Goal: Task Accomplishment & Management: Manage account settings

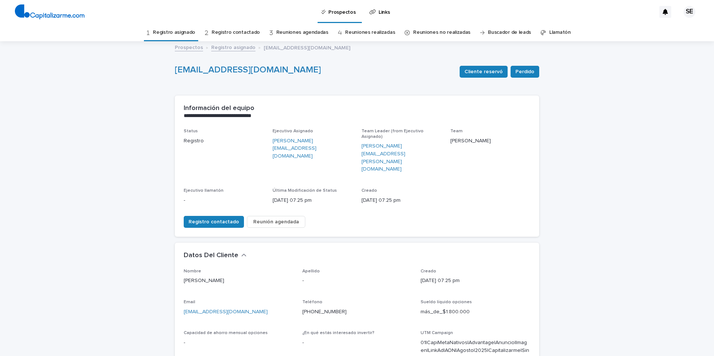
click at [184, 32] on link "Registro asignado" at bounding box center [174, 32] width 42 height 17
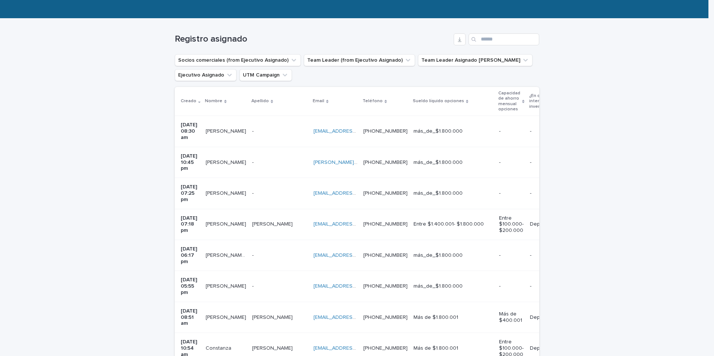
scroll to position [167, 0]
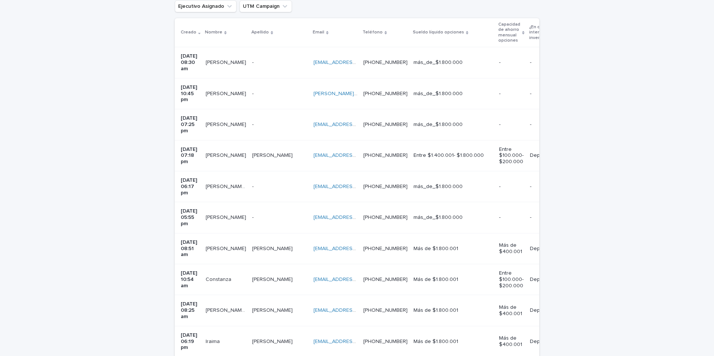
click at [355, 181] on div "robinorlando69@gmail.com robinorlando69@gmail.com" at bounding box center [336, 187] width 44 height 12
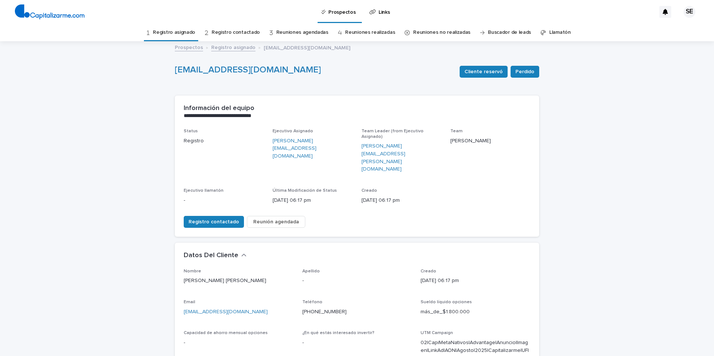
click at [184, 31] on link "Registro asignado" at bounding box center [174, 32] width 42 height 17
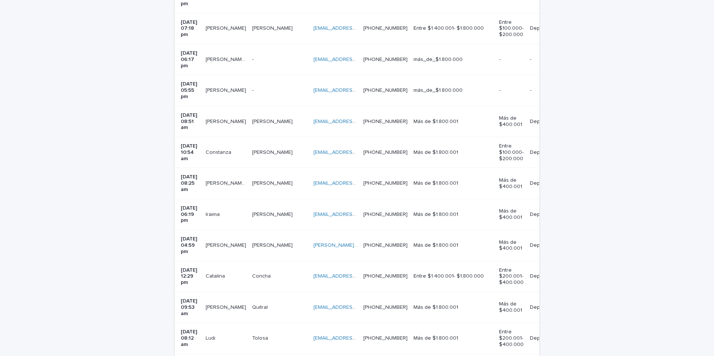
scroll to position [293, 0]
click at [271, 89] on p at bounding box center [279, 92] width 55 height 6
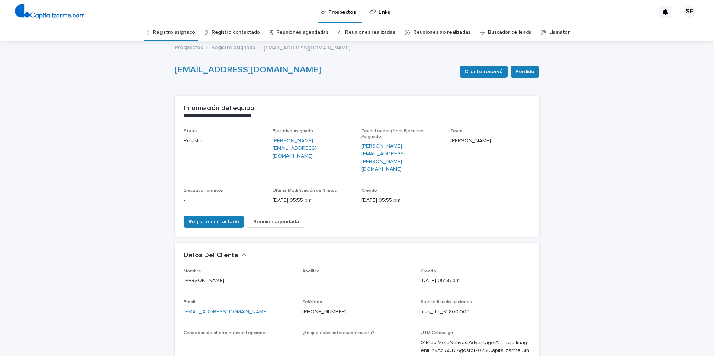
click at [187, 31] on link "Registro asignado" at bounding box center [174, 32] width 42 height 17
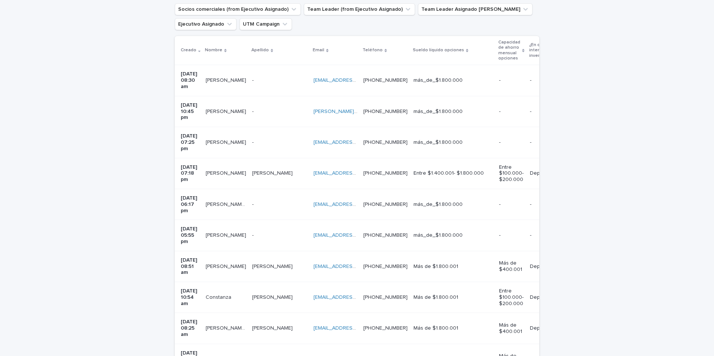
scroll to position [161, 0]
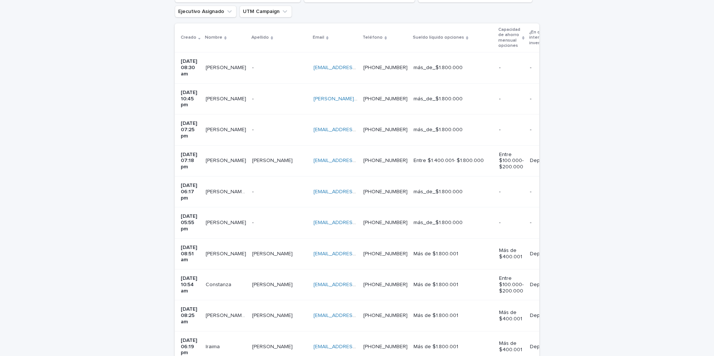
click at [279, 251] on p at bounding box center [279, 254] width 55 height 6
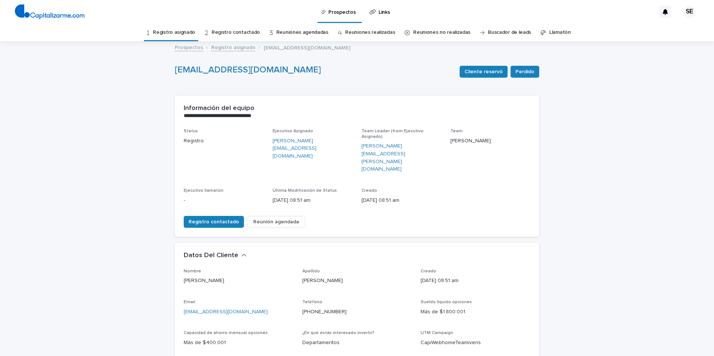
click at [174, 31] on link "Registro asignado" at bounding box center [174, 32] width 42 height 17
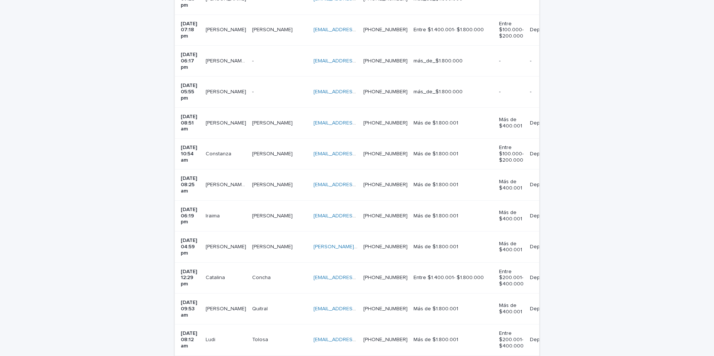
scroll to position [299, 0]
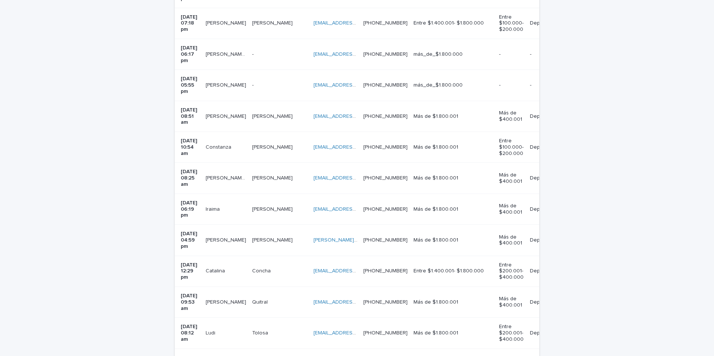
click at [275, 141] on div "Ojeda Ojeda" at bounding box center [279, 147] width 55 height 12
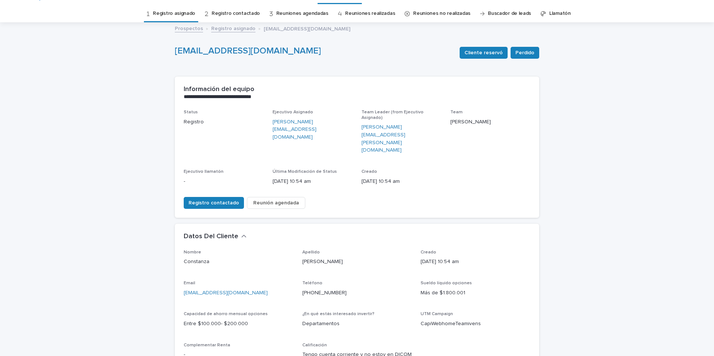
scroll to position [20, 0]
click at [190, 11] on link "Registro asignado" at bounding box center [174, 12] width 42 height 17
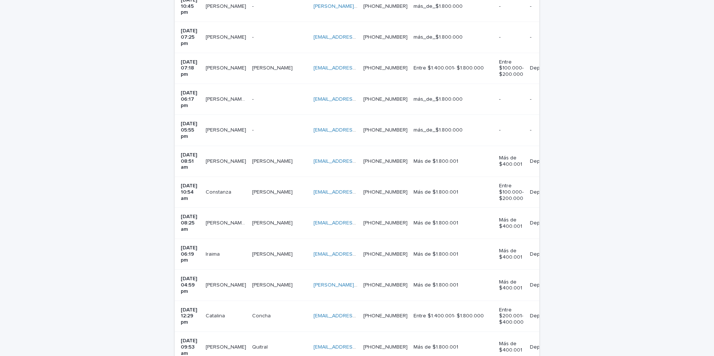
scroll to position [267, 0]
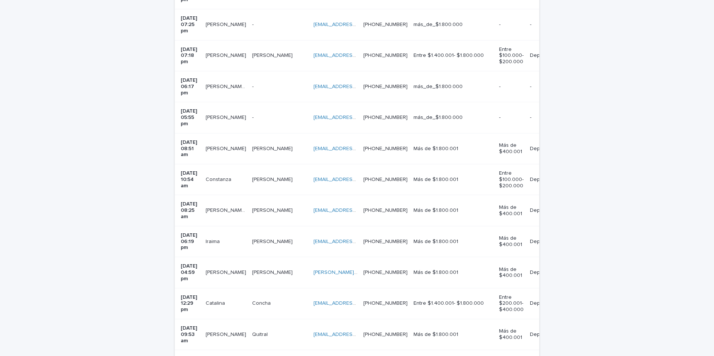
click at [276, 208] on p at bounding box center [279, 211] width 55 height 6
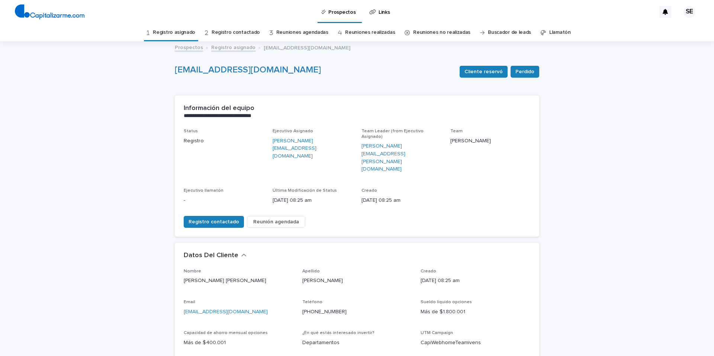
click at [184, 32] on link "Registro asignado" at bounding box center [174, 32] width 42 height 17
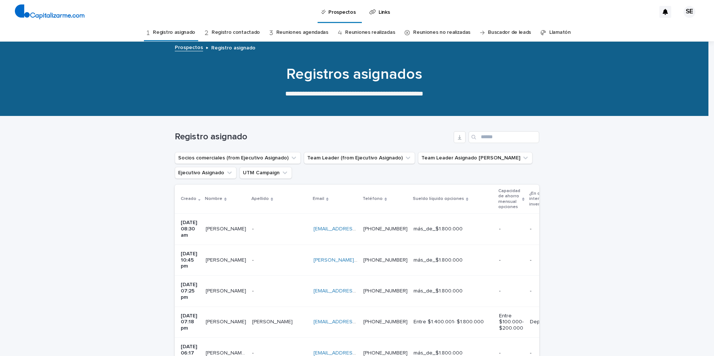
click at [184, 32] on link "Registro asignado" at bounding box center [174, 32] width 42 height 17
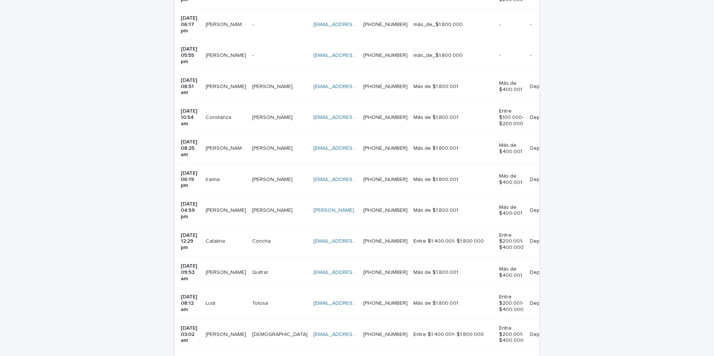
scroll to position [358, 0]
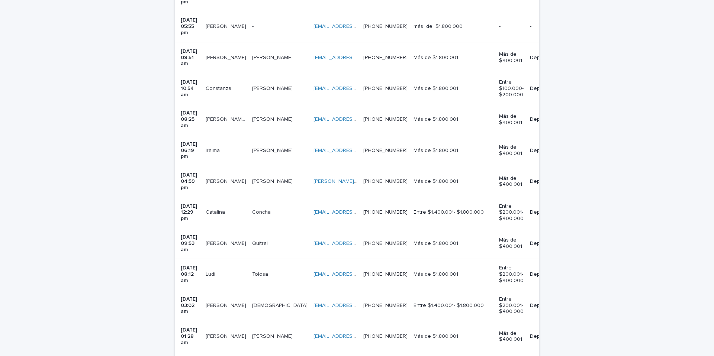
click at [273, 148] on p at bounding box center [279, 151] width 55 height 6
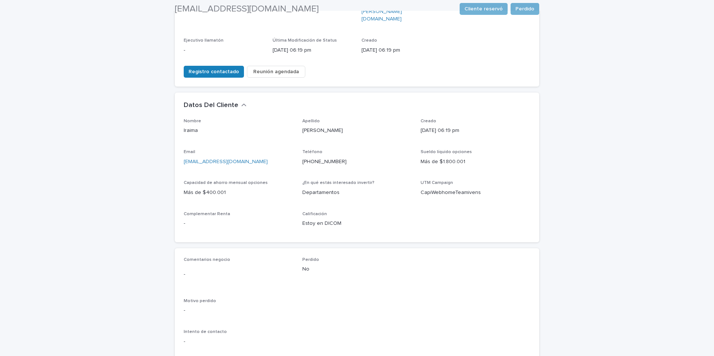
scroll to position [172, 0]
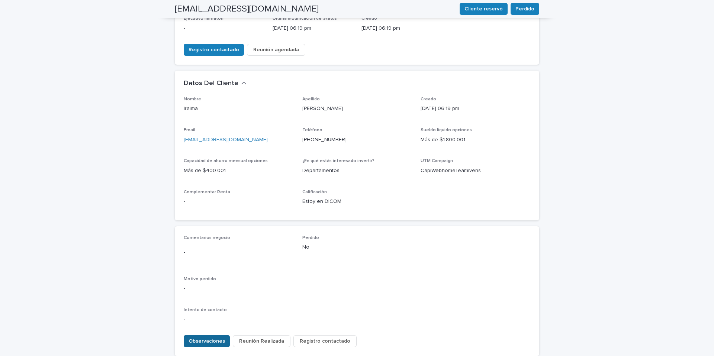
click at [219, 338] on span "Observaciones" at bounding box center [207, 341] width 36 height 7
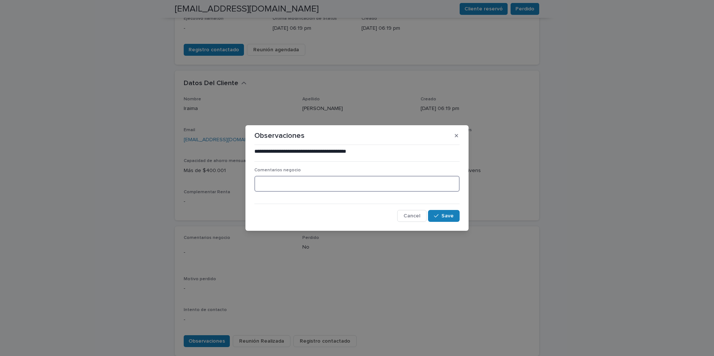
click at [278, 191] on textarea at bounding box center [356, 184] width 205 height 16
type textarea "**********"
click at [446, 218] on span "Save" at bounding box center [447, 215] width 12 height 5
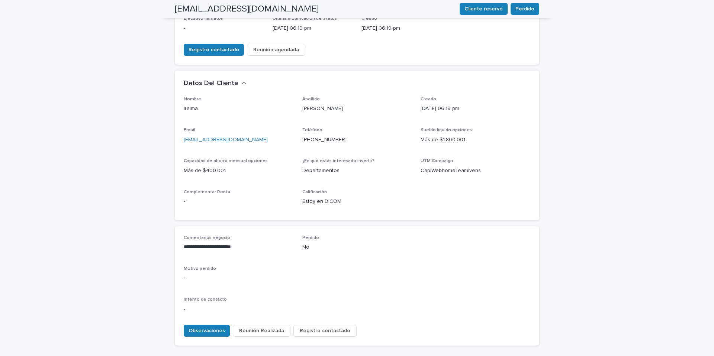
scroll to position [167, 0]
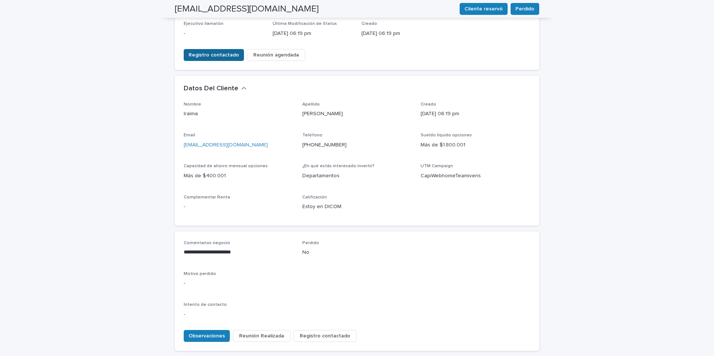
click at [225, 51] on span "Registro contactado" at bounding box center [214, 54] width 51 height 7
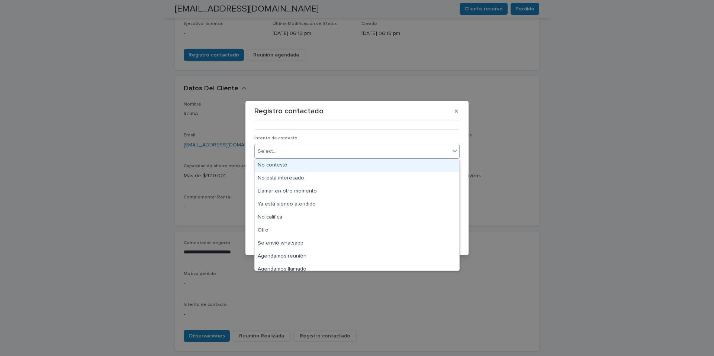
click at [455, 152] on icon at bounding box center [455, 151] width 4 height 3
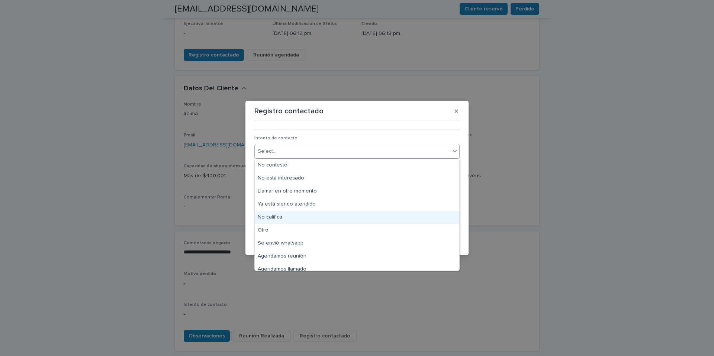
click at [287, 216] on div "No califica" at bounding box center [357, 217] width 205 height 13
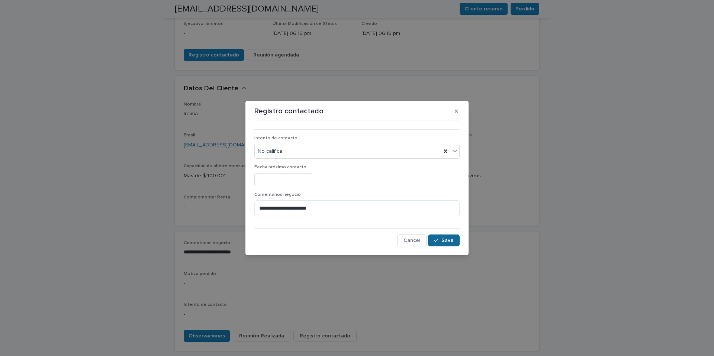
click at [441, 240] on div "button" at bounding box center [437, 240] width 7 height 5
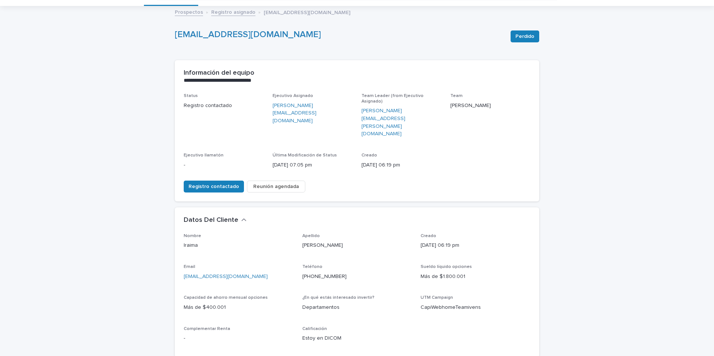
scroll to position [3, 0]
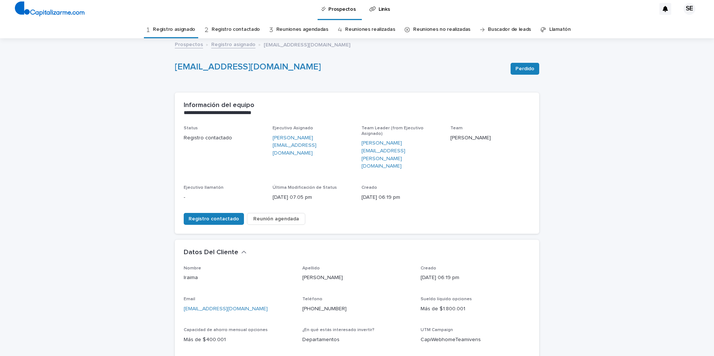
click at [184, 30] on link "Registro asignado" at bounding box center [174, 29] width 42 height 17
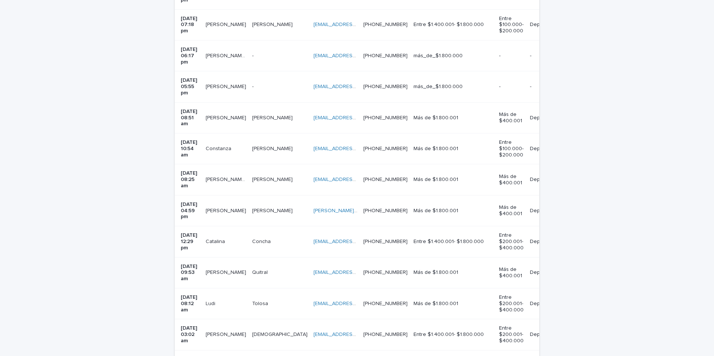
scroll to position [299, 0]
click at [278, 206] on p at bounding box center [279, 209] width 55 height 6
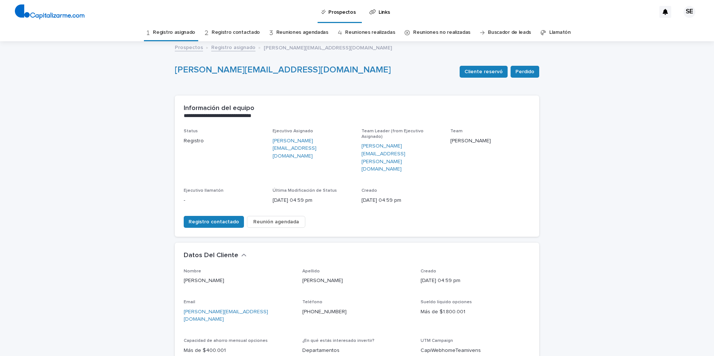
click at [173, 32] on link "Registro asignado" at bounding box center [174, 32] width 42 height 17
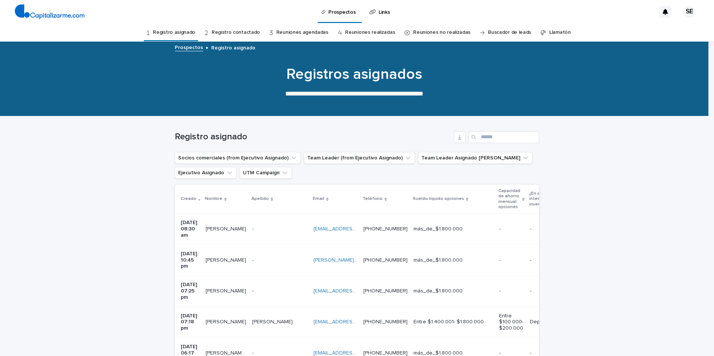
click at [173, 32] on link "Registro asignado" at bounding box center [174, 32] width 42 height 17
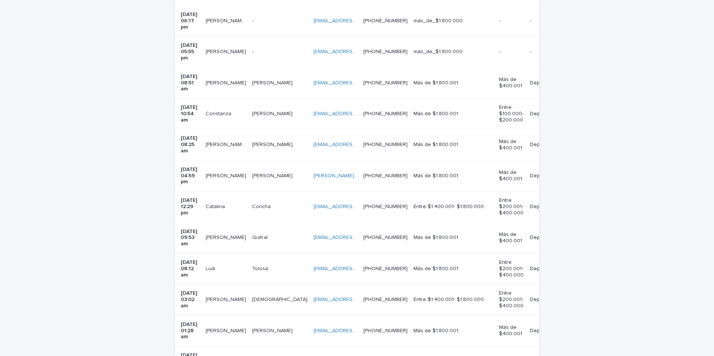
scroll to position [334, 0]
click at [273, 200] on div "Concha Concha" at bounding box center [279, 206] width 55 height 12
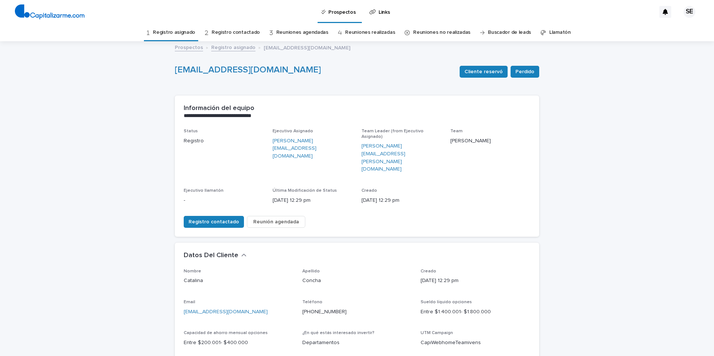
click at [181, 30] on link "Registro asignado" at bounding box center [174, 32] width 42 height 17
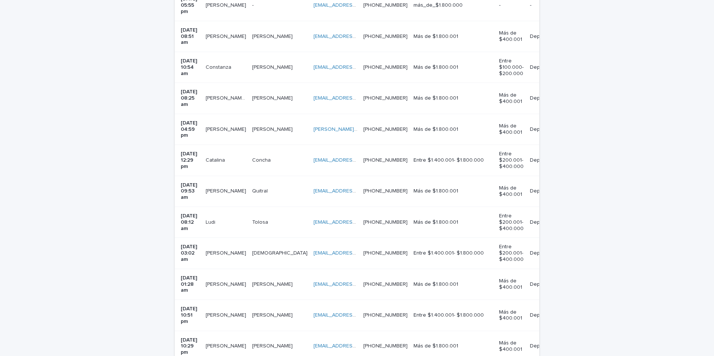
scroll to position [393, 0]
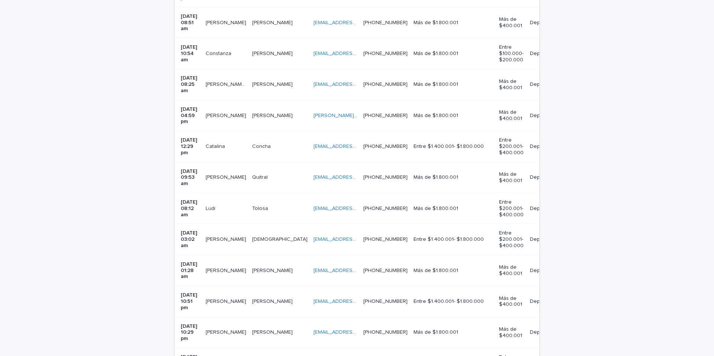
click at [276, 203] on div "Tolosa Tolosa" at bounding box center [279, 209] width 55 height 12
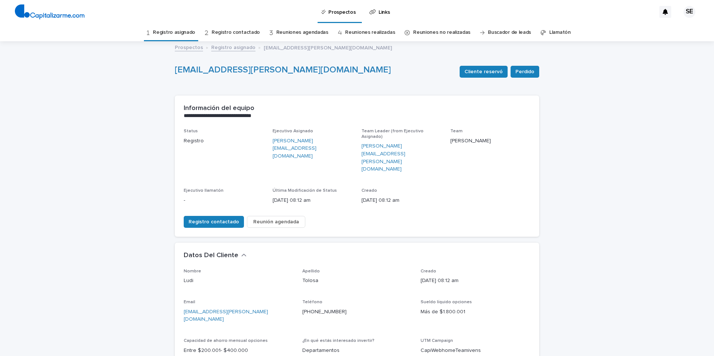
click at [182, 33] on link "Registro asignado" at bounding box center [174, 32] width 42 height 17
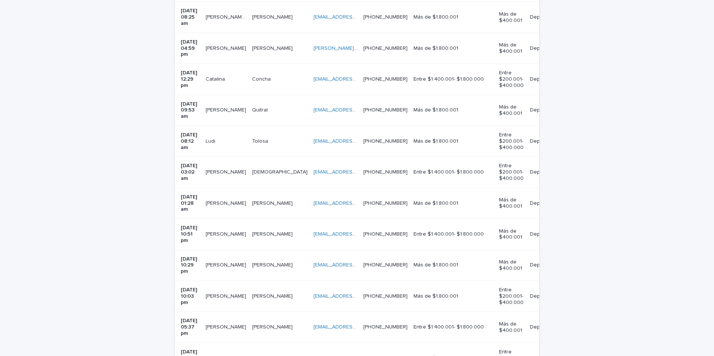
scroll to position [467, 0]
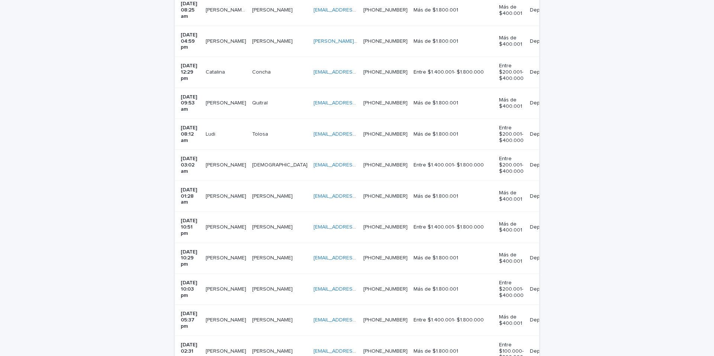
click at [311, 150] on td "alvililo@gmail.com alvililo@gmail.com" at bounding box center [336, 165] width 50 height 31
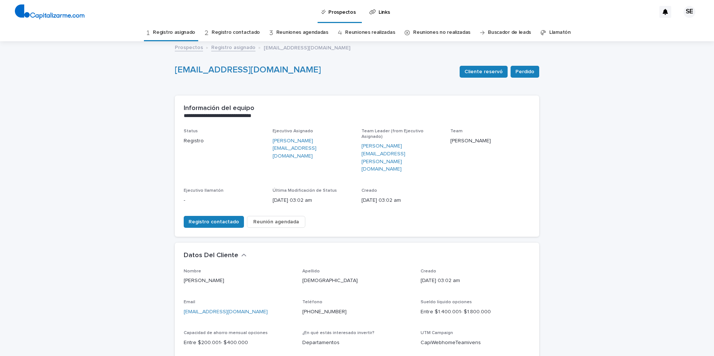
click at [183, 30] on link "Registro asignado" at bounding box center [174, 32] width 42 height 17
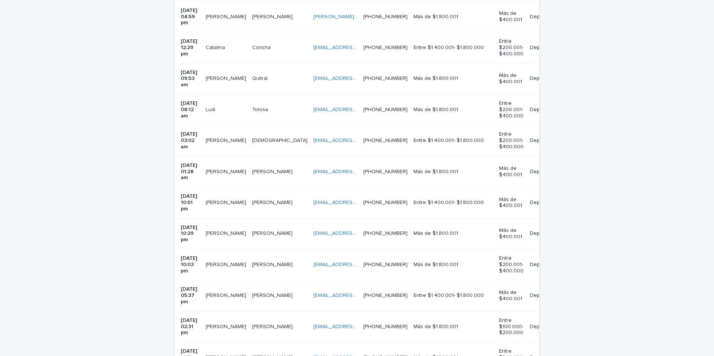
scroll to position [496, 0]
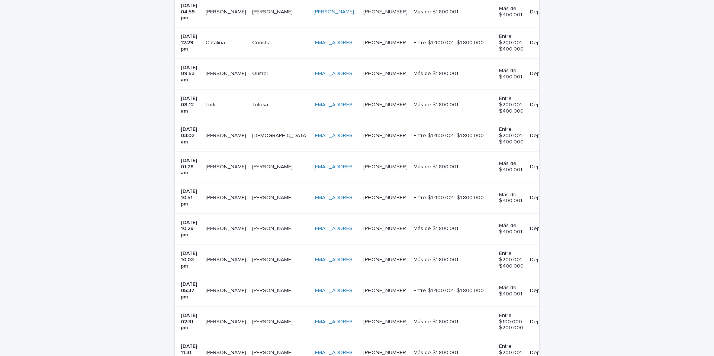
click at [277, 164] on p at bounding box center [279, 167] width 55 height 6
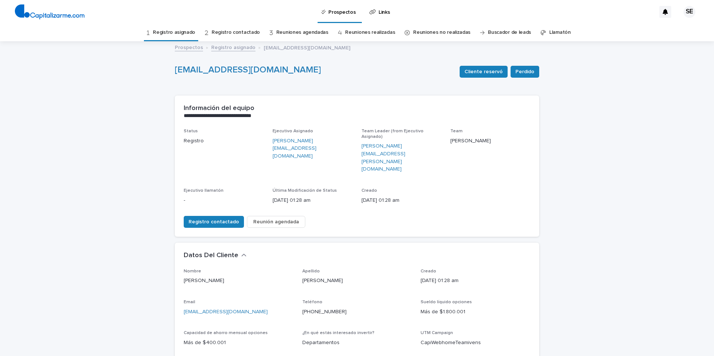
click at [187, 30] on link "Registro asignado" at bounding box center [174, 32] width 42 height 17
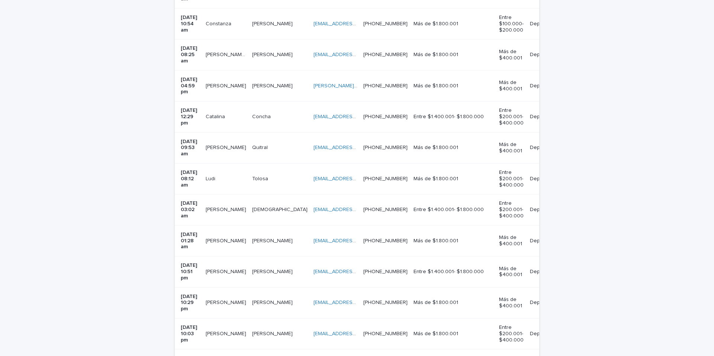
scroll to position [427, 0]
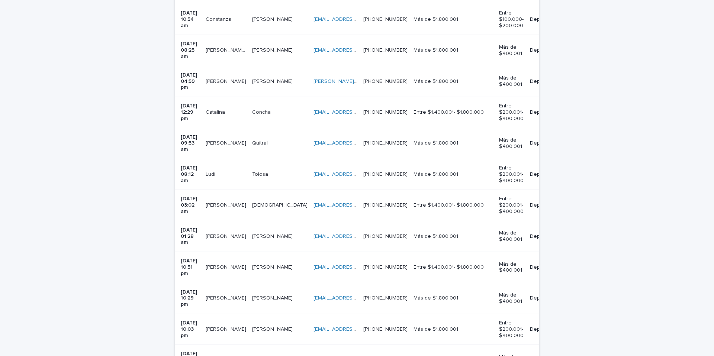
click at [280, 264] on p at bounding box center [279, 267] width 55 height 6
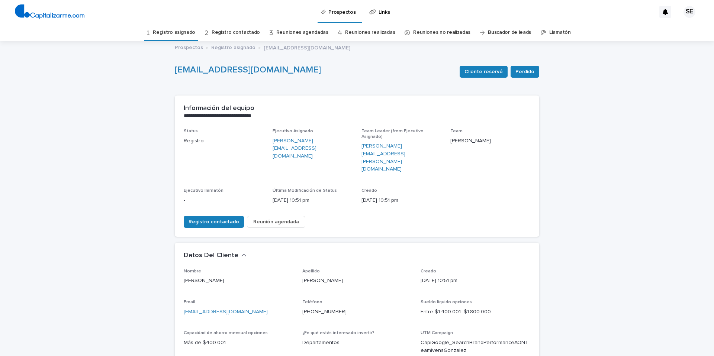
click at [182, 32] on link "Registro asignado" at bounding box center [174, 32] width 42 height 17
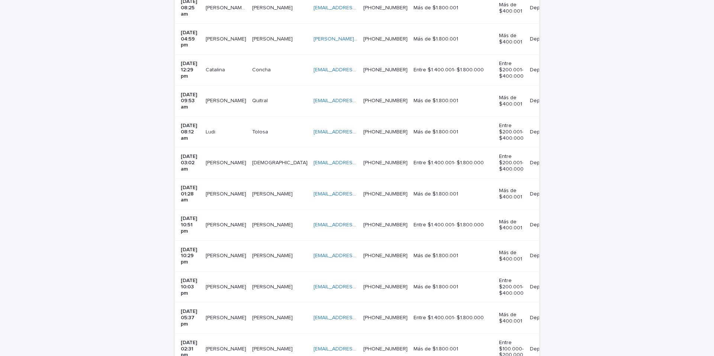
scroll to position [478, 0]
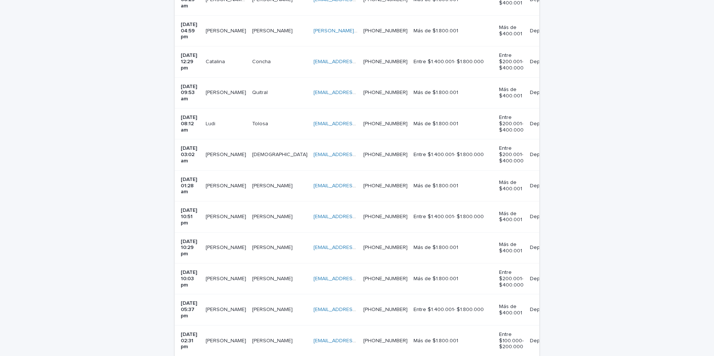
click at [249, 232] on td "Sandoval Arrriaza Sandoval Arrriaza" at bounding box center [279, 247] width 61 height 31
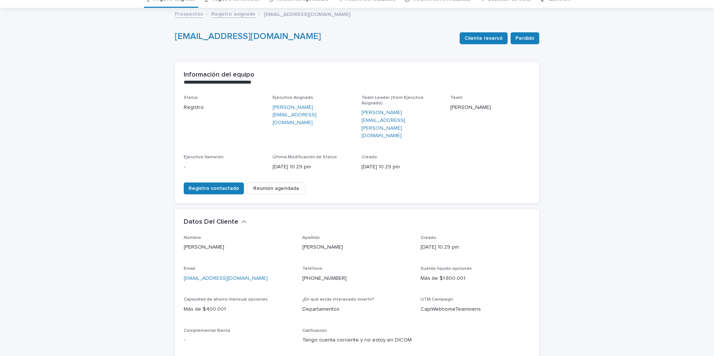
scroll to position [26, 0]
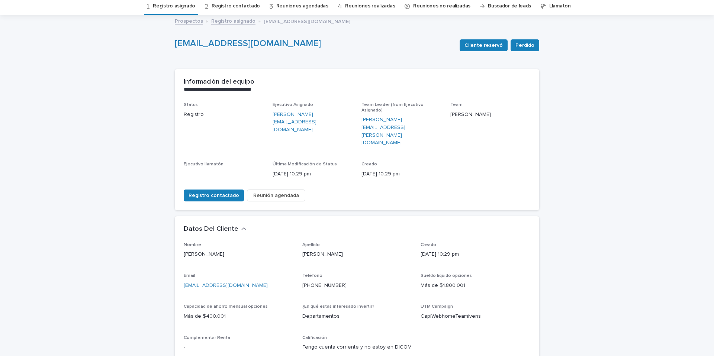
click at [193, 6] on link "Registro asignado" at bounding box center [174, 5] width 42 height 17
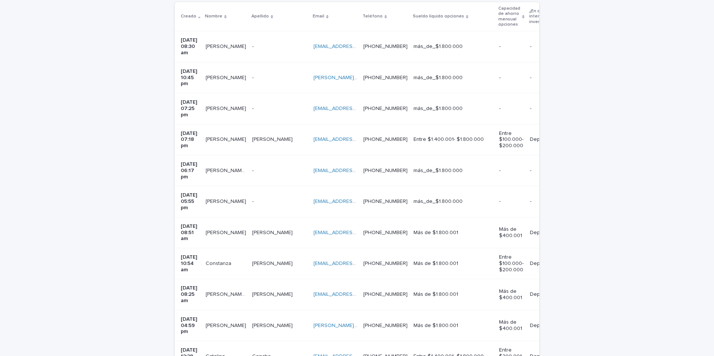
scroll to position [185, 0]
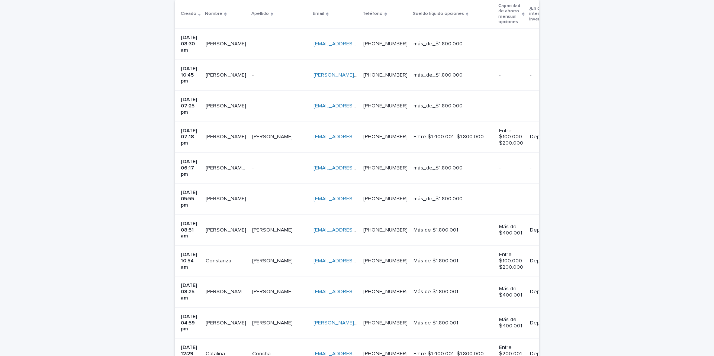
click at [353, 227] on p at bounding box center [336, 230] width 44 height 6
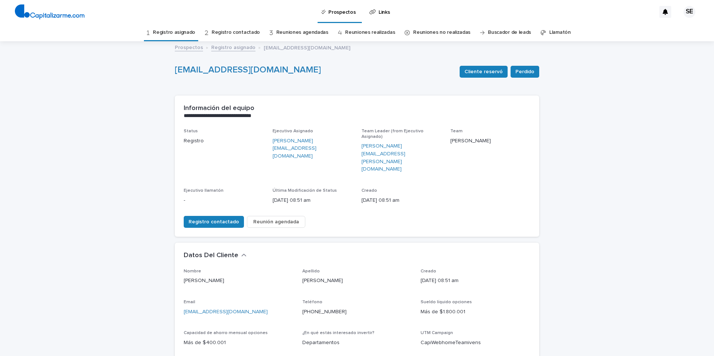
click at [241, 308] on p "[EMAIL_ADDRESS][DOMAIN_NAME]" at bounding box center [239, 312] width 110 height 8
drag, startPoint x: 241, startPoint y: 282, endPoint x: 181, endPoint y: 280, distance: 59.9
click at [184, 308] on p "[EMAIL_ADDRESS][DOMAIN_NAME]" at bounding box center [239, 312] width 110 height 8
copy link "[EMAIL_ADDRESS][DOMAIN_NAME]"
click at [344, 308] on p "[PHONE_NUMBER]" at bounding box center [357, 312] width 110 height 8
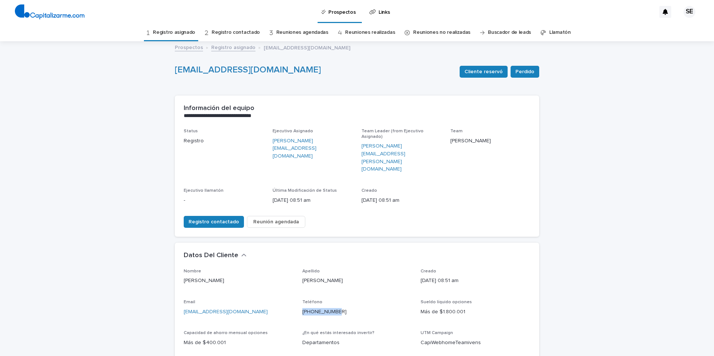
drag, startPoint x: 335, startPoint y: 282, endPoint x: 298, endPoint y: 282, distance: 37.2
click at [297, 282] on div "Nombre Francisco Apellido Valverde Creado 17/08/2025 08:51 am Email favalverde@…" at bounding box center [357, 326] width 347 height 115
copy link "[PHONE_NUMBER]"
click at [190, 32] on link "Registro asignado" at bounding box center [174, 32] width 42 height 17
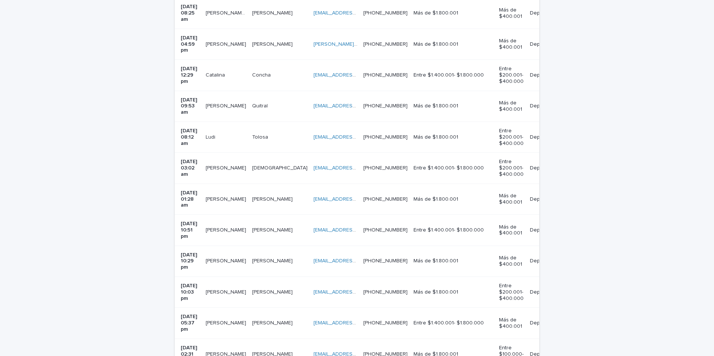
scroll to position [467, 0]
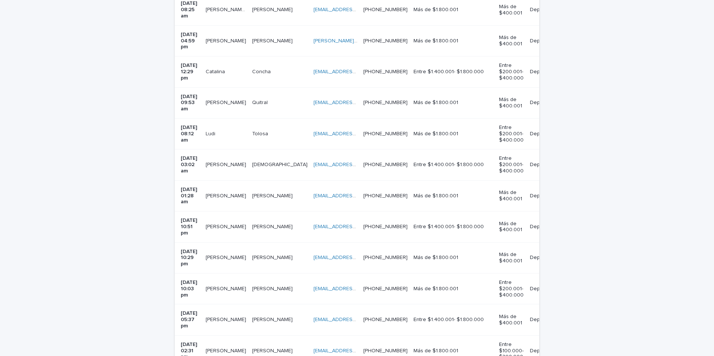
click at [334, 252] on div "franciscoj.sandovalarriaza@gmail.com franciscoj.sandovalarriaza@gmail.com" at bounding box center [336, 258] width 44 height 12
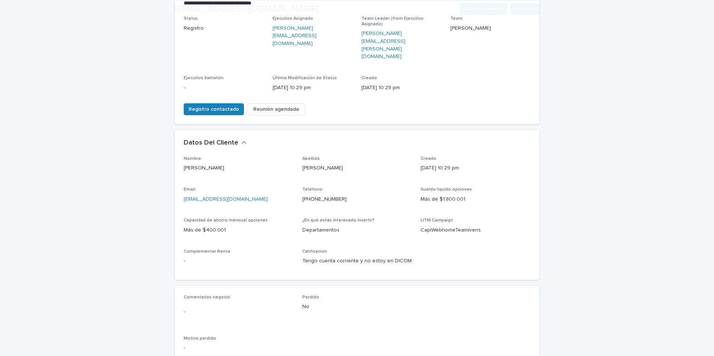
scroll to position [113, 0]
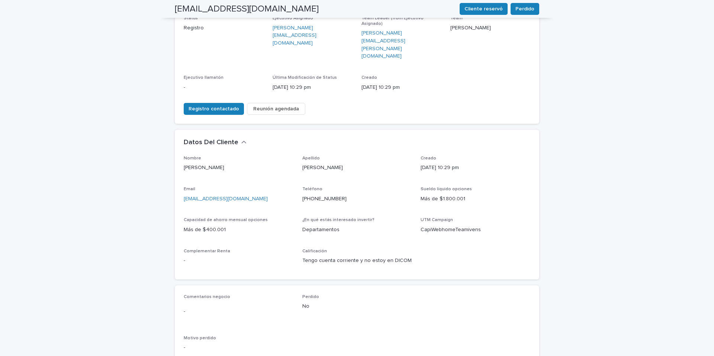
drag, startPoint x: 267, startPoint y: 168, endPoint x: 181, endPoint y: 173, distance: 86.0
click at [184, 195] on p "[EMAIL_ADDRESS][DOMAIN_NAME]" at bounding box center [239, 199] width 110 height 8
copy link "[EMAIL_ADDRESS][DOMAIN_NAME]"
click at [338, 195] on p "[PHONE_NUMBER]" at bounding box center [357, 199] width 110 height 8
drag, startPoint x: 338, startPoint y: 168, endPoint x: 298, endPoint y: 170, distance: 40.6
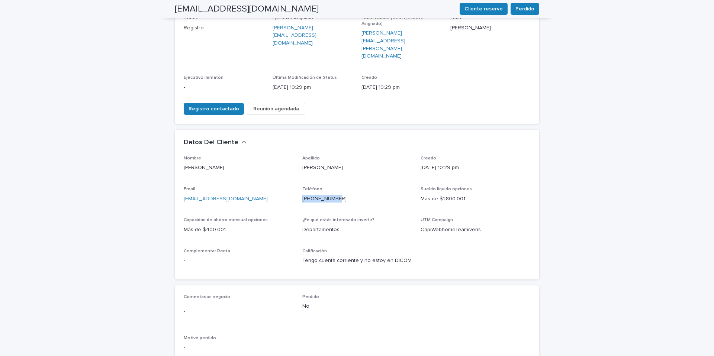
click at [298, 170] on div "Nombre Francisco Apellido Sandoval Arrriaza Creado 14/08/2025 10:29 pm Email fr…" at bounding box center [357, 213] width 347 height 115
copy link "[PHONE_NUMBER]"
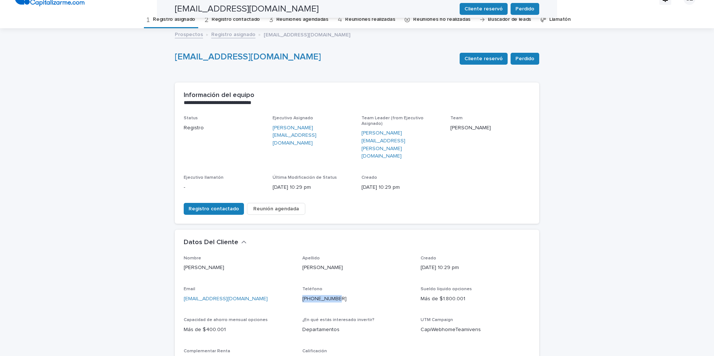
scroll to position [0, 0]
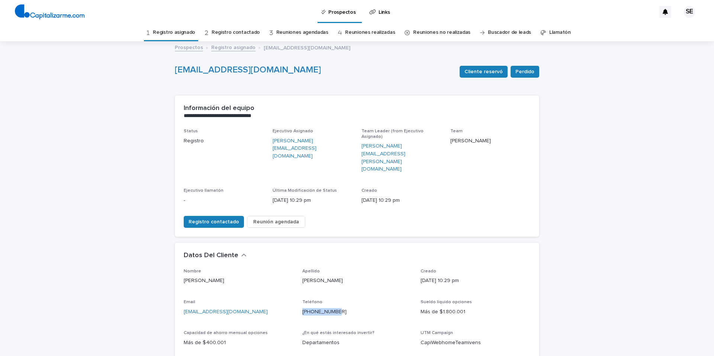
click at [180, 31] on link "Registro asignado" at bounding box center [174, 32] width 42 height 17
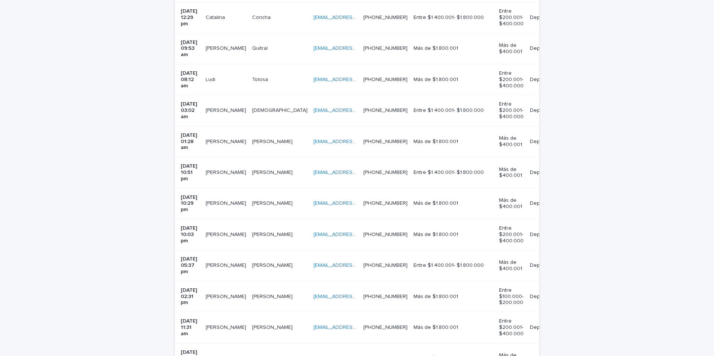
scroll to position [523, 0]
click at [280, 230] on p at bounding box center [279, 233] width 55 height 6
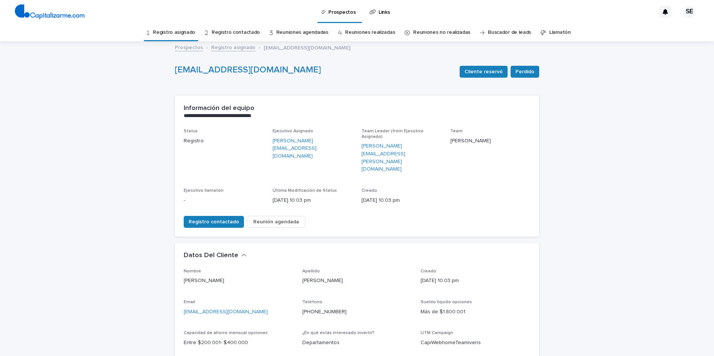
click at [184, 33] on link "Registro asignado" at bounding box center [174, 32] width 42 height 17
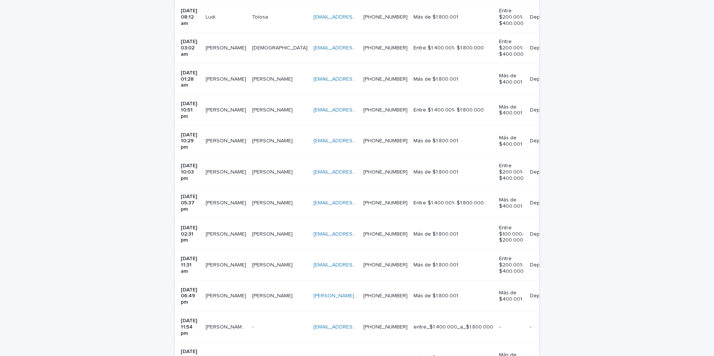
scroll to position [588, 0]
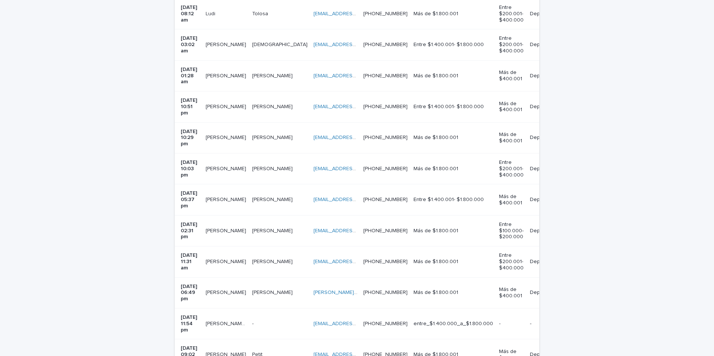
click at [281, 184] on td "Hinostroza Hinostroza" at bounding box center [279, 199] width 61 height 31
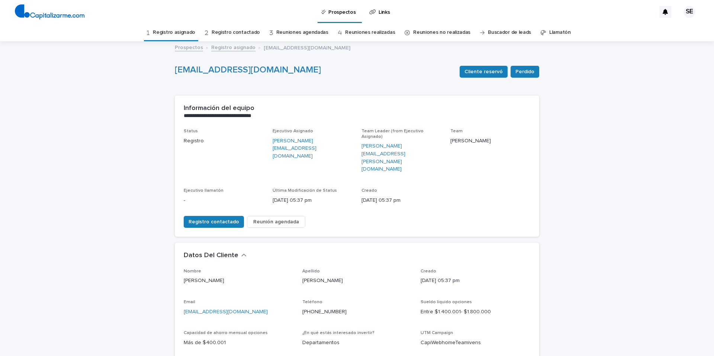
click at [180, 32] on link "Registro asignado" at bounding box center [174, 32] width 42 height 17
click at [252, 308] on p "[EMAIL_ADDRESS][DOMAIN_NAME]" at bounding box center [239, 312] width 110 height 8
click at [250, 308] on p "[EMAIL_ADDRESS][DOMAIN_NAME]" at bounding box center [239, 312] width 110 height 8
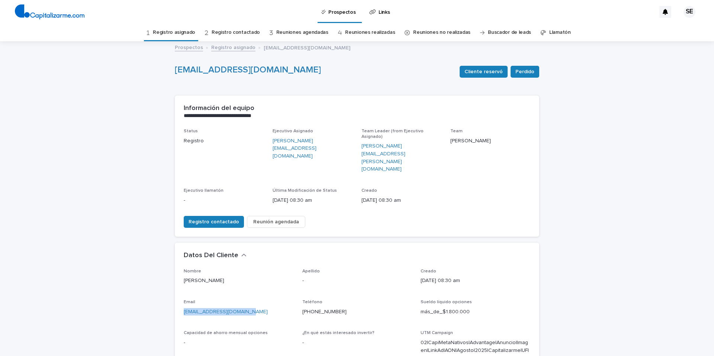
drag, startPoint x: 249, startPoint y: 283, endPoint x: 180, endPoint y: 283, distance: 68.4
click at [180, 283] on div "Nombre Ramón Saráchaga Apellido - Creado 18/08/2025 08:30 am Email ramonsaracha…" at bounding box center [357, 342] width 364 height 147
copy link "[EMAIL_ADDRESS][DOMAIN_NAME]"
drag, startPoint x: 337, startPoint y: 282, endPoint x: 301, endPoint y: 284, distance: 35.4
click at [302, 308] on p "[PHONE_NUMBER]" at bounding box center [357, 312] width 110 height 8
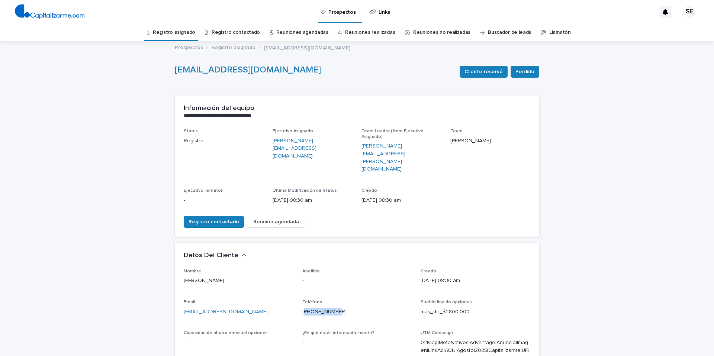
click at [339, 308] on p "[PHONE_NUMBER]" at bounding box center [357, 312] width 110 height 8
drag, startPoint x: 334, startPoint y: 282, endPoint x: 299, endPoint y: 282, distance: 35.0
click at [302, 308] on p "[PHONE_NUMBER]" at bounding box center [357, 312] width 110 height 8
copy link "[PHONE_NUMBER]"
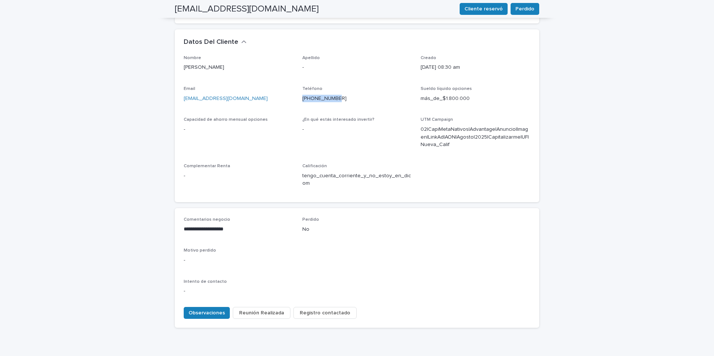
scroll to position [214, 0]
click at [202, 309] on span "Observaciones" at bounding box center [207, 312] width 36 height 7
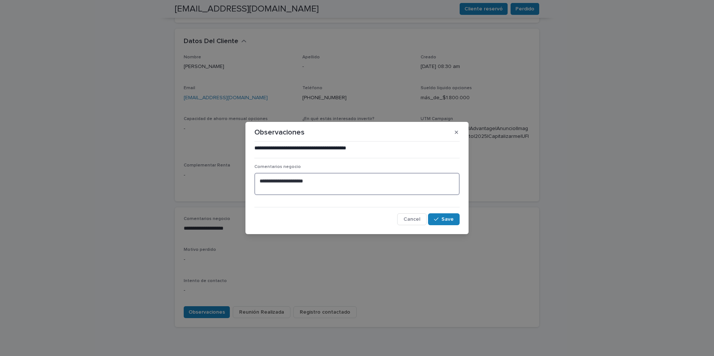
click at [313, 183] on textarea "**********" at bounding box center [356, 184] width 205 height 22
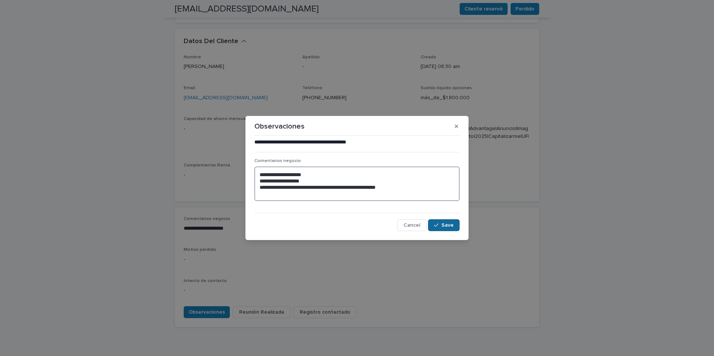
type textarea "**********"
click at [451, 228] on span "Save" at bounding box center [447, 225] width 12 height 5
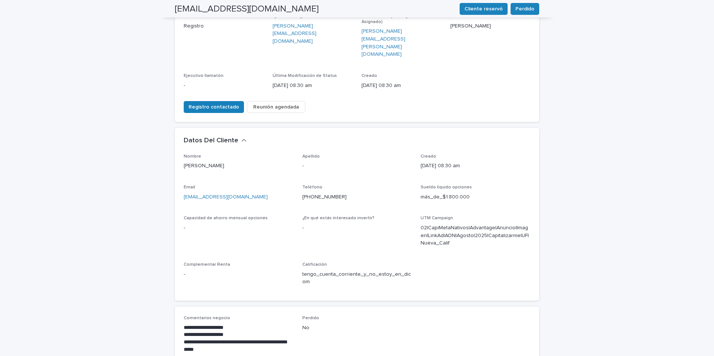
scroll to position [0, 0]
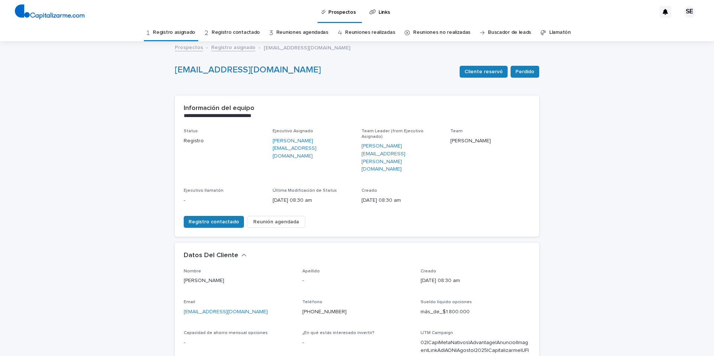
click at [183, 30] on link "Registro asignado" at bounding box center [174, 32] width 42 height 17
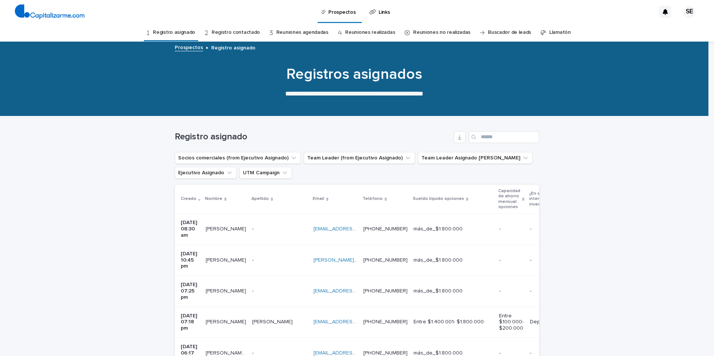
click at [357, 257] on p at bounding box center [336, 260] width 44 height 6
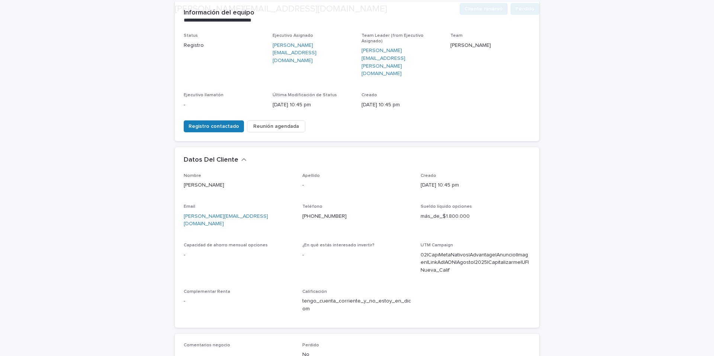
scroll to position [231, 0]
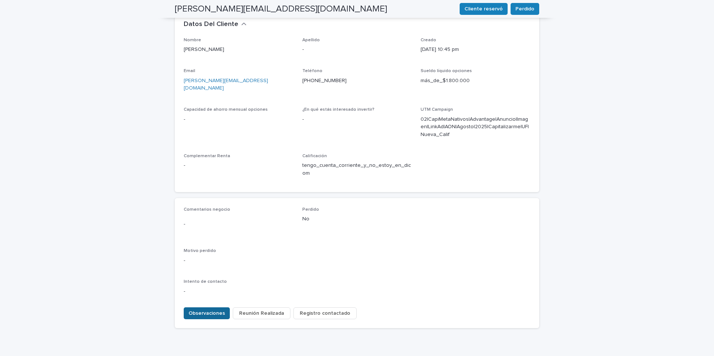
click at [200, 310] on span "Observaciones" at bounding box center [207, 313] width 36 height 7
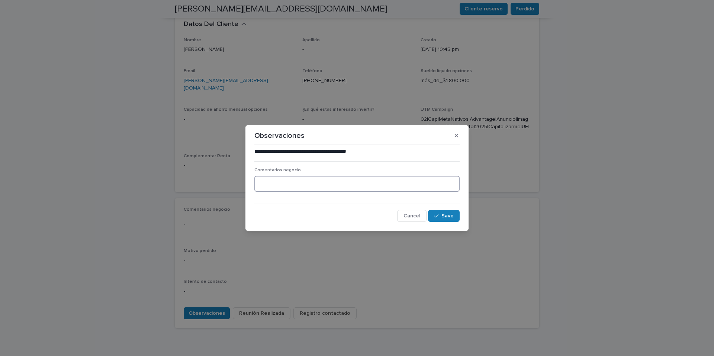
click at [277, 182] on textarea at bounding box center [356, 184] width 205 height 16
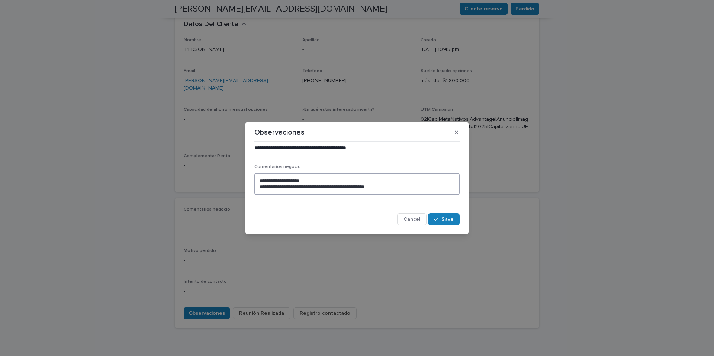
click at [362, 189] on textarea "**********" at bounding box center [356, 184] width 205 height 22
click at [394, 187] on textarea "**********" at bounding box center [356, 184] width 205 height 22
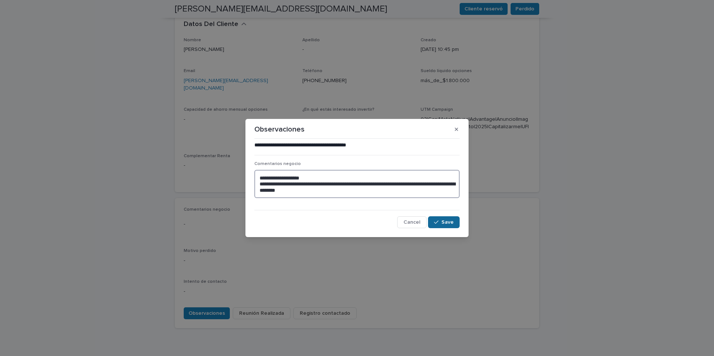
type textarea "**********"
click at [448, 221] on span "Save" at bounding box center [447, 222] width 12 height 5
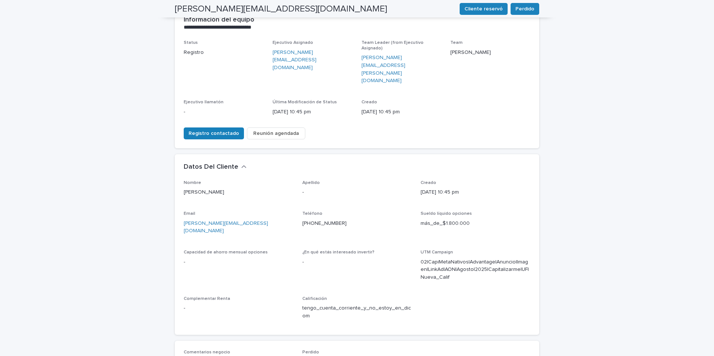
scroll to position [11, 0]
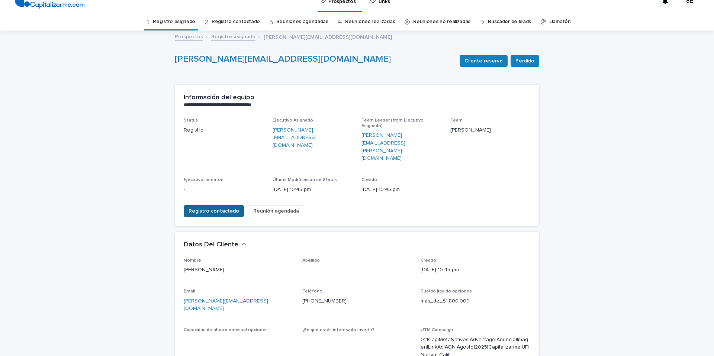
click at [218, 208] on span "Registro contactado" at bounding box center [214, 211] width 51 height 7
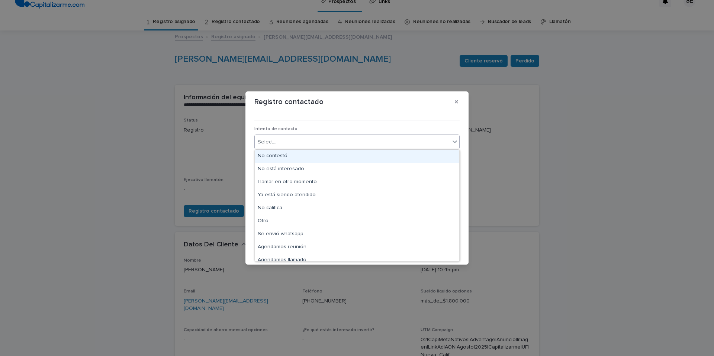
click at [454, 141] on icon at bounding box center [454, 141] width 7 height 7
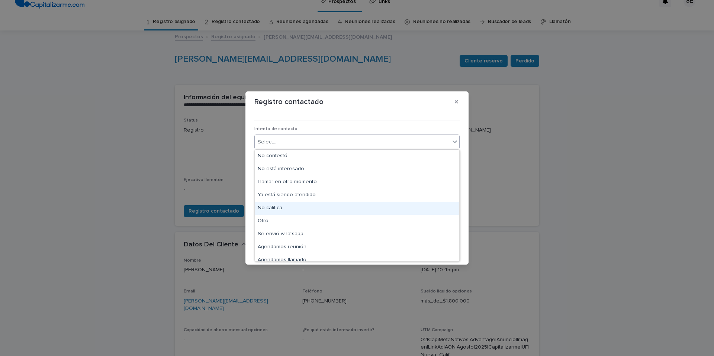
click at [284, 210] on div "No califica" at bounding box center [357, 208] width 205 height 13
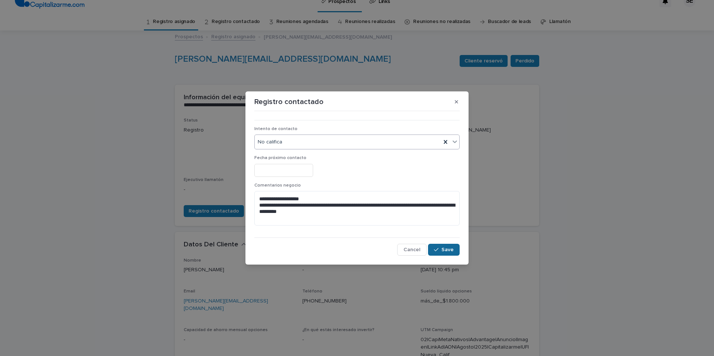
click at [452, 251] on span "Save" at bounding box center [447, 249] width 12 height 5
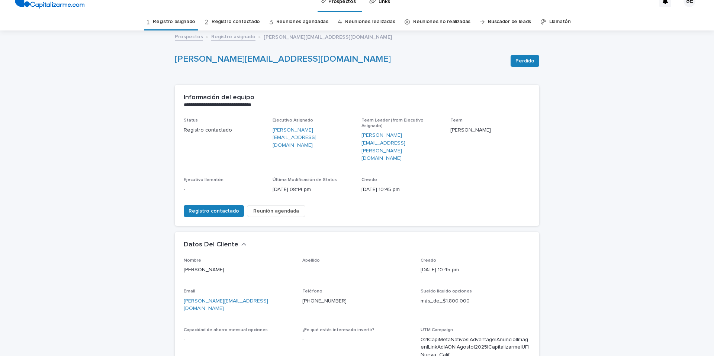
click at [182, 20] on link "Registro asignado" at bounding box center [174, 21] width 42 height 17
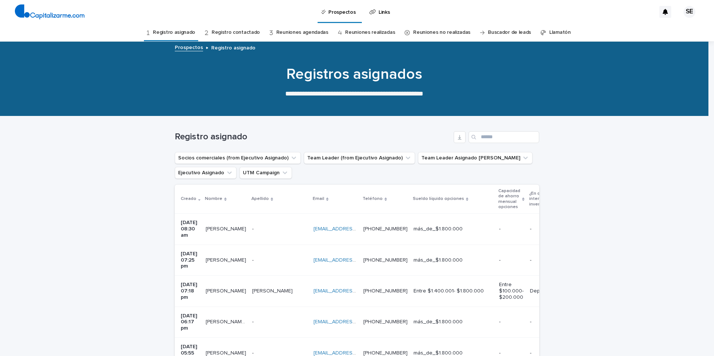
click at [267, 257] on p at bounding box center [279, 260] width 55 height 6
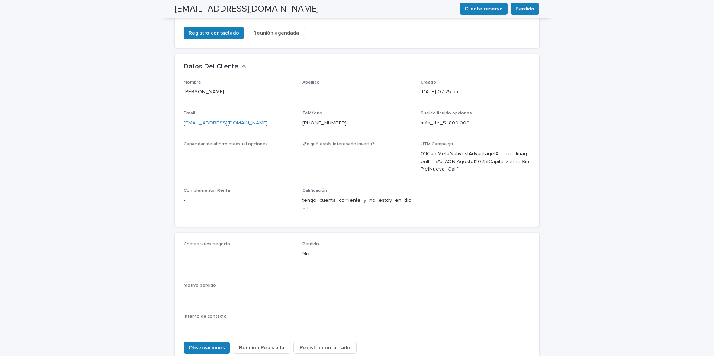
scroll to position [189, 0]
click at [213, 344] on span "Observaciones" at bounding box center [207, 347] width 36 height 7
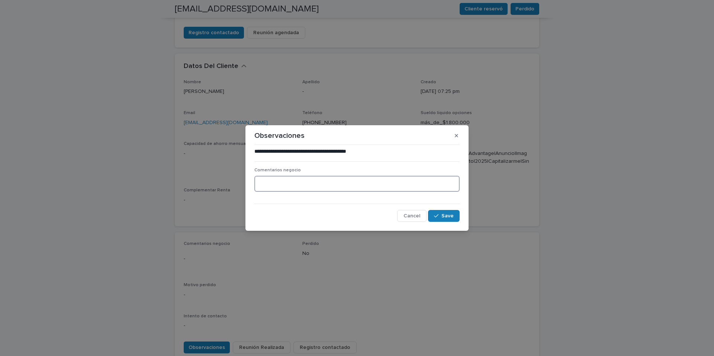
click at [285, 183] on textarea at bounding box center [356, 184] width 205 height 16
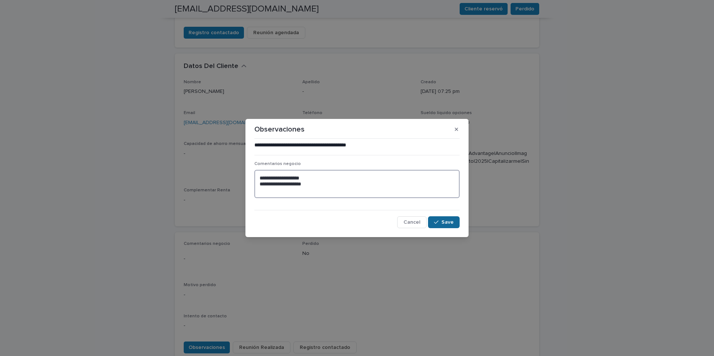
type textarea "**********"
click at [451, 223] on span "Save" at bounding box center [447, 222] width 12 height 5
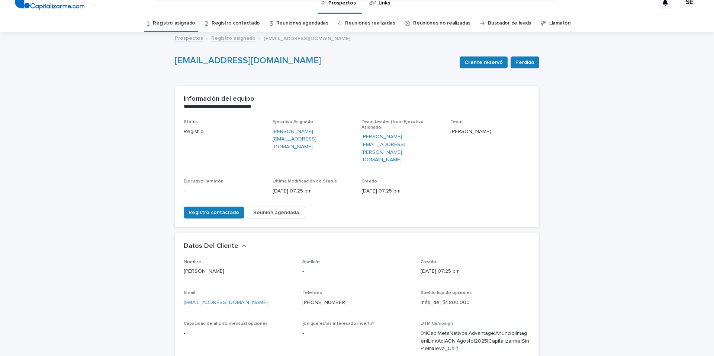
scroll to position [0, 0]
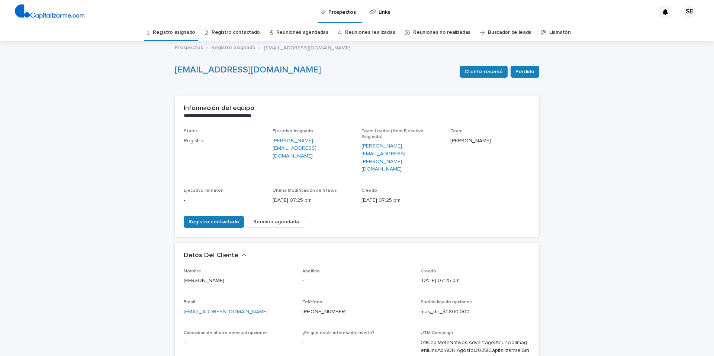
click at [189, 32] on link "Registro asignado" at bounding box center [174, 32] width 42 height 17
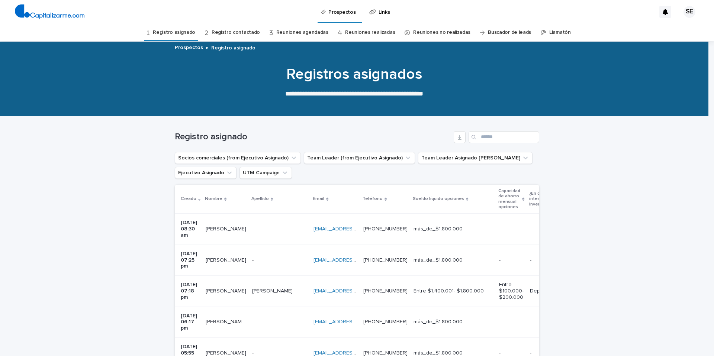
click at [279, 285] on div "Martinez Martinez" at bounding box center [279, 291] width 55 height 12
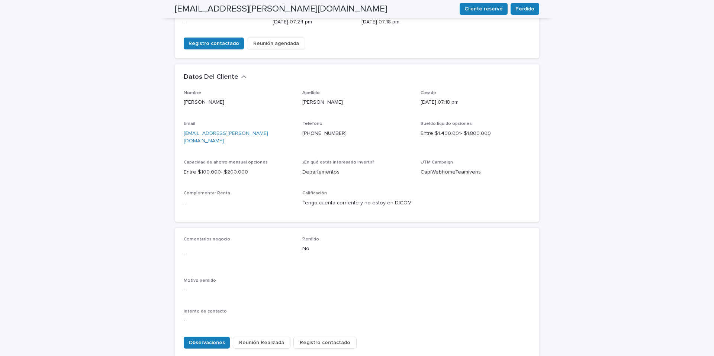
scroll to position [186, 0]
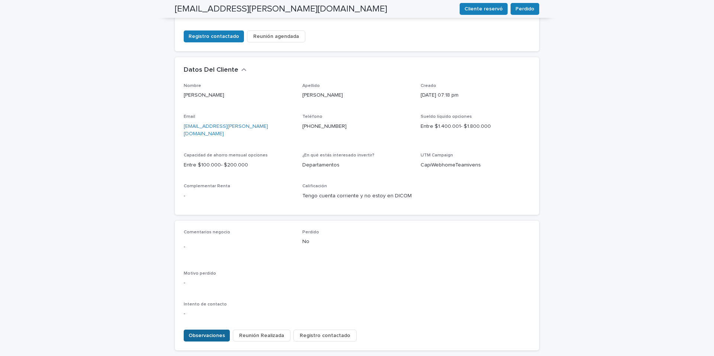
click at [217, 332] on span "Observaciones" at bounding box center [207, 335] width 36 height 7
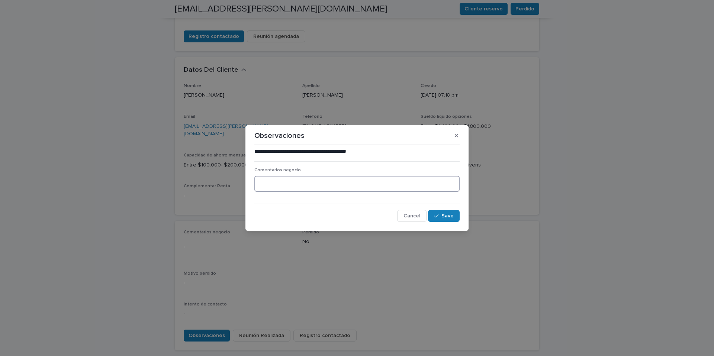
click at [271, 182] on textarea at bounding box center [356, 184] width 205 height 16
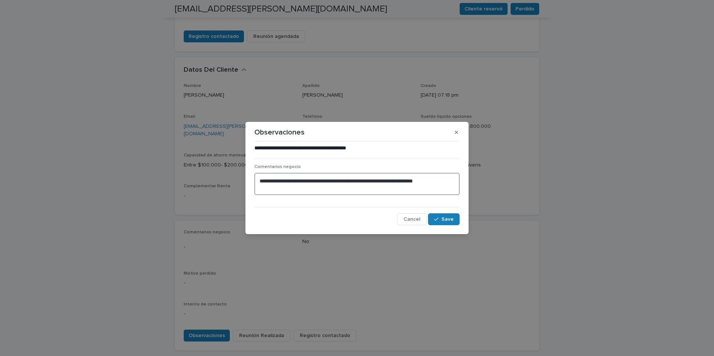
click at [447, 180] on textarea "**********" at bounding box center [356, 184] width 205 height 22
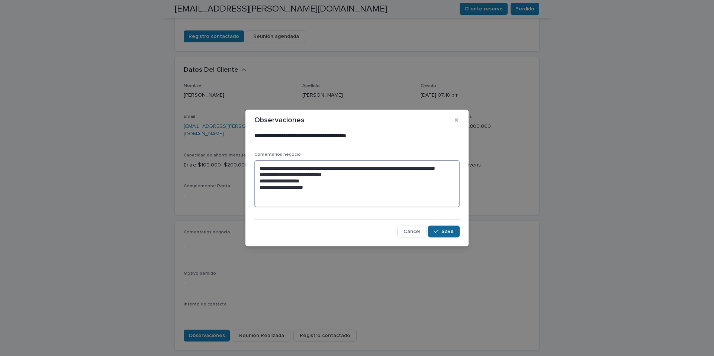
type textarea "**********"
click at [451, 232] on span "Save" at bounding box center [447, 231] width 12 height 5
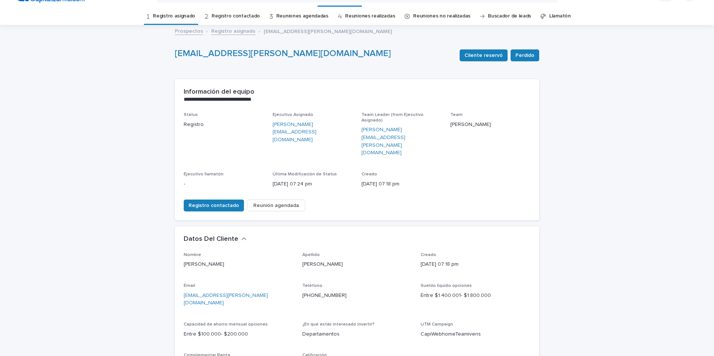
scroll to position [0, 0]
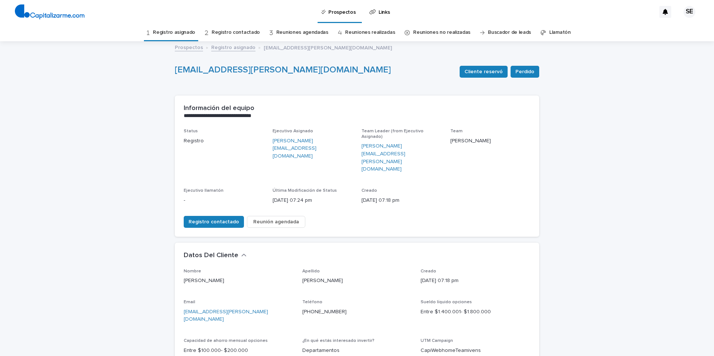
click at [187, 32] on link "Registro asignado" at bounding box center [174, 32] width 42 height 17
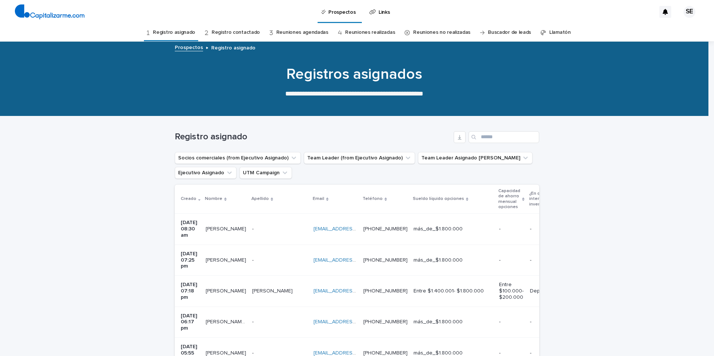
click at [264, 319] on p at bounding box center [279, 322] width 55 height 6
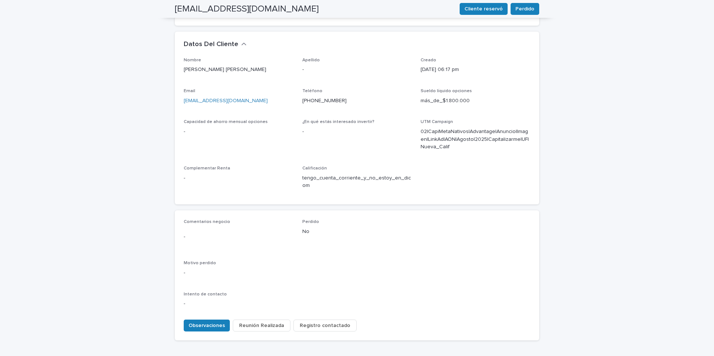
scroll to position [211, 0]
click at [213, 322] on span "Observaciones" at bounding box center [207, 325] width 36 height 7
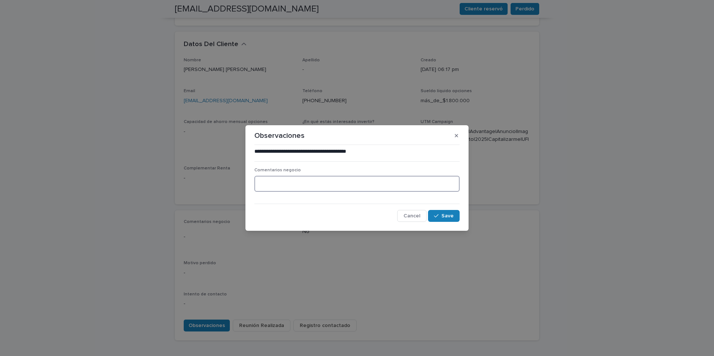
click at [285, 187] on textarea at bounding box center [356, 184] width 205 height 16
type textarea "**********"
click at [446, 216] on span "Save" at bounding box center [447, 215] width 12 height 5
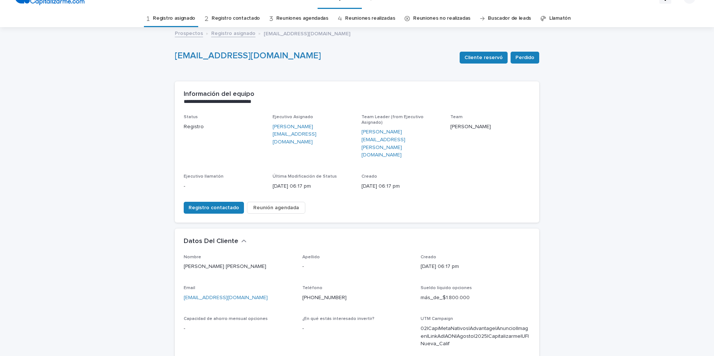
scroll to position [15, 0]
click at [209, 203] on span "Registro contactado" at bounding box center [214, 206] width 51 height 7
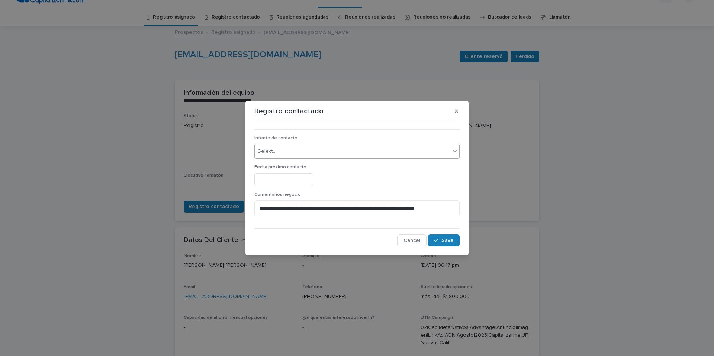
click at [455, 151] on icon at bounding box center [455, 151] width 4 height 3
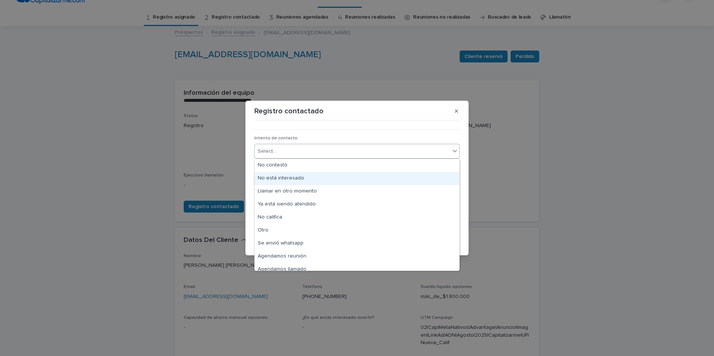
click at [289, 179] on div "No está interesado" at bounding box center [357, 178] width 205 height 13
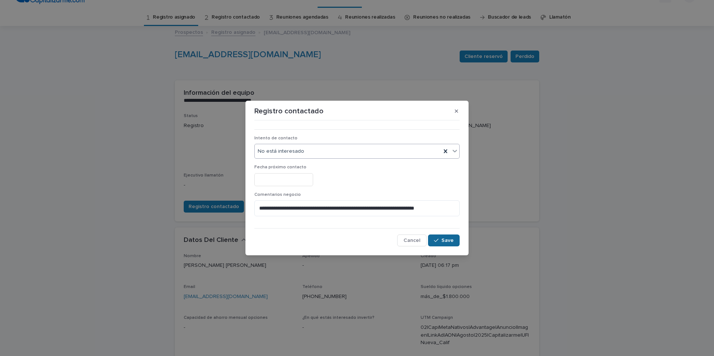
click at [451, 240] on span "Save" at bounding box center [447, 240] width 12 height 5
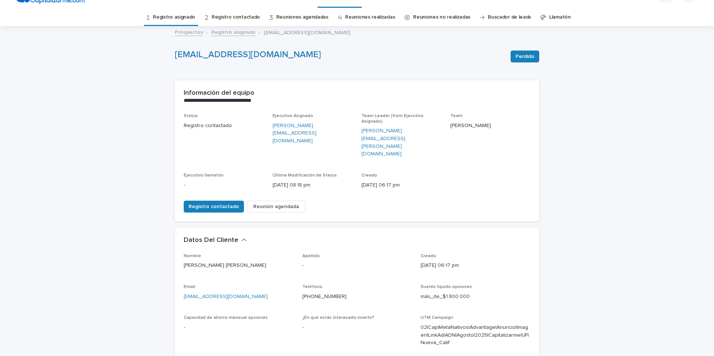
click at [180, 17] on link "Registro asignado" at bounding box center [174, 17] width 42 height 17
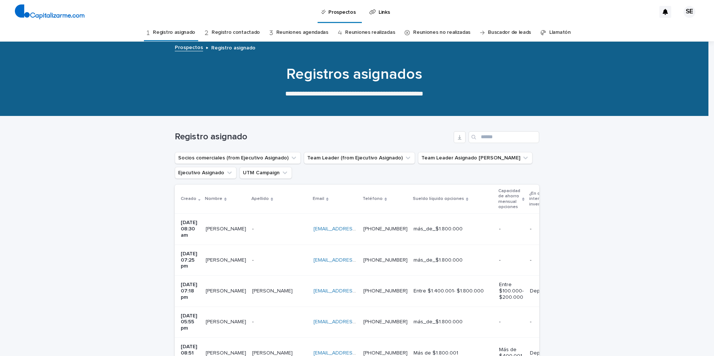
click at [266, 319] on p at bounding box center [279, 322] width 55 height 6
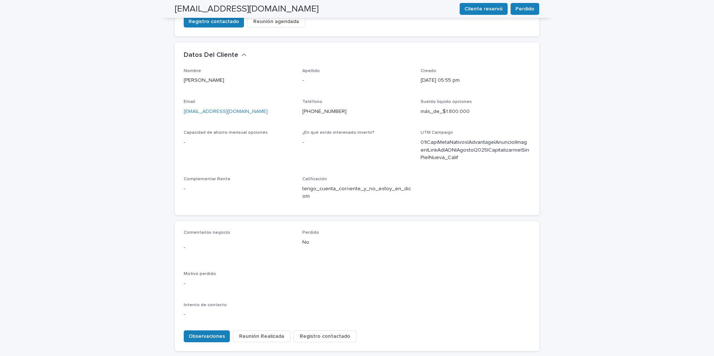
scroll to position [231, 0]
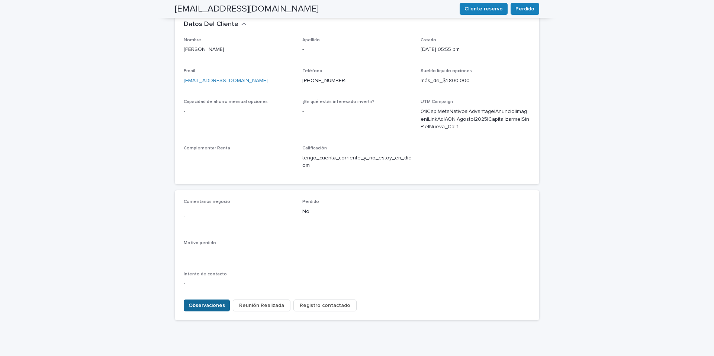
click at [206, 302] on span "Observaciones" at bounding box center [207, 305] width 36 height 7
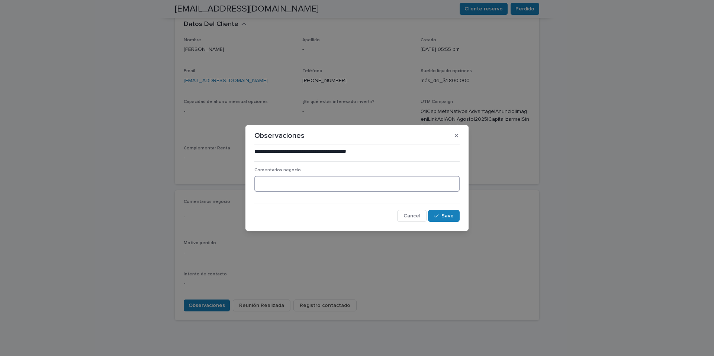
click at [273, 184] on textarea at bounding box center [356, 184] width 205 height 16
type textarea "**********"
click at [442, 215] on span "Save" at bounding box center [447, 215] width 12 height 5
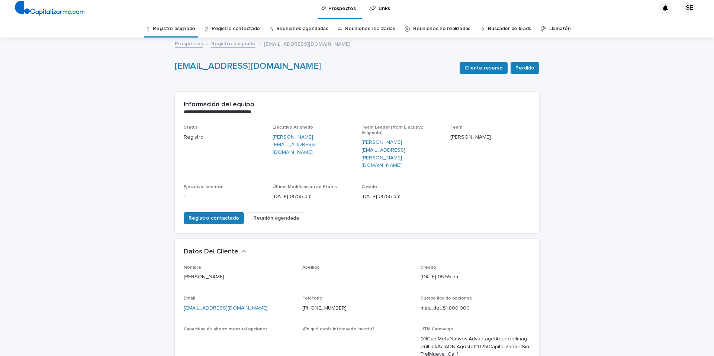
scroll to position [3, 0]
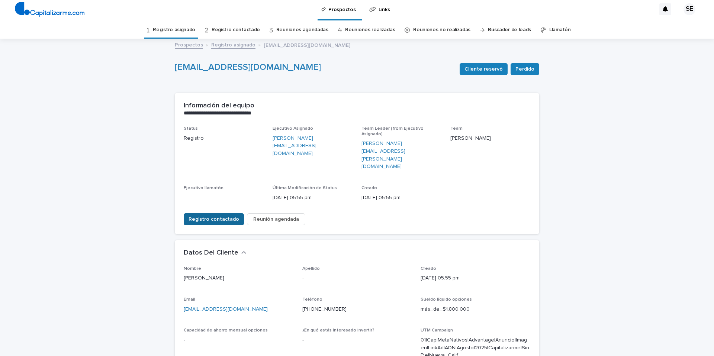
click at [221, 216] on span "Registro contactado" at bounding box center [214, 219] width 51 height 7
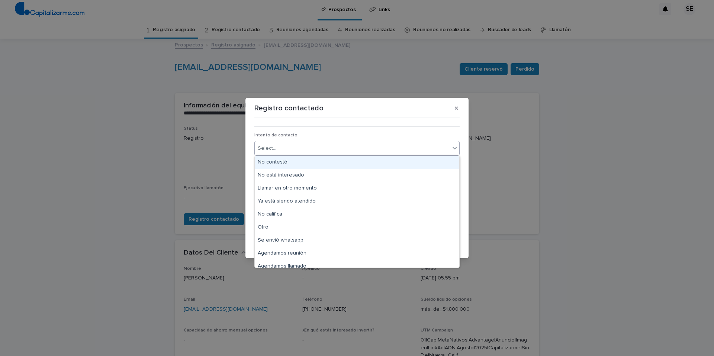
click at [454, 149] on icon at bounding box center [455, 148] width 4 height 3
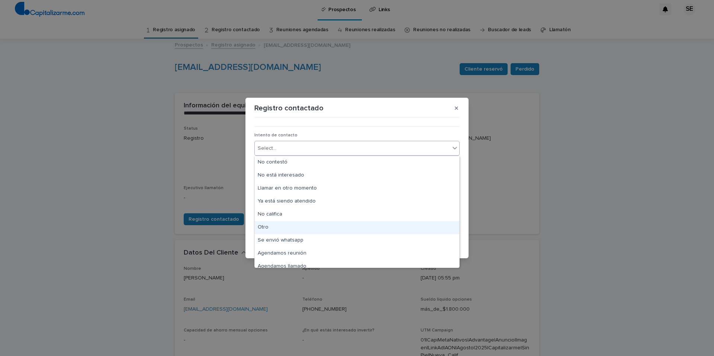
click at [269, 226] on div "Otro" at bounding box center [357, 227] width 205 height 13
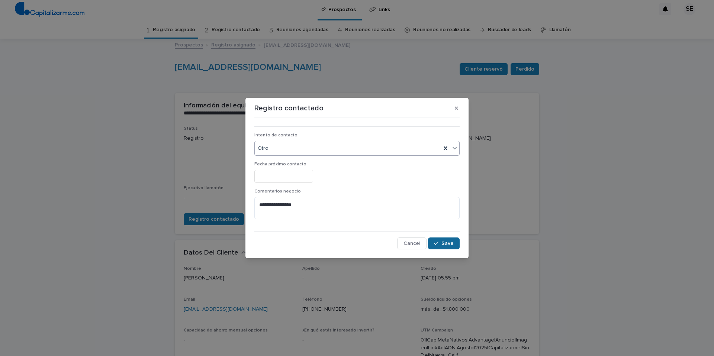
click at [448, 241] on span "Save" at bounding box center [447, 243] width 12 height 5
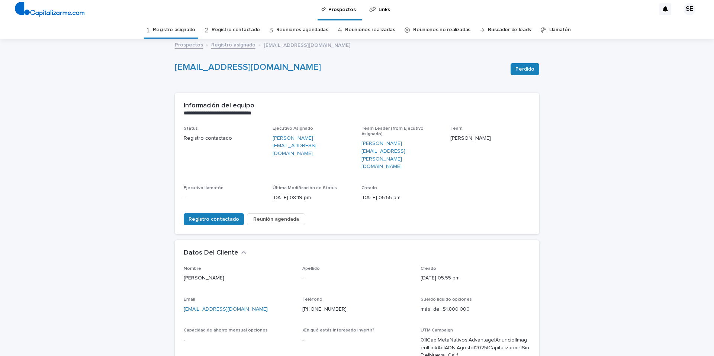
click at [189, 29] on link "Registro asignado" at bounding box center [174, 29] width 42 height 17
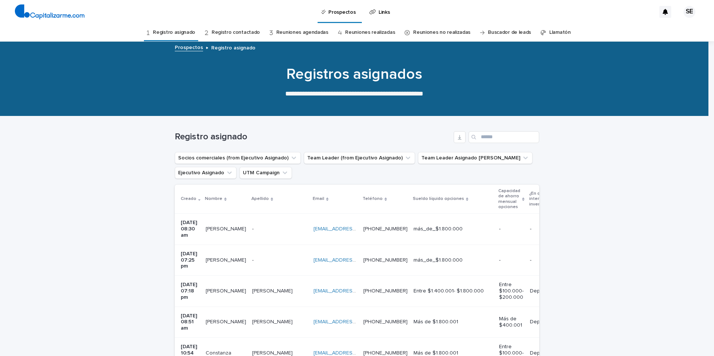
click at [281, 309] on td "Valverde Valverde" at bounding box center [279, 322] width 61 height 31
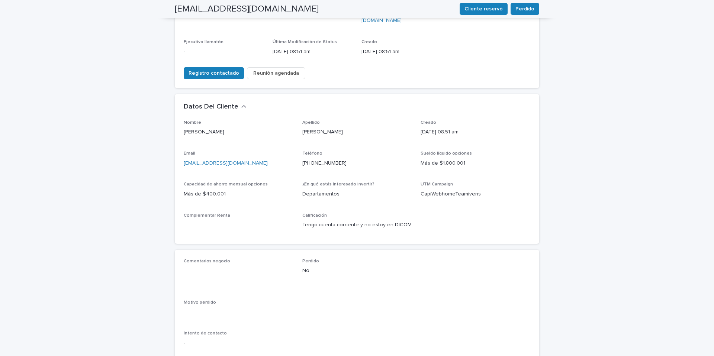
scroll to position [141, 0]
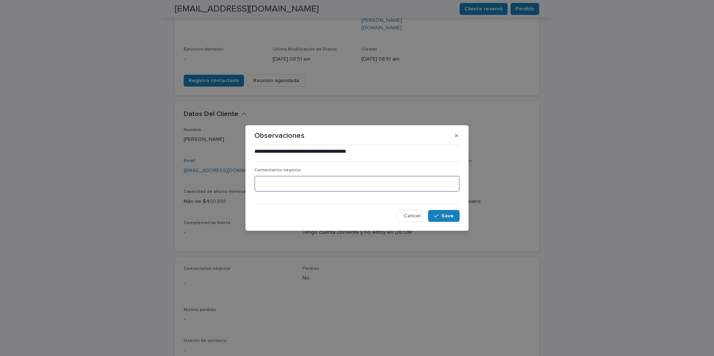
click at [260, 186] on textarea at bounding box center [356, 184] width 205 height 16
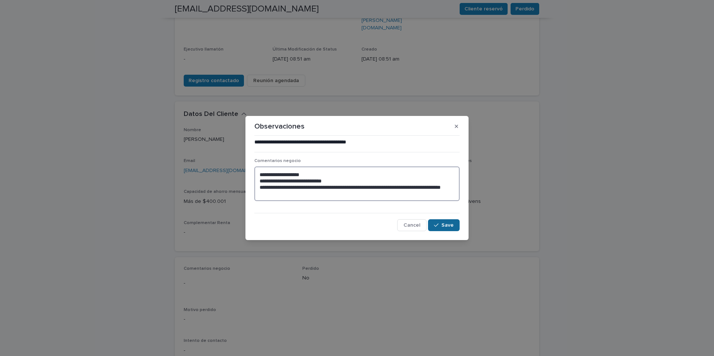
type textarea "**********"
click at [443, 224] on span "Save" at bounding box center [447, 225] width 12 height 5
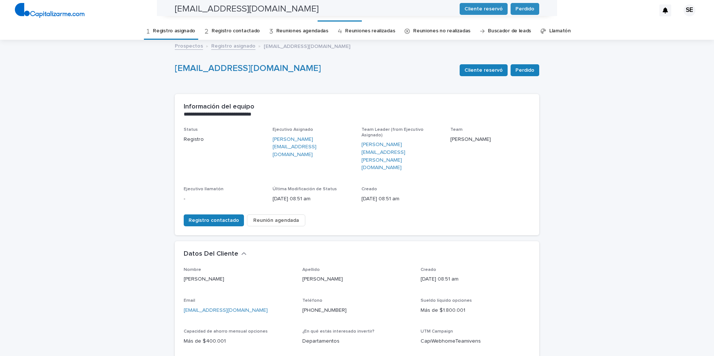
scroll to position [0, 0]
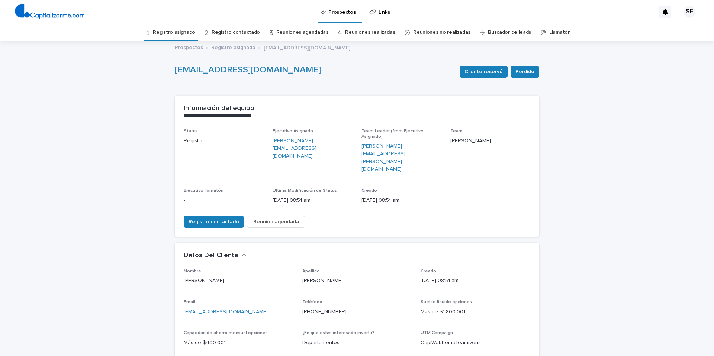
click at [185, 30] on link "Registro asignado" at bounding box center [174, 32] width 42 height 17
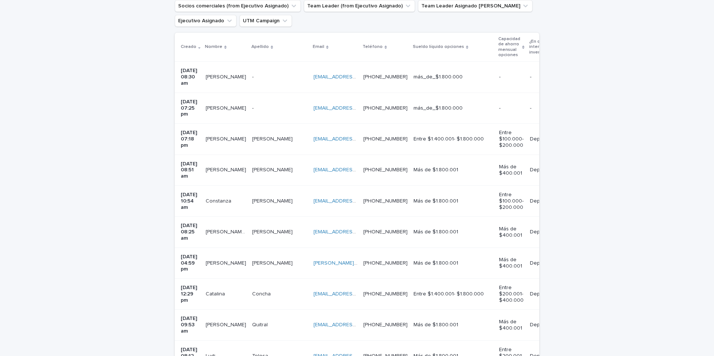
scroll to position [151, 0]
click at [272, 200] on p at bounding box center [279, 203] width 55 height 6
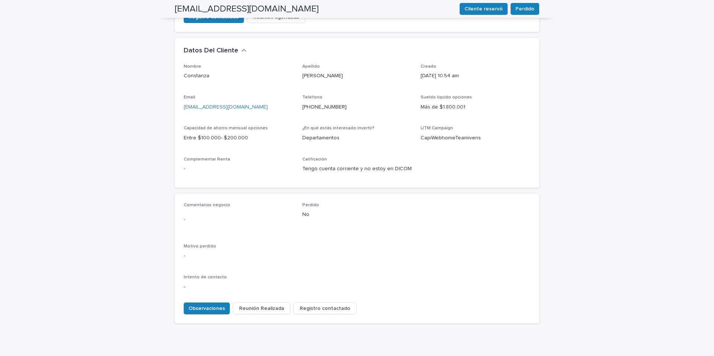
scroll to position [208, 0]
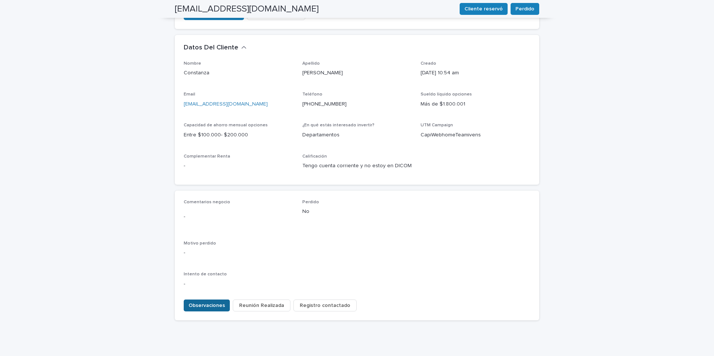
click at [216, 302] on span "Observaciones" at bounding box center [207, 305] width 36 height 7
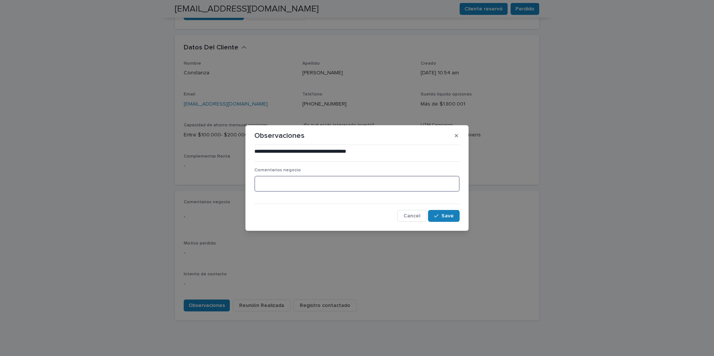
click at [270, 186] on textarea at bounding box center [356, 184] width 205 height 16
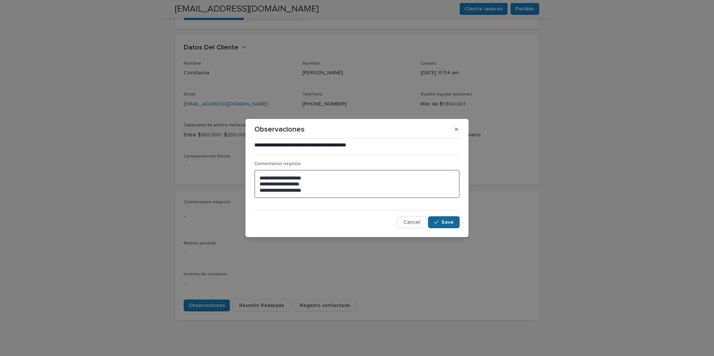
type textarea "**********"
click at [446, 224] on span "Save" at bounding box center [447, 222] width 12 height 5
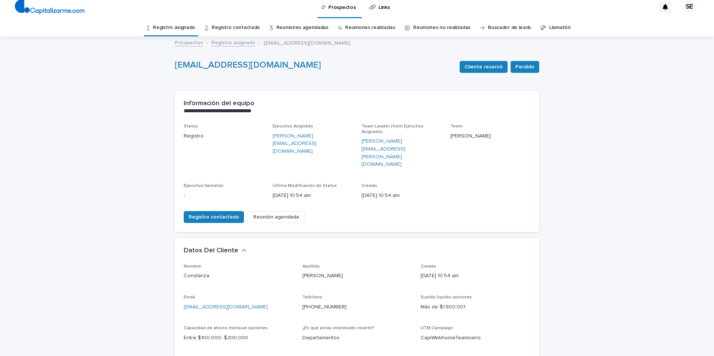
scroll to position [2, 0]
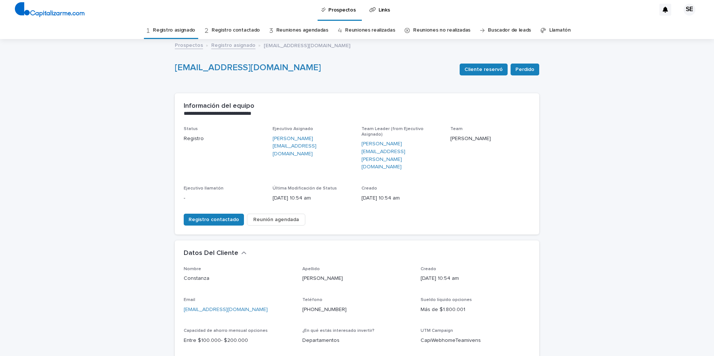
click at [184, 29] on link "Registro asignado" at bounding box center [174, 30] width 42 height 17
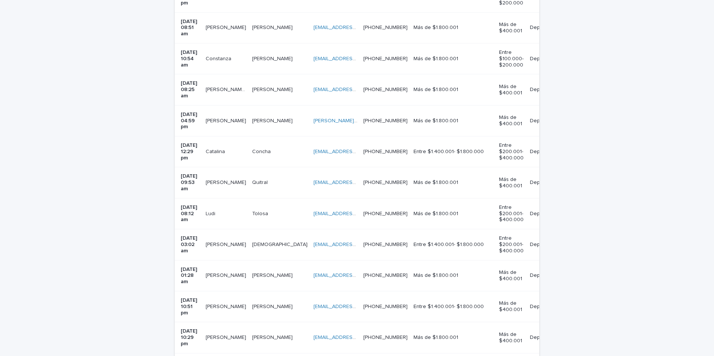
scroll to position [296, 0]
click at [273, 83] on div "Sáez Sáez" at bounding box center [279, 89] width 55 height 12
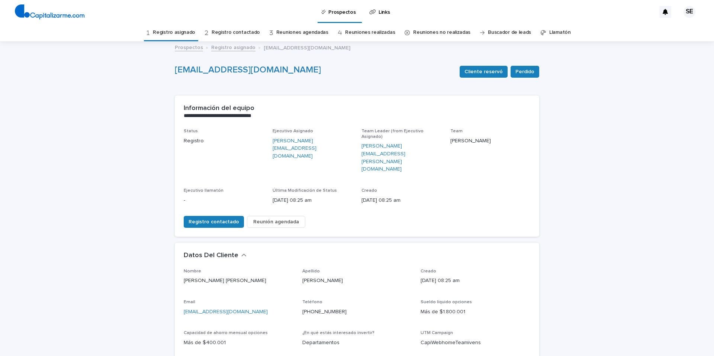
click at [188, 32] on link "Registro asignado" at bounding box center [174, 32] width 42 height 17
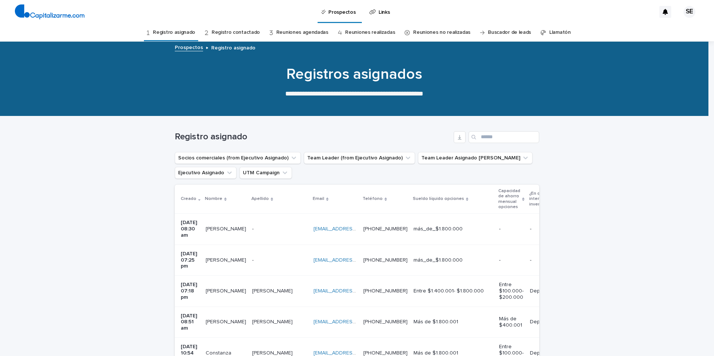
scroll to position [304, 0]
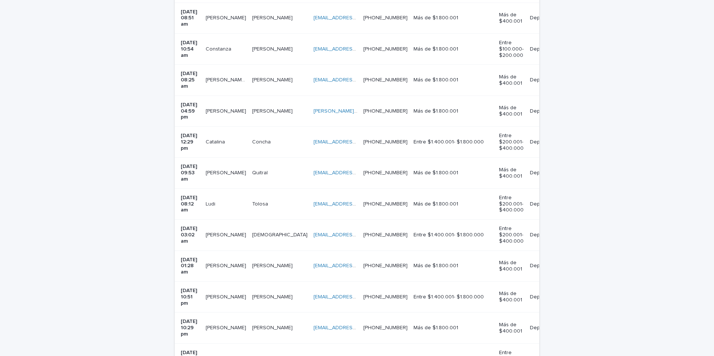
click at [360, 189] on td "ludi.tolosa.bernal@gmail.com ludi.tolosa.bernal@gmail.com" at bounding box center [336, 204] width 50 height 31
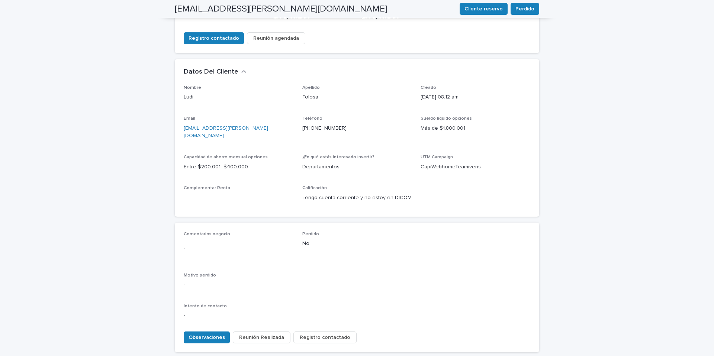
scroll to position [187, 0]
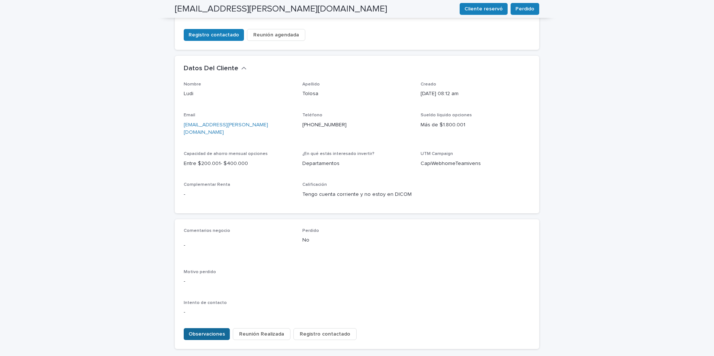
click at [208, 331] on span "Observaciones" at bounding box center [207, 334] width 36 height 7
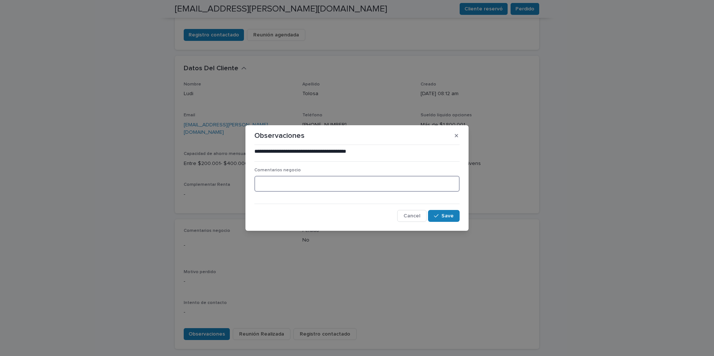
click at [268, 181] on textarea at bounding box center [356, 184] width 205 height 16
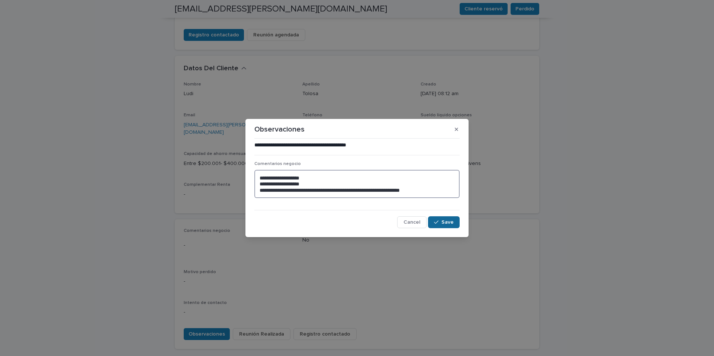
type textarea "**********"
click at [451, 224] on span "Save" at bounding box center [447, 222] width 12 height 5
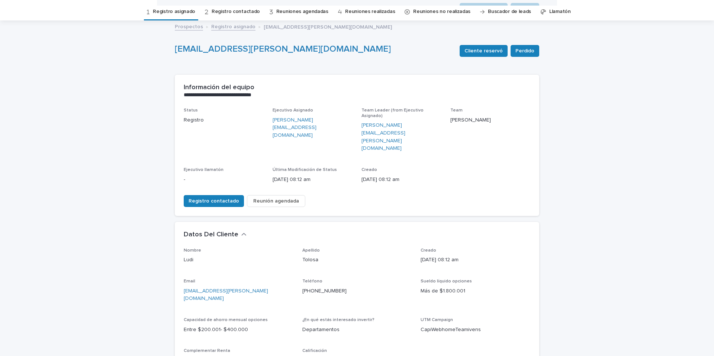
scroll to position [0, 0]
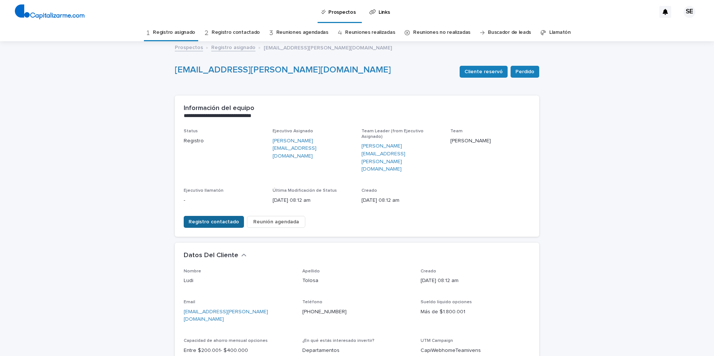
click at [226, 218] on span "Registro contactado" at bounding box center [214, 221] width 51 height 7
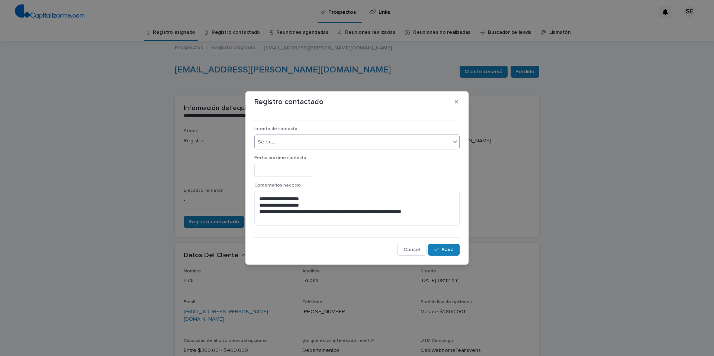
click at [456, 142] on icon at bounding box center [455, 142] width 4 height 3
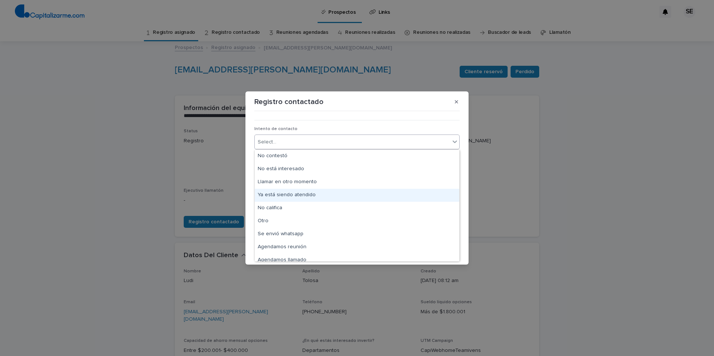
click at [316, 194] on div "Ya está siendo atendido" at bounding box center [357, 195] width 205 height 13
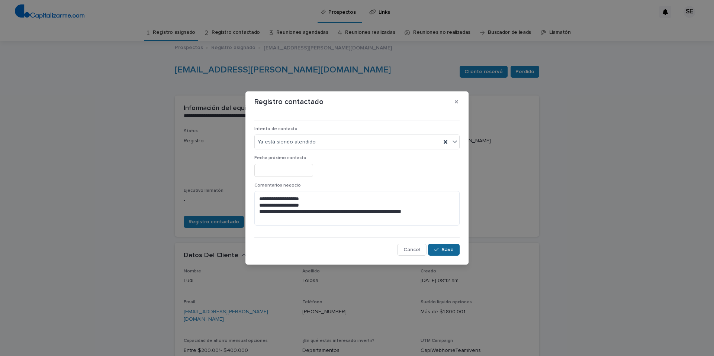
click at [449, 248] on span "Save" at bounding box center [447, 249] width 12 height 5
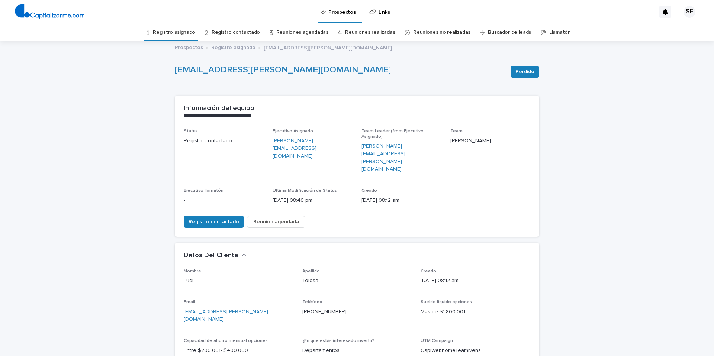
click at [181, 31] on link "Registro asignado" at bounding box center [174, 32] width 42 height 17
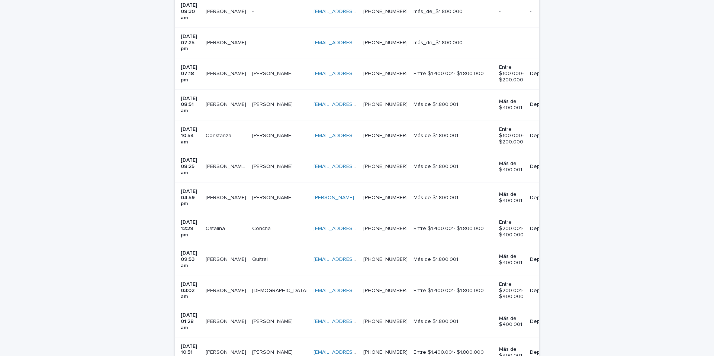
scroll to position [222, 0]
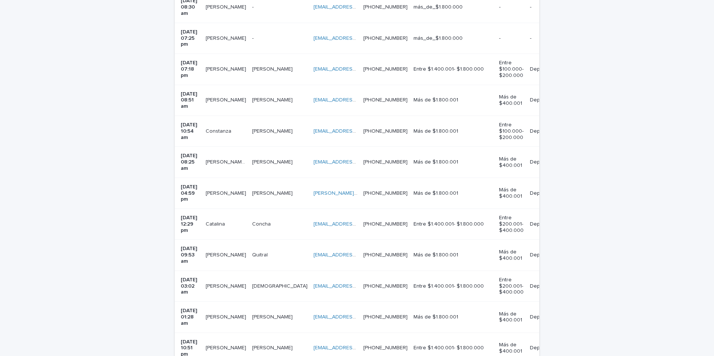
click at [280, 156] on div "Sáez Sáez" at bounding box center [279, 162] width 55 height 12
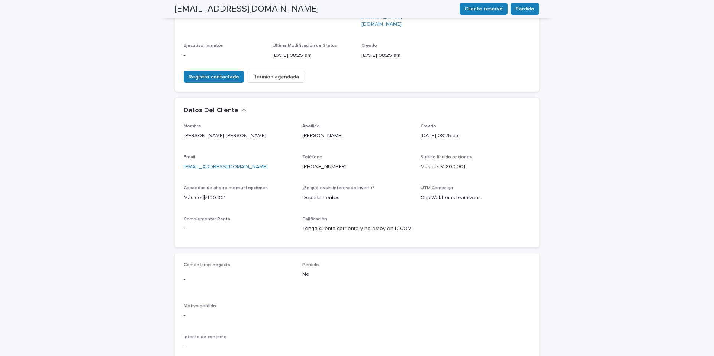
scroll to position [143, 0]
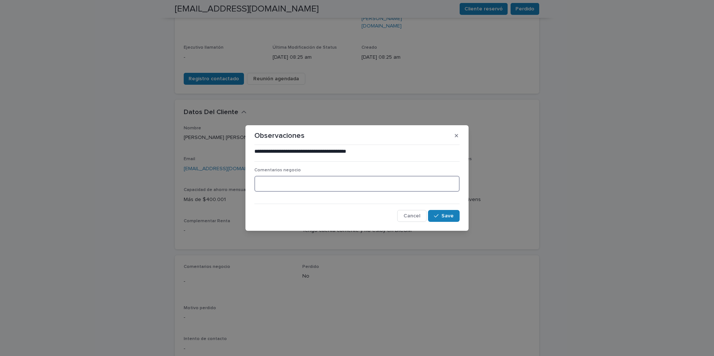
click at [278, 187] on textarea at bounding box center [356, 184] width 205 height 16
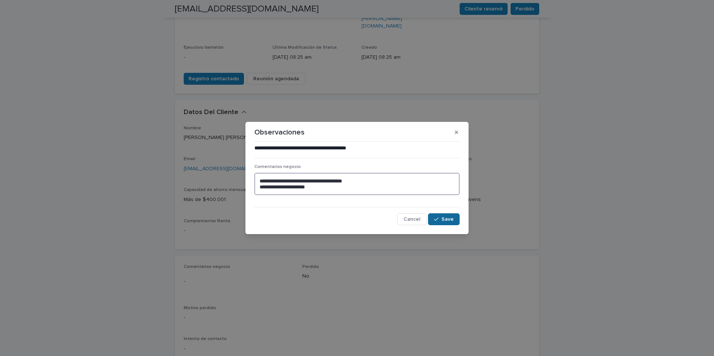
type textarea "**********"
click at [450, 217] on span "Save" at bounding box center [447, 219] width 12 height 5
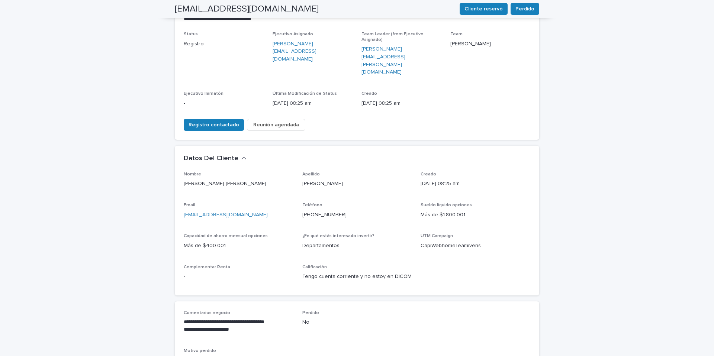
scroll to position [0, 0]
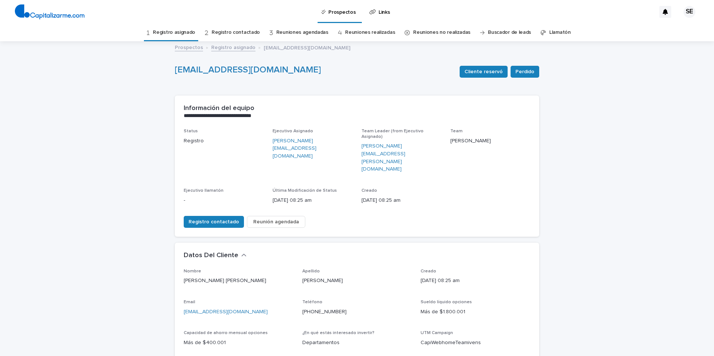
click at [184, 31] on link "Registro asignado" at bounding box center [174, 32] width 42 height 17
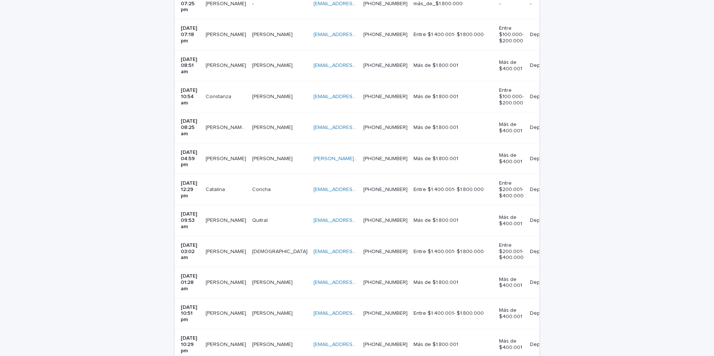
scroll to position [259, 0]
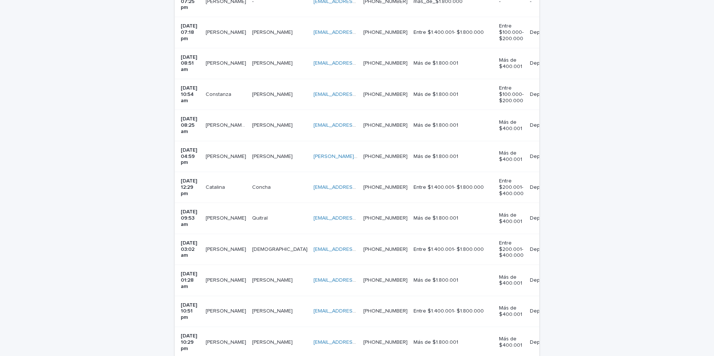
click at [277, 154] on p at bounding box center [279, 157] width 55 height 6
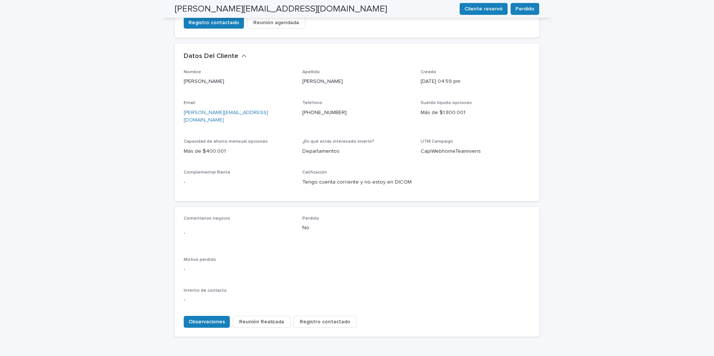
scroll to position [208, 0]
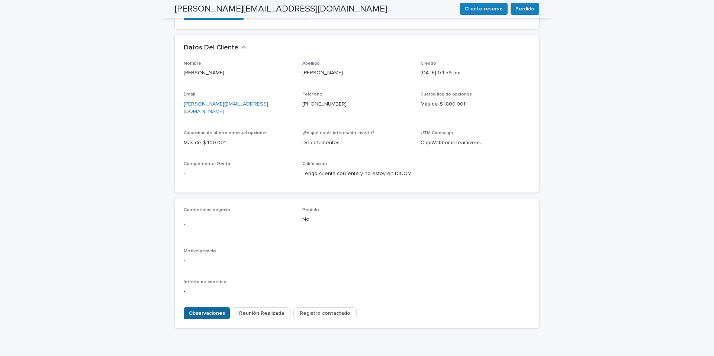
click at [212, 310] on span "Observaciones" at bounding box center [207, 313] width 36 height 7
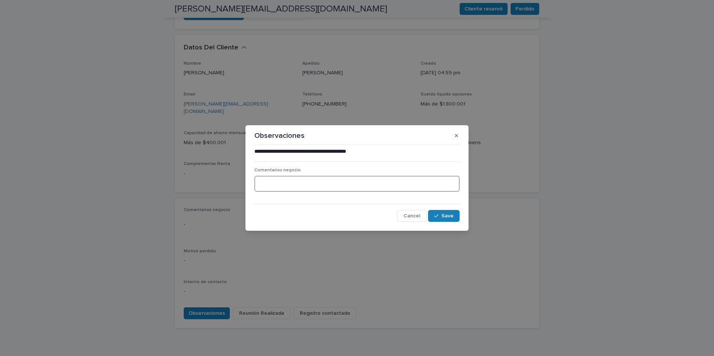
click at [279, 186] on textarea at bounding box center [356, 184] width 205 height 16
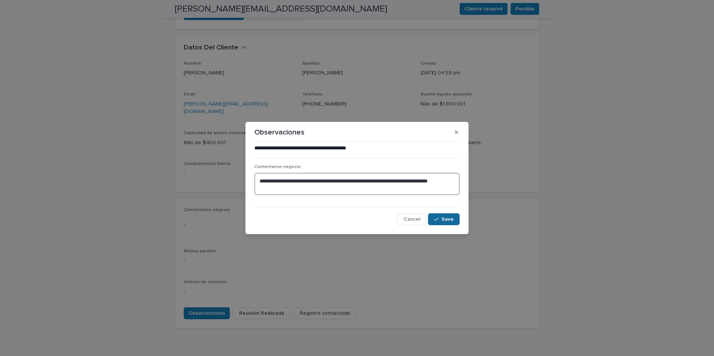
type textarea "**********"
click at [453, 221] on span "Save" at bounding box center [447, 219] width 12 height 5
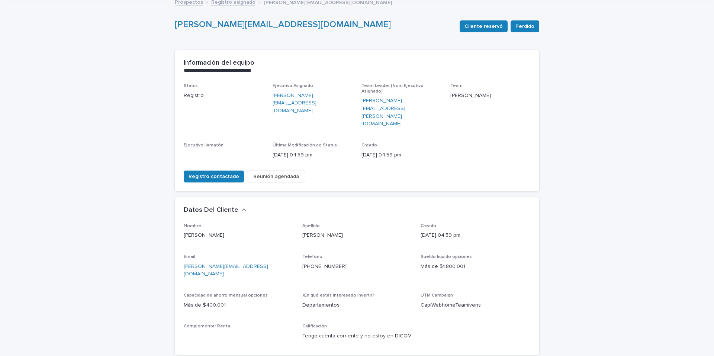
scroll to position [0, 0]
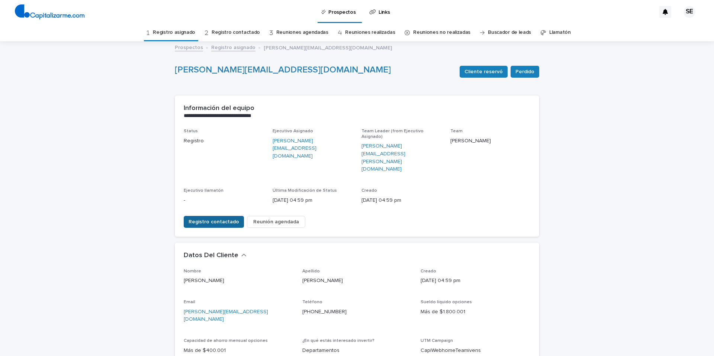
click at [223, 218] on span "Registro contactado" at bounding box center [214, 221] width 51 height 7
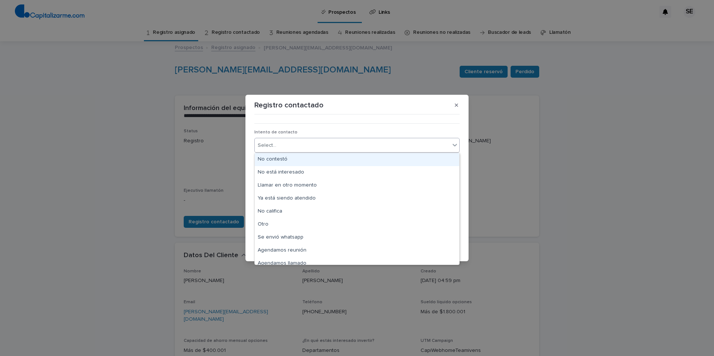
click at [455, 145] on icon at bounding box center [454, 144] width 7 height 7
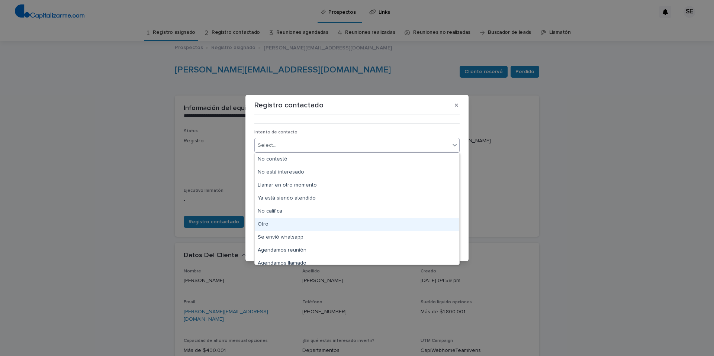
click at [284, 227] on div "Otro" at bounding box center [357, 224] width 205 height 13
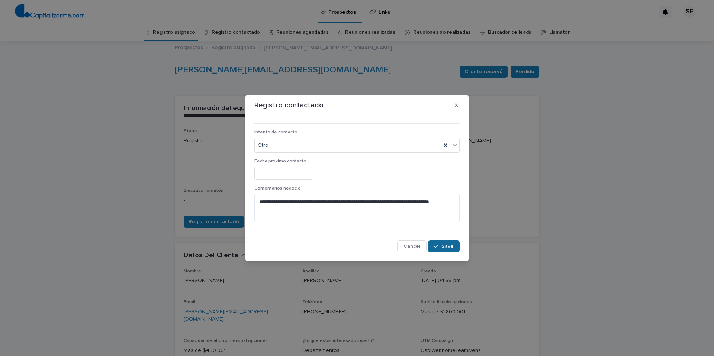
click at [451, 246] on span "Save" at bounding box center [447, 246] width 12 height 5
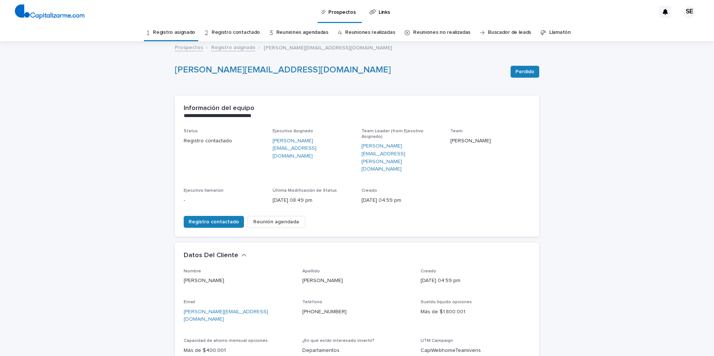
click at [187, 31] on link "Registro asignado" at bounding box center [174, 32] width 42 height 17
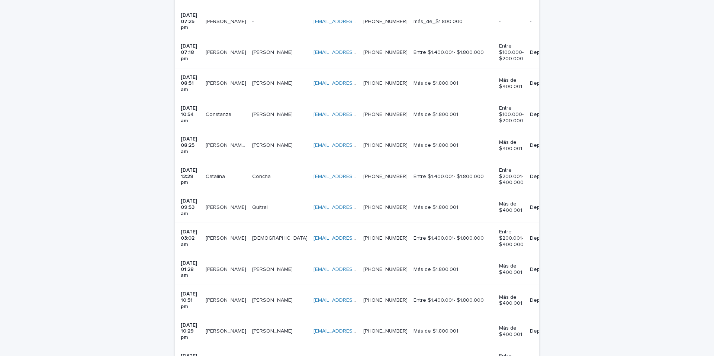
scroll to position [253, 0]
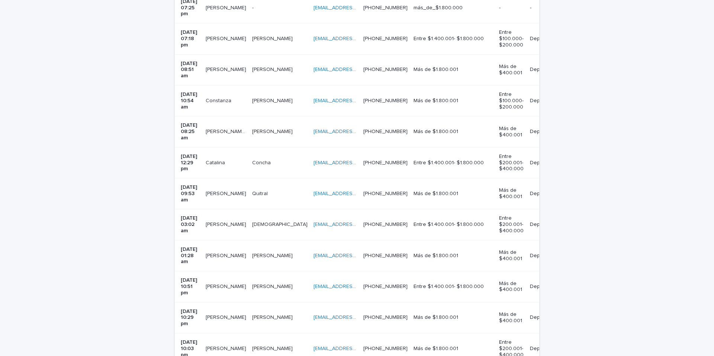
click at [276, 160] on p at bounding box center [279, 163] width 55 height 6
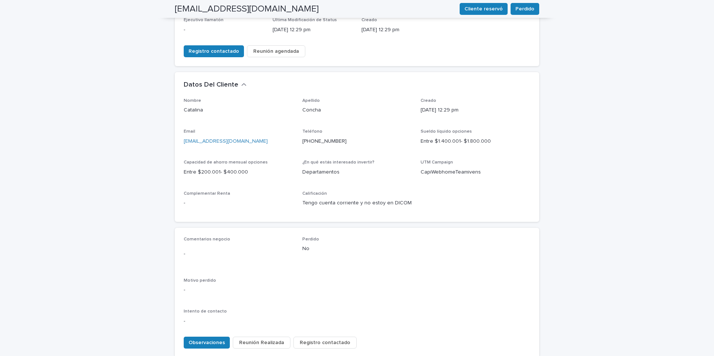
scroll to position [172, 0]
click at [215, 338] on span "Observaciones" at bounding box center [207, 341] width 36 height 7
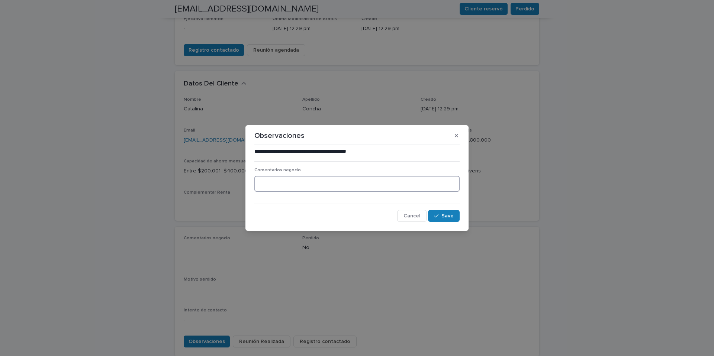
click at [279, 187] on textarea at bounding box center [356, 184] width 205 height 16
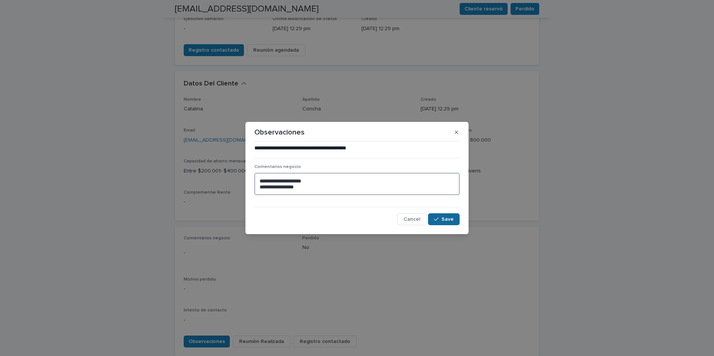
type textarea "**********"
click at [445, 222] on button "Save" at bounding box center [444, 219] width 32 height 12
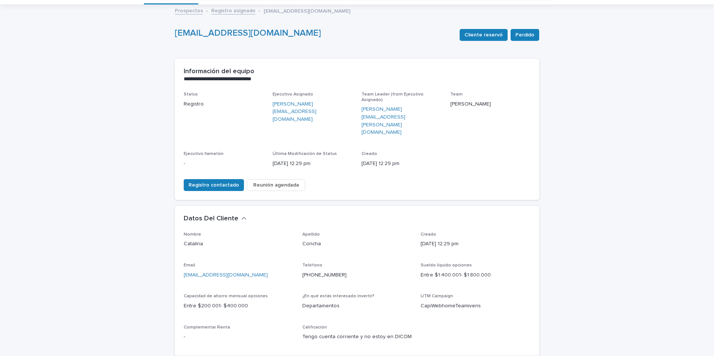
scroll to position [0, 0]
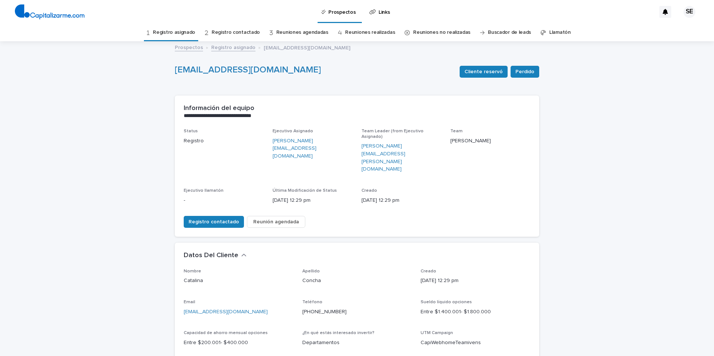
click at [191, 32] on link "Registro asignado" at bounding box center [174, 32] width 42 height 17
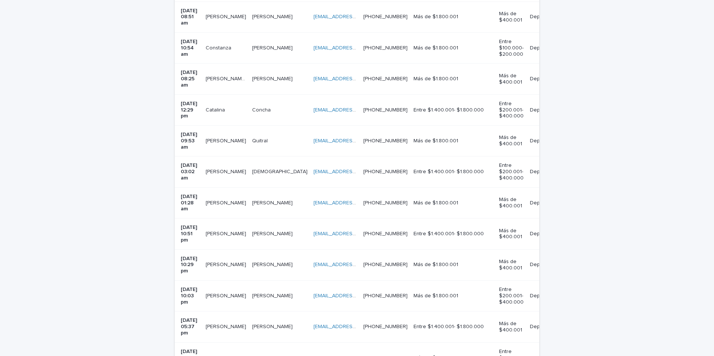
scroll to position [308, 0]
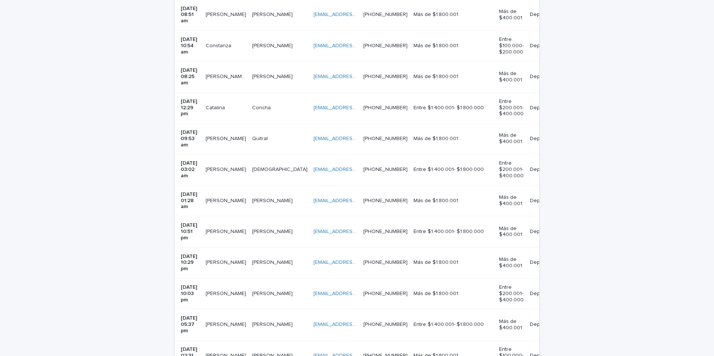
click at [273, 136] on p at bounding box center [279, 139] width 55 height 6
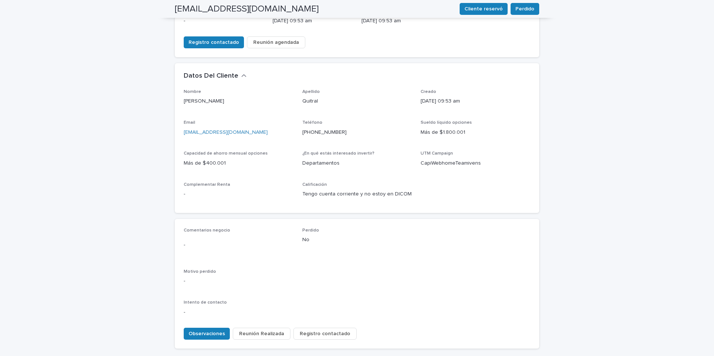
scroll to position [179, 0]
click at [212, 331] on span "Observaciones" at bounding box center [207, 334] width 36 height 7
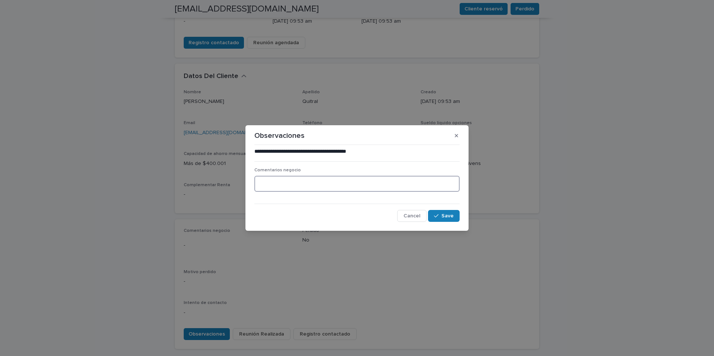
click at [271, 186] on textarea at bounding box center [356, 184] width 205 height 16
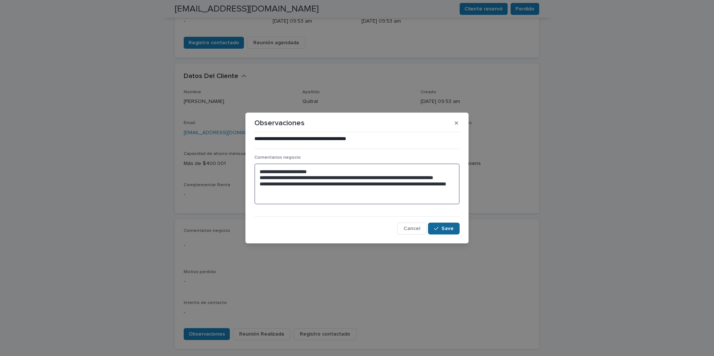
type textarea "**********"
click at [453, 231] on span "Save" at bounding box center [447, 228] width 12 height 5
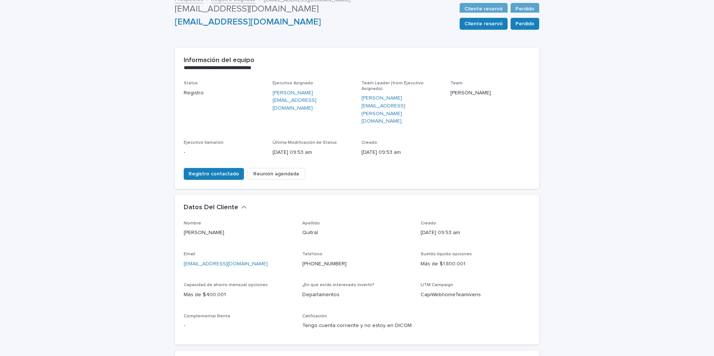
scroll to position [0, 0]
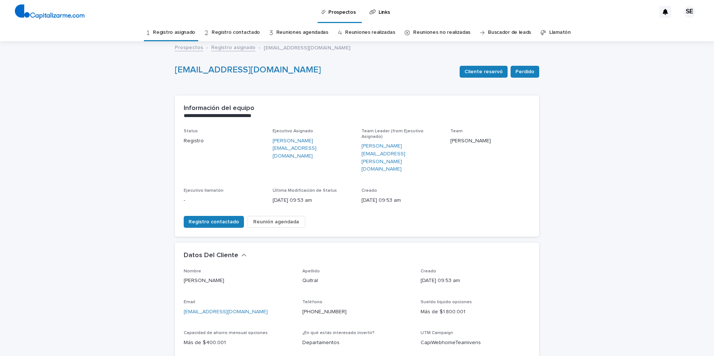
click at [176, 32] on link "Registro asignado" at bounding box center [174, 32] width 42 height 17
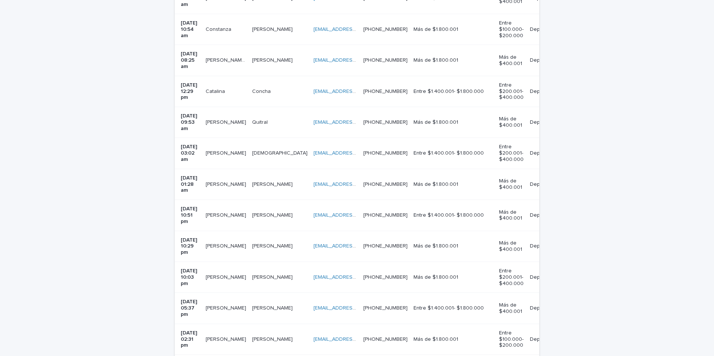
scroll to position [328, 0]
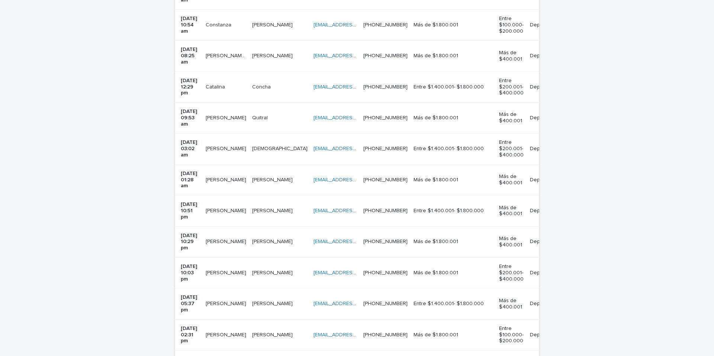
click at [273, 71] on td "Concha Concha" at bounding box center [279, 86] width 61 height 31
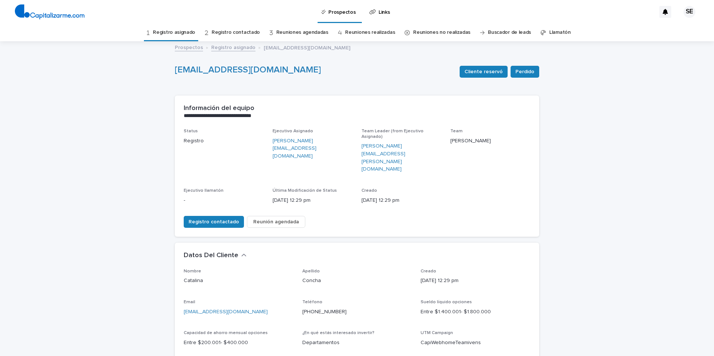
click at [192, 32] on link "Registro asignado" at bounding box center [174, 32] width 42 height 17
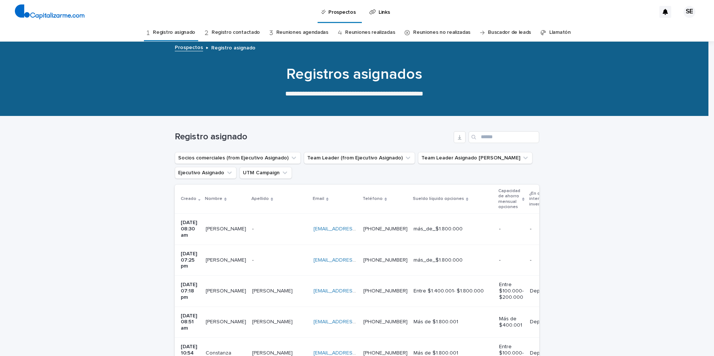
scroll to position [341, 0]
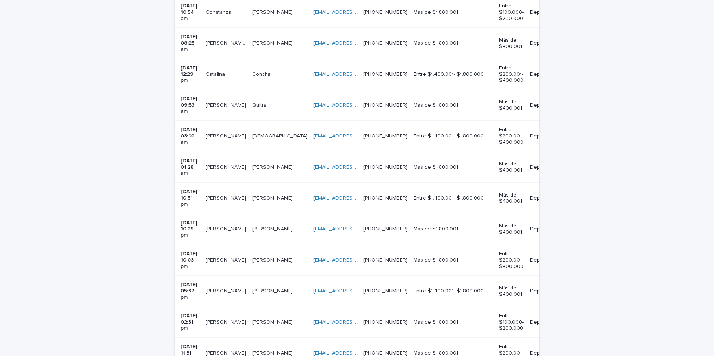
click at [238, 133] on p at bounding box center [226, 136] width 41 height 6
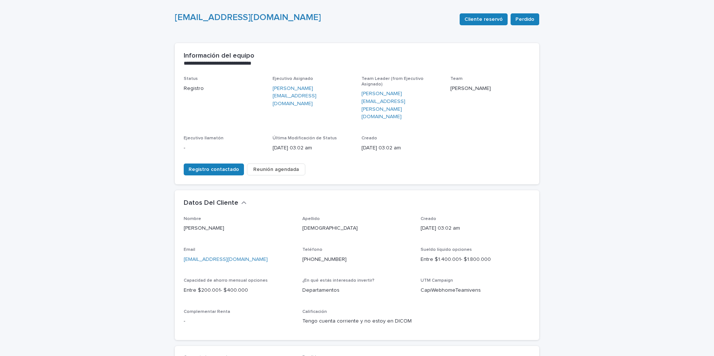
scroll to position [208, 0]
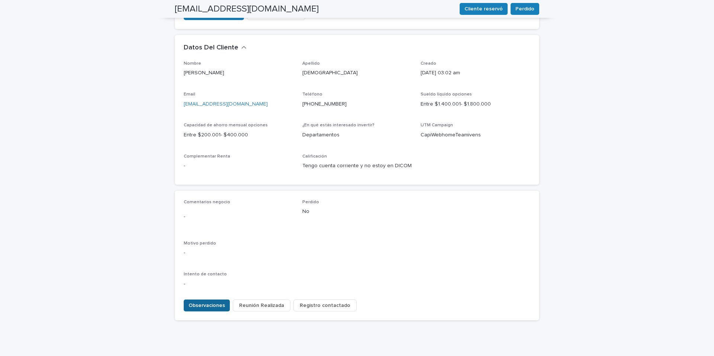
click at [214, 302] on span "Observaciones" at bounding box center [207, 305] width 36 height 7
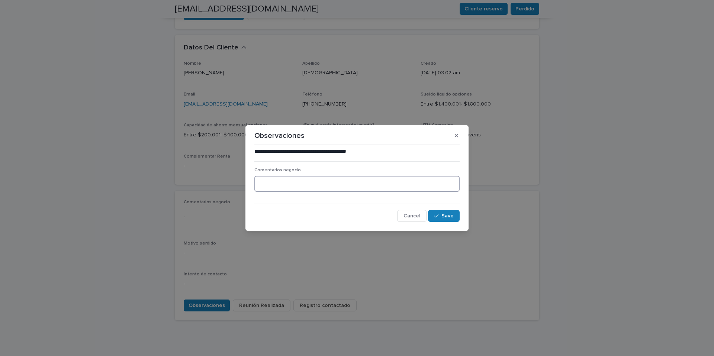
click at [280, 180] on textarea at bounding box center [356, 184] width 205 height 16
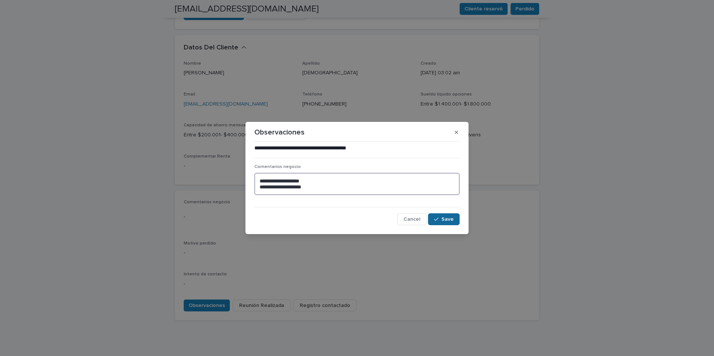
type textarea "**********"
click at [444, 218] on span "Save" at bounding box center [447, 219] width 12 height 5
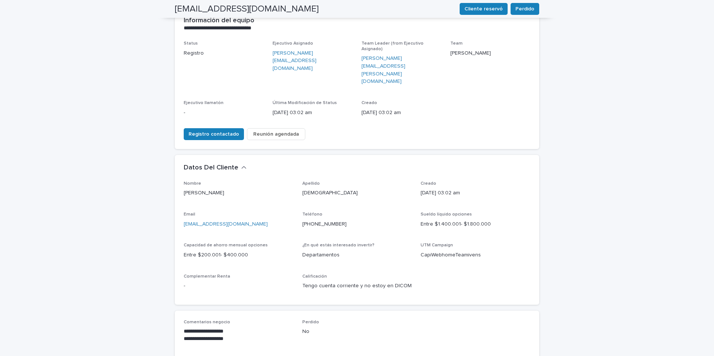
scroll to position [0, 0]
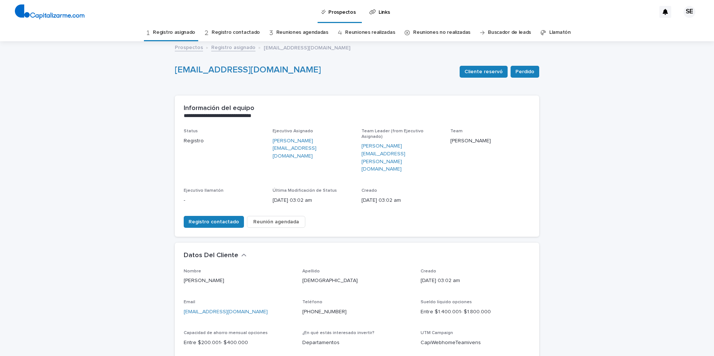
click at [181, 30] on link "Registro asignado" at bounding box center [174, 32] width 42 height 17
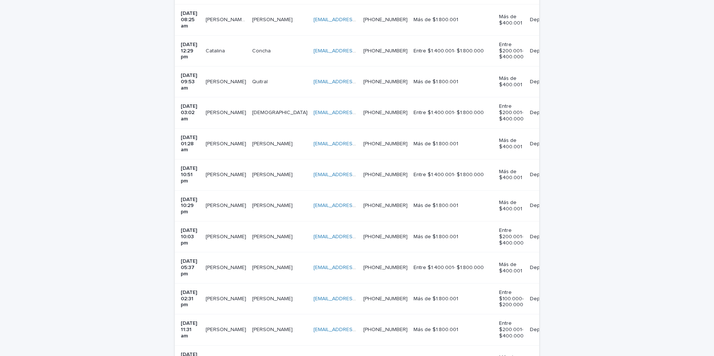
scroll to position [373, 0]
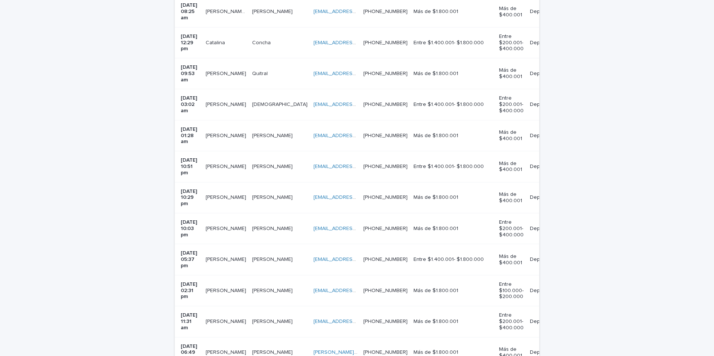
click at [277, 133] on p at bounding box center [279, 136] width 55 height 6
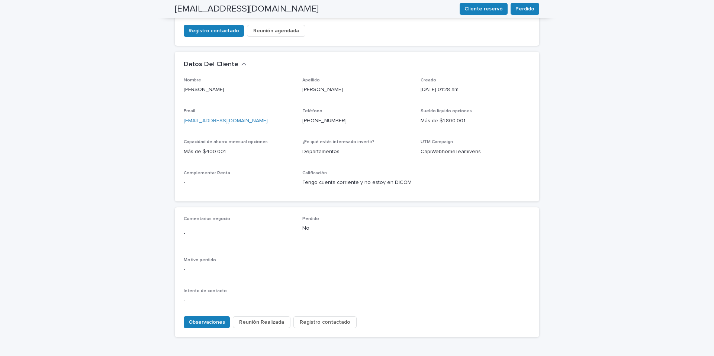
scroll to position [208, 0]
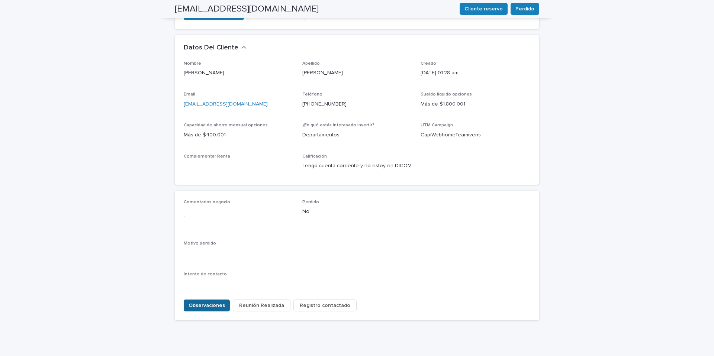
click at [216, 302] on span "Observaciones" at bounding box center [207, 305] width 36 height 7
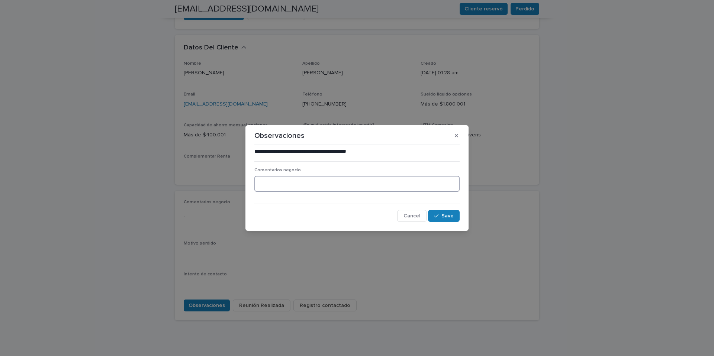
click at [262, 183] on textarea at bounding box center [356, 184] width 205 height 16
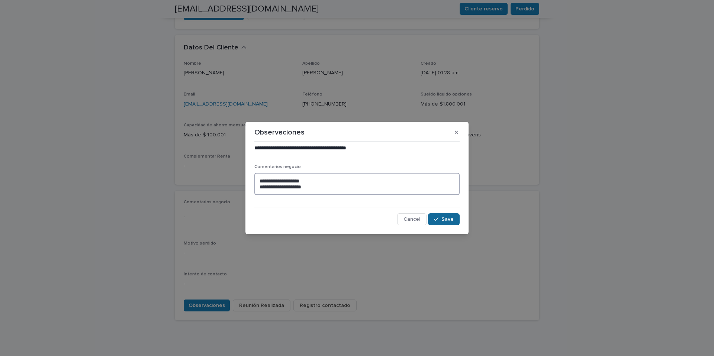
type textarea "**********"
click at [440, 219] on div "button" at bounding box center [437, 219] width 7 height 5
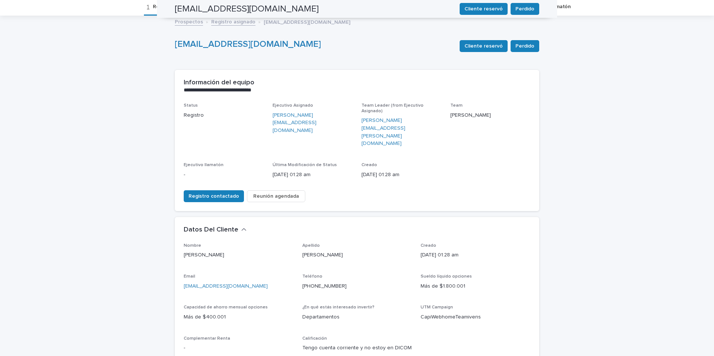
scroll to position [0, 0]
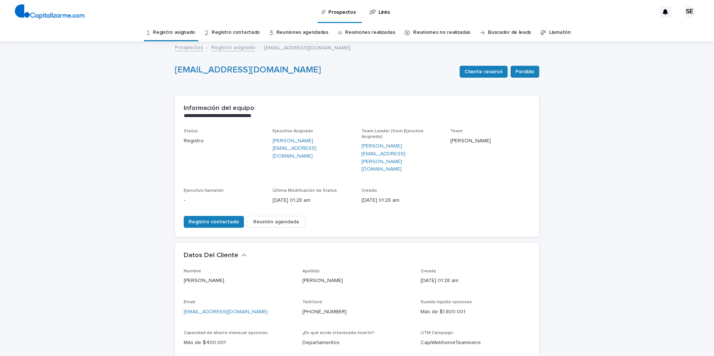
click at [177, 28] on link "Registro asignado" at bounding box center [174, 32] width 42 height 17
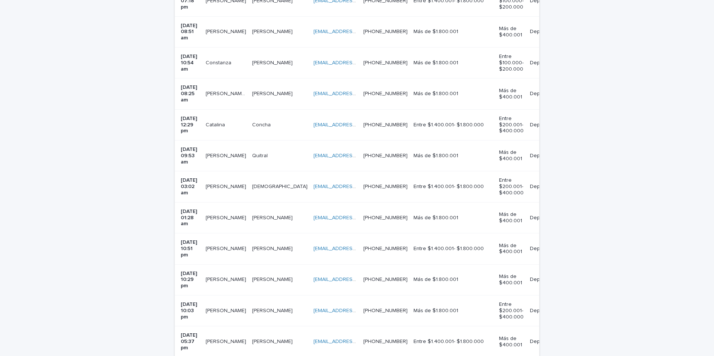
scroll to position [293, 0]
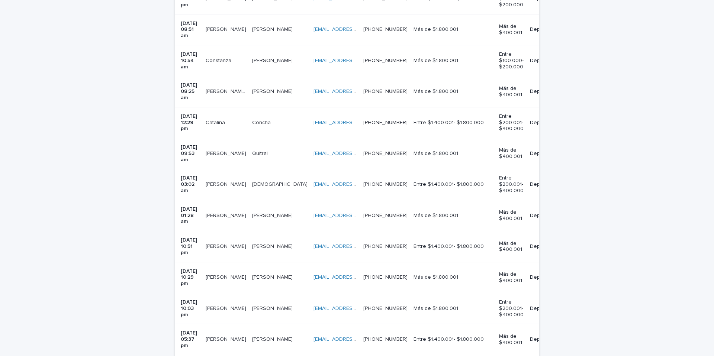
click at [274, 244] on p at bounding box center [279, 247] width 55 height 6
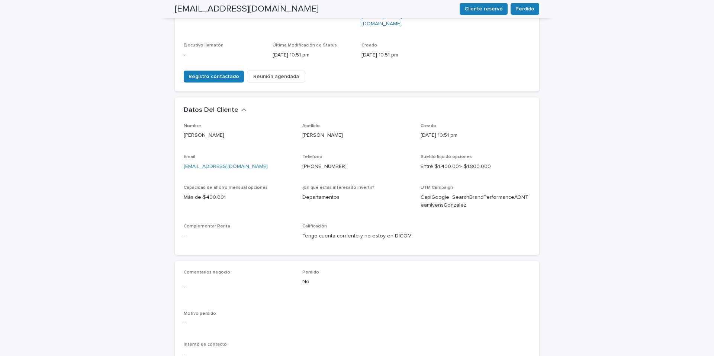
scroll to position [147, 0]
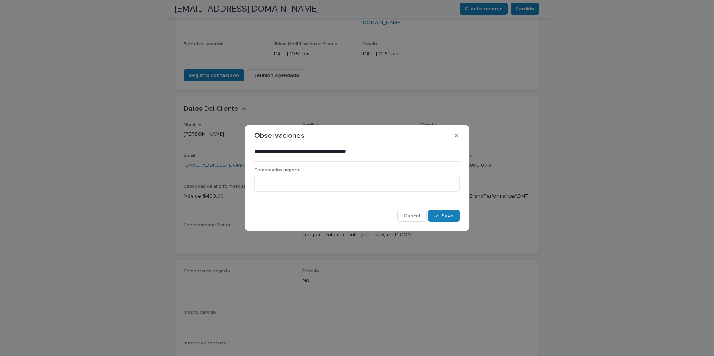
click at [261, 175] on div "Comentarios negocio" at bounding box center [356, 183] width 205 height 30
click at [262, 180] on textarea at bounding box center [356, 184] width 205 height 16
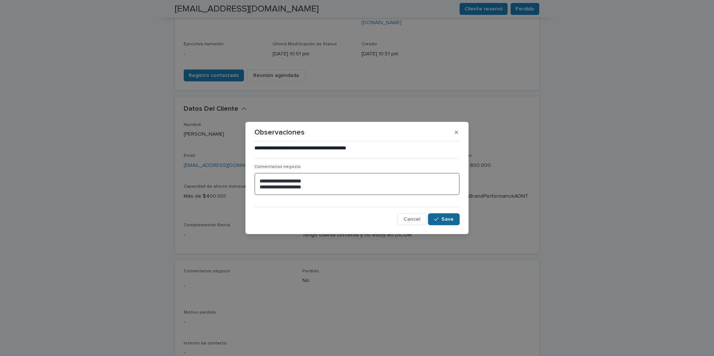
type textarea "**********"
click at [447, 219] on span "Save" at bounding box center [447, 219] width 12 height 5
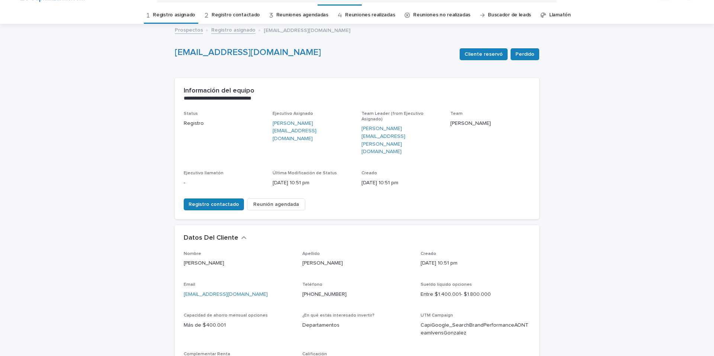
scroll to position [0, 0]
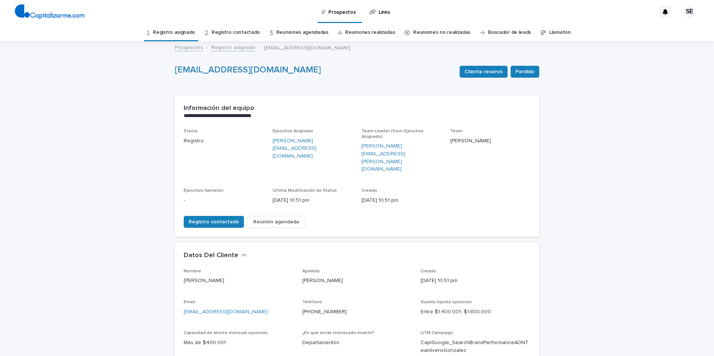
click at [186, 32] on link "Registro asignado" at bounding box center [174, 32] width 42 height 17
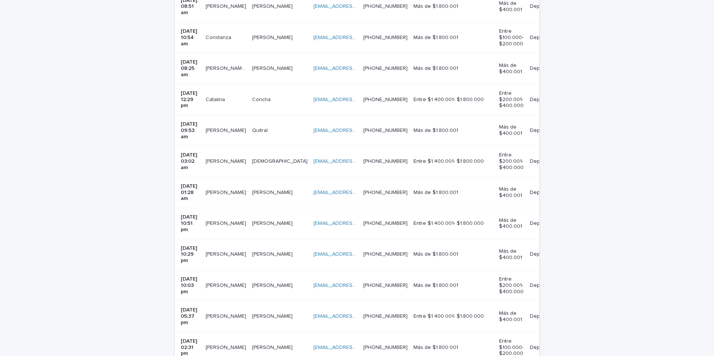
scroll to position [318, 0]
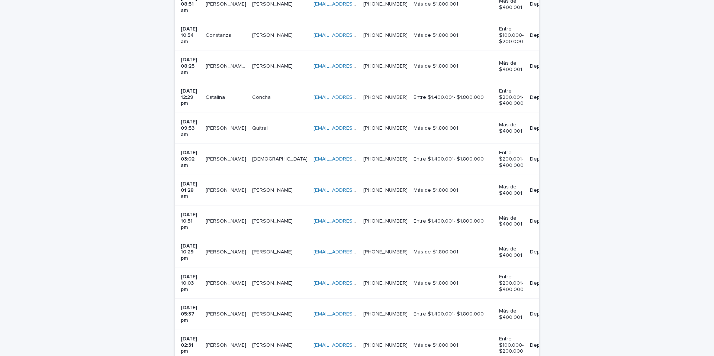
click at [244, 237] on td "Francisco Francisco" at bounding box center [226, 252] width 46 height 31
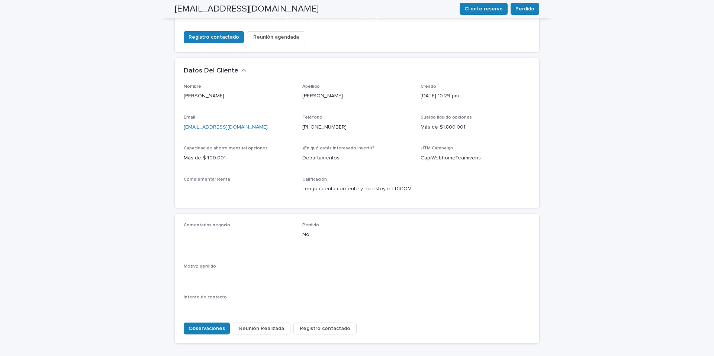
scroll to position [186, 0]
click at [211, 324] on span "Observaciones" at bounding box center [207, 327] width 36 height 7
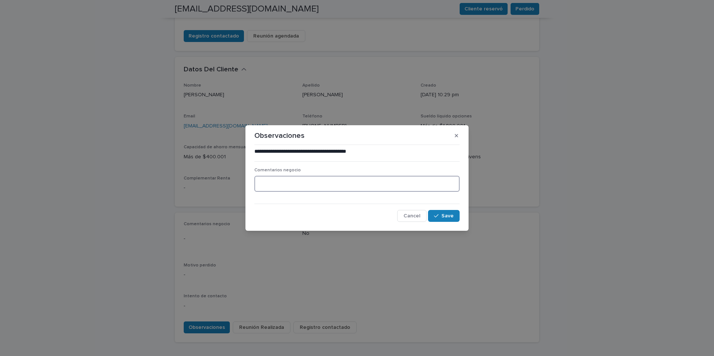
click at [268, 181] on textarea at bounding box center [356, 184] width 205 height 16
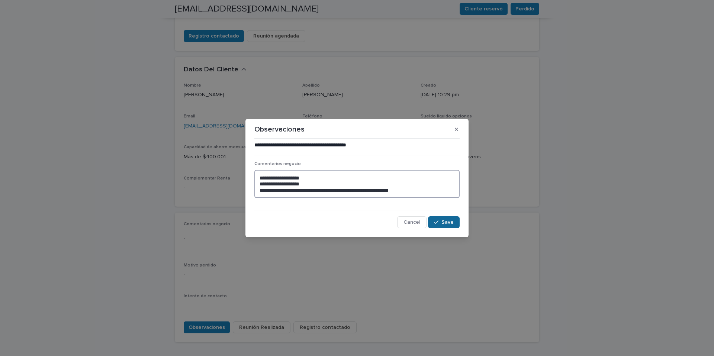
type textarea "**********"
click at [447, 223] on span "Save" at bounding box center [447, 222] width 12 height 5
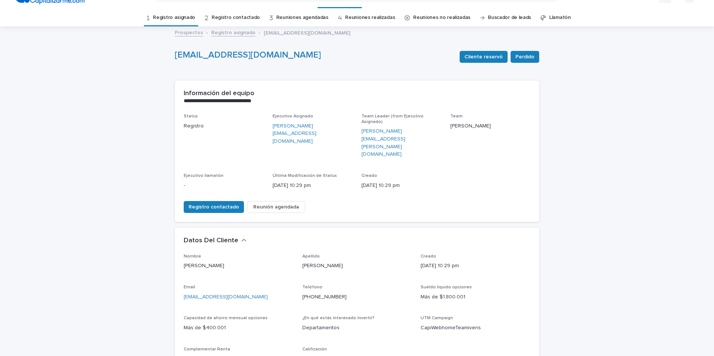
scroll to position [0, 0]
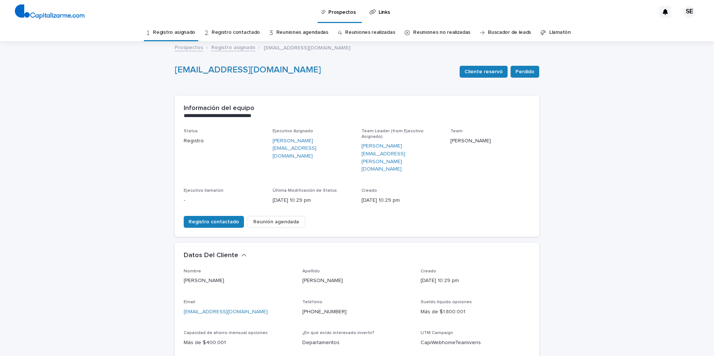
click at [189, 32] on link "Registro asignado" at bounding box center [174, 32] width 42 height 17
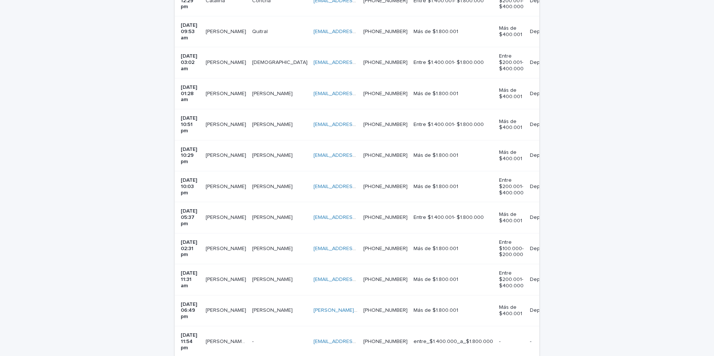
scroll to position [418, 0]
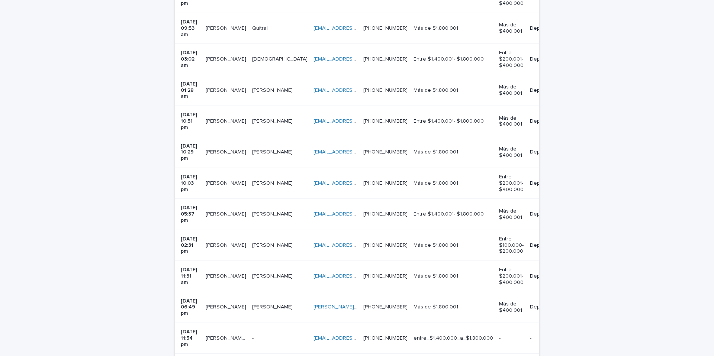
click at [277, 180] on p at bounding box center [279, 183] width 55 height 6
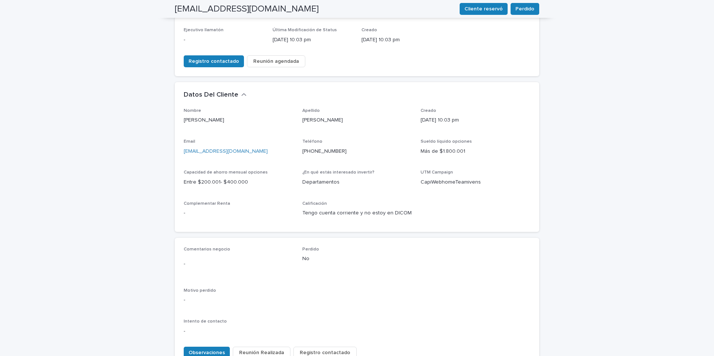
scroll to position [161, 0]
click at [218, 348] on span "Observaciones" at bounding box center [207, 351] width 36 height 7
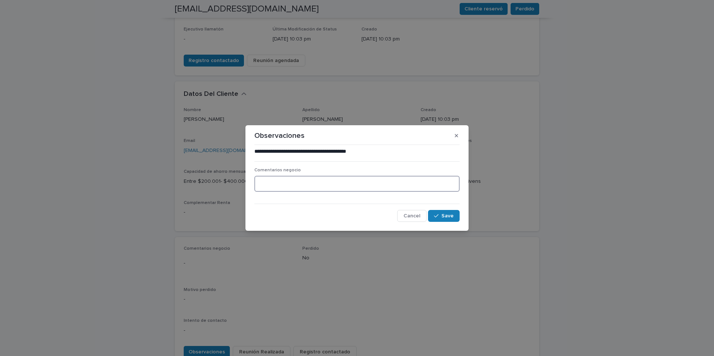
click at [298, 191] on textarea at bounding box center [356, 184] width 205 height 16
type textarea "*"
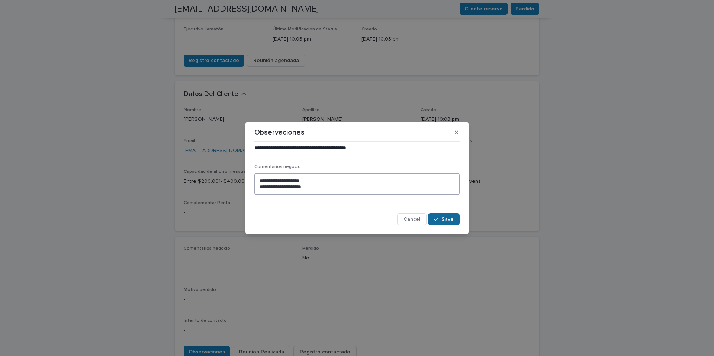
type textarea "**********"
click at [446, 219] on span "Save" at bounding box center [447, 219] width 12 height 5
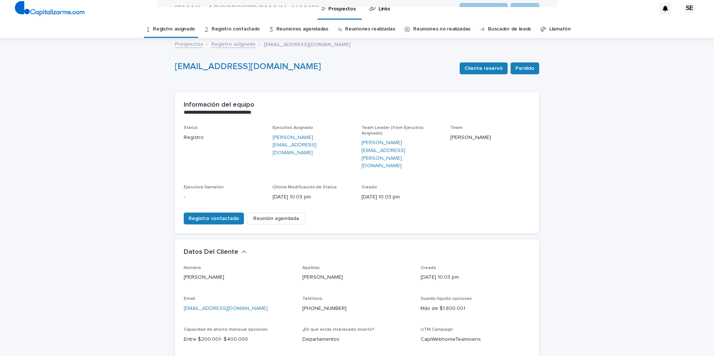
scroll to position [0, 0]
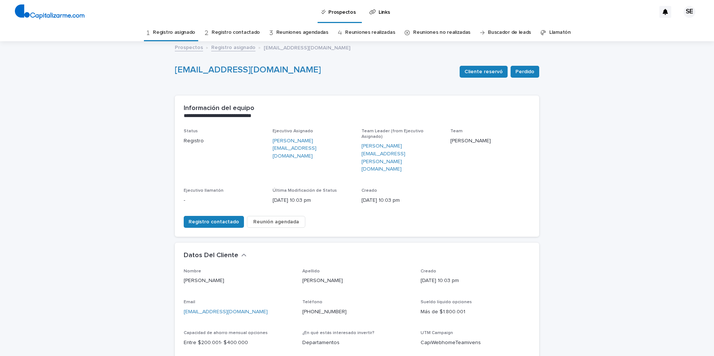
click at [181, 32] on link "Registro asignado" at bounding box center [174, 32] width 42 height 17
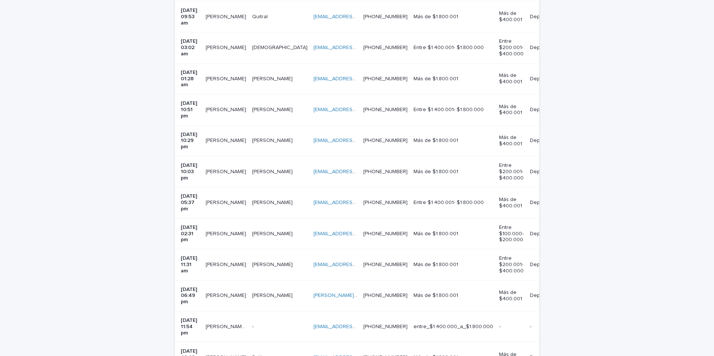
scroll to position [434, 0]
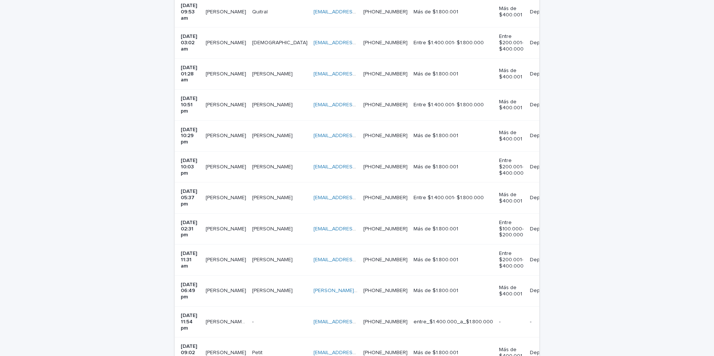
click at [281, 183] on td "Hinostroza Hinostroza" at bounding box center [279, 198] width 61 height 31
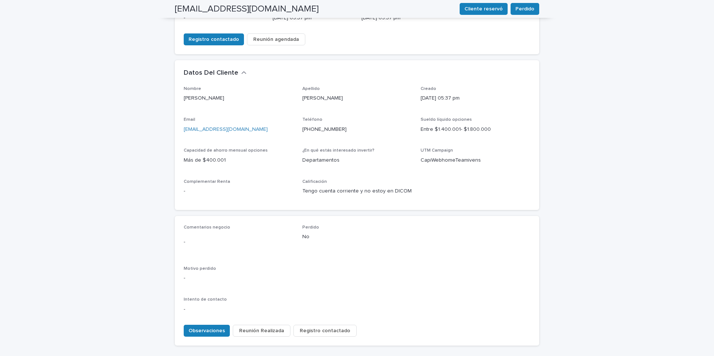
scroll to position [183, 0]
click at [212, 327] on span "Observaciones" at bounding box center [207, 330] width 36 height 7
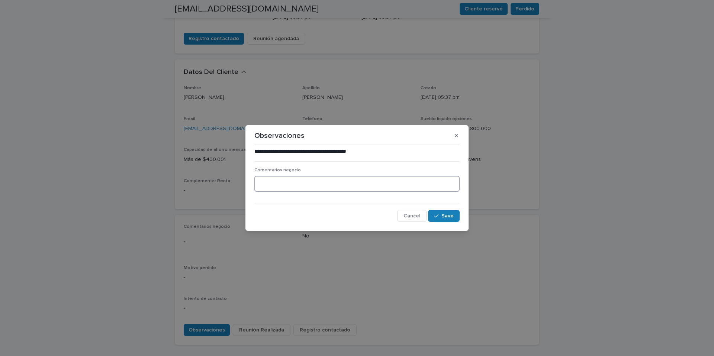
click at [290, 180] on textarea at bounding box center [356, 184] width 205 height 16
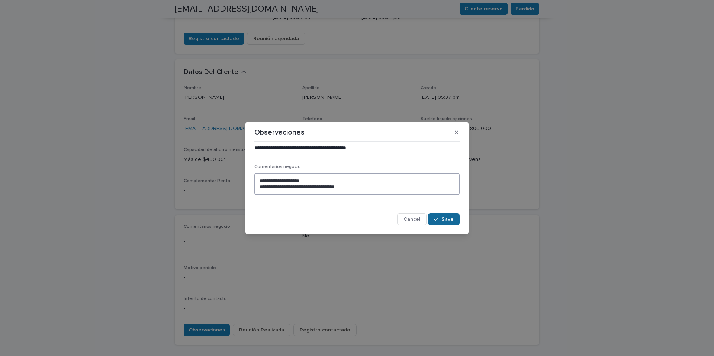
type textarea "**********"
click at [447, 221] on span "Save" at bounding box center [447, 219] width 12 height 5
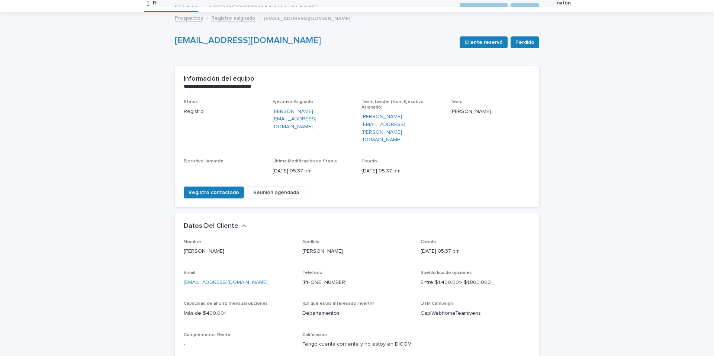
scroll to position [0, 0]
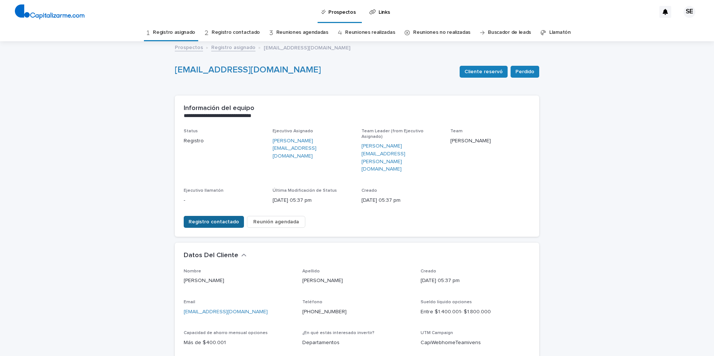
click at [223, 218] on span "Registro contactado" at bounding box center [214, 221] width 51 height 7
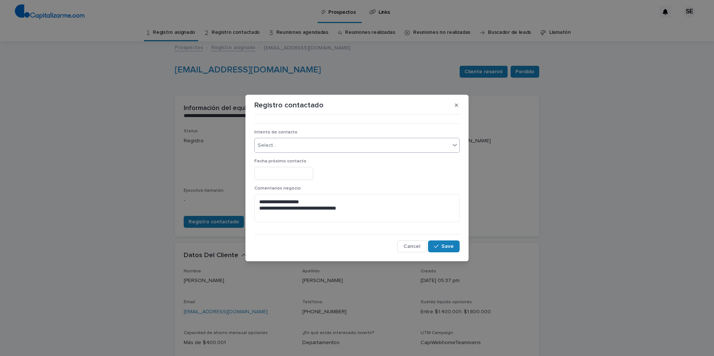
click at [453, 144] on icon at bounding box center [455, 145] width 4 height 3
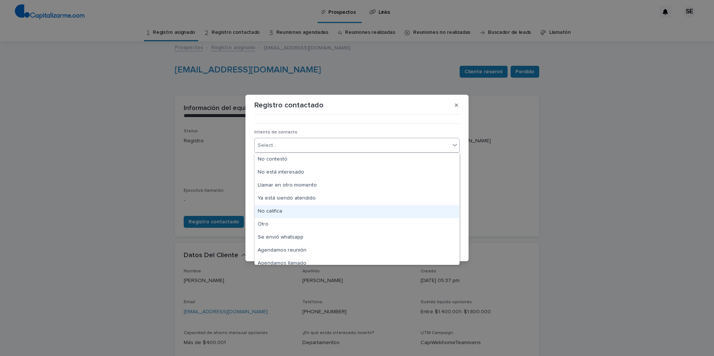
click at [277, 211] on div "No califica" at bounding box center [357, 211] width 205 height 13
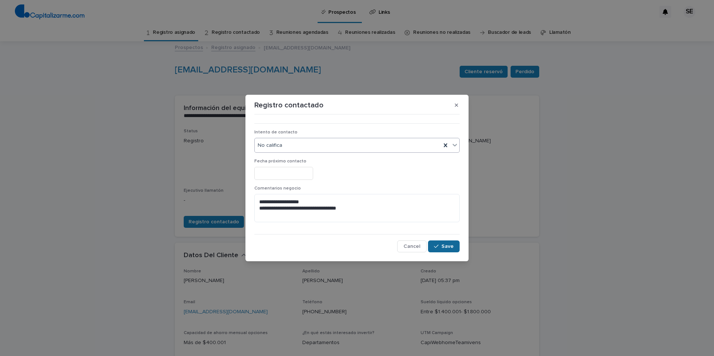
click at [449, 248] on span "Save" at bounding box center [447, 246] width 12 height 5
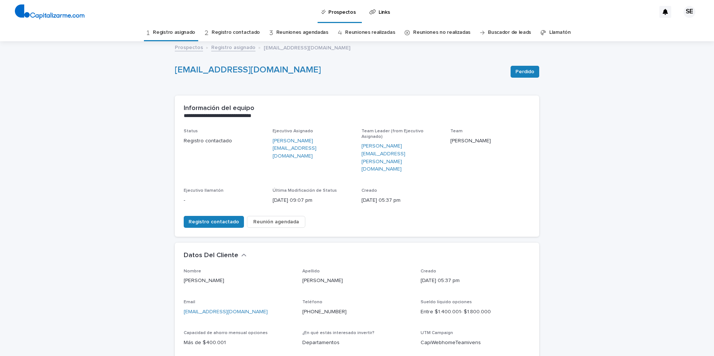
click at [186, 31] on link "Registro asignado" at bounding box center [174, 32] width 42 height 17
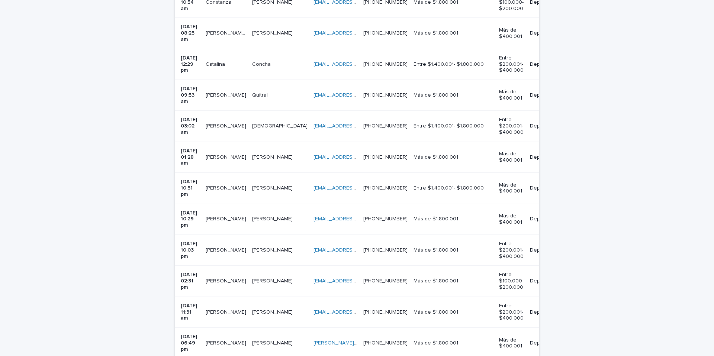
scroll to position [371, 0]
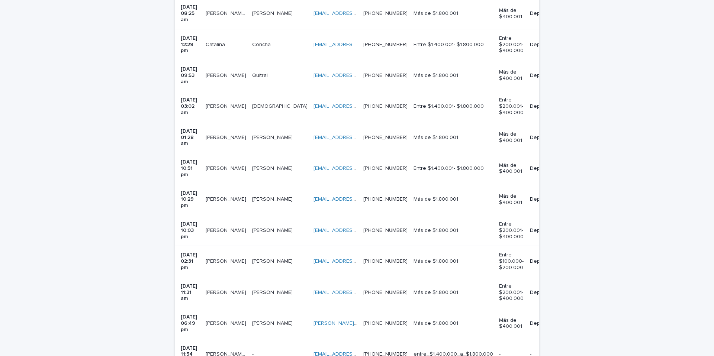
click at [275, 225] on div "Canales Canales" at bounding box center [279, 231] width 55 height 12
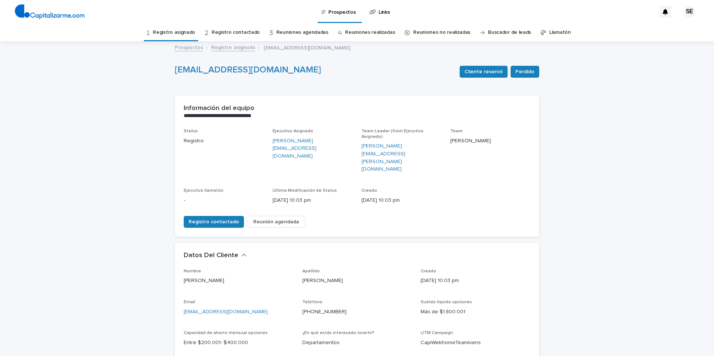
click at [186, 30] on link "Registro asignado" at bounding box center [174, 32] width 42 height 17
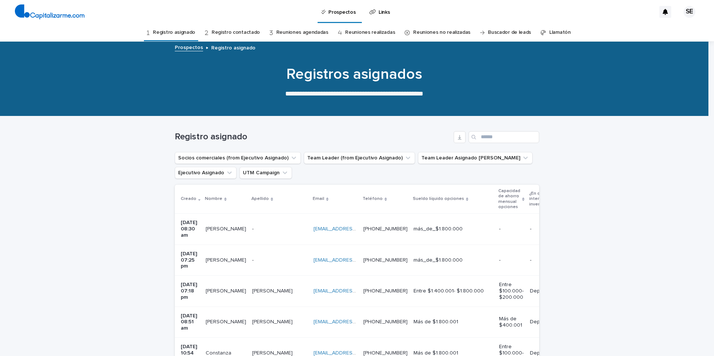
click at [264, 230] on div "- -" at bounding box center [279, 229] width 55 height 12
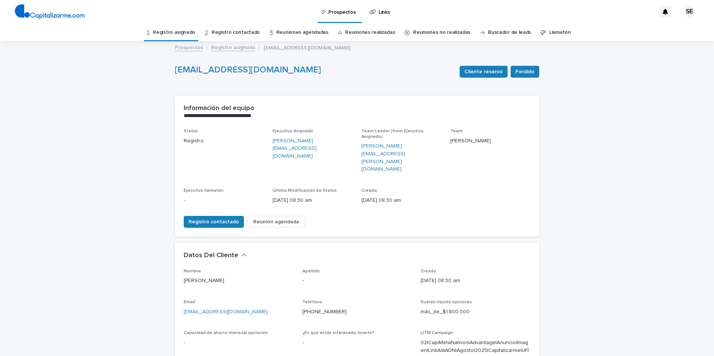
click at [273, 218] on span "Reunión agendada" at bounding box center [276, 221] width 46 height 7
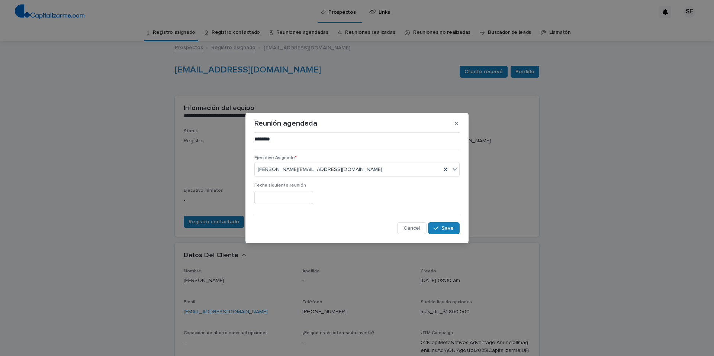
click at [296, 198] on input "text" at bounding box center [283, 197] width 59 height 13
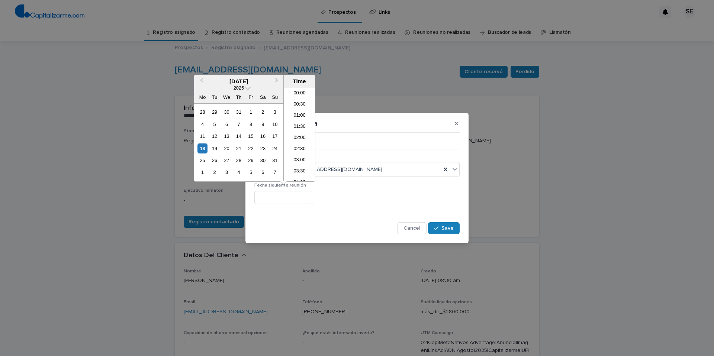
scroll to position [428, 0]
click at [216, 147] on div "19" at bounding box center [214, 149] width 10 height 10
click at [300, 160] on li "14:30" at bounding box center [300, 162] width 32 height 11
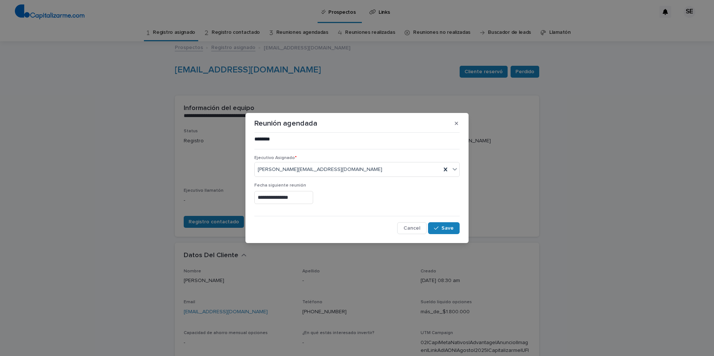
type input "**********"
click at [449, 228] on span "Save" at bounding box center [447, 228] width 12 height 5
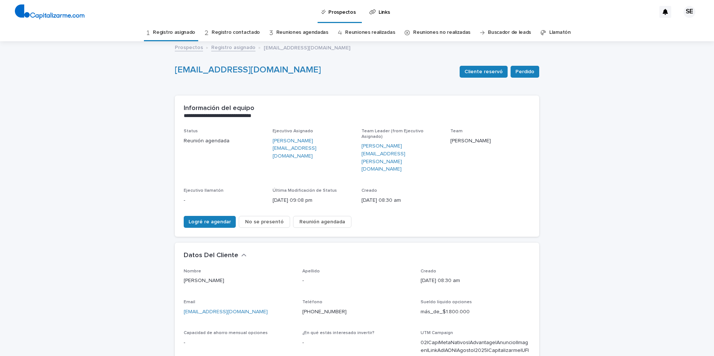
click at [171, 30] on link "Registro asignado" at bounding box center [174, 32] width 42 height 17
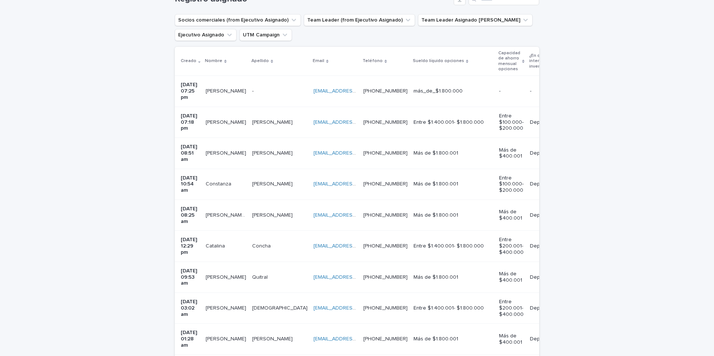
scroll to position [142, 0]
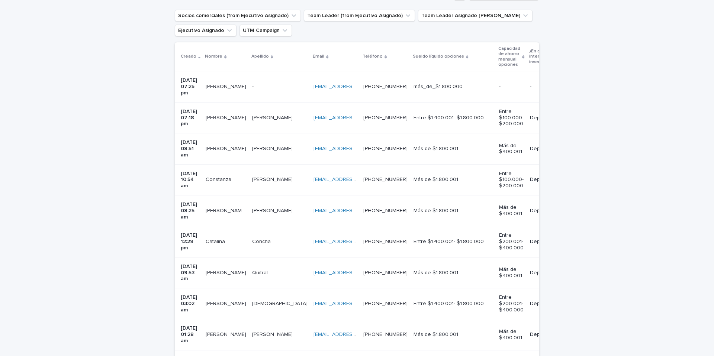
click at [278, 146] on p at bounding box center [279, 149] width 55 height 6
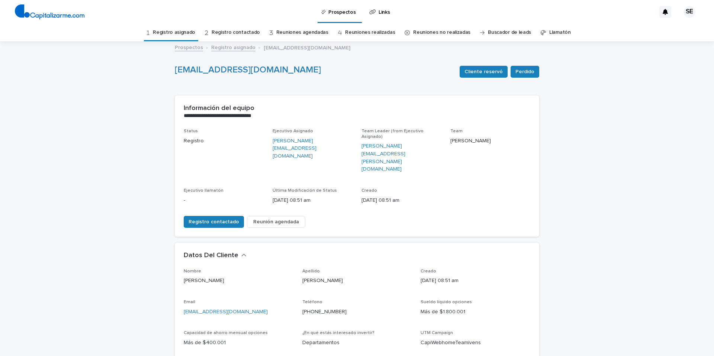
click at [285, 218] on span "Reunión agendada" at bounding box center [276, 221] width 46 height 7
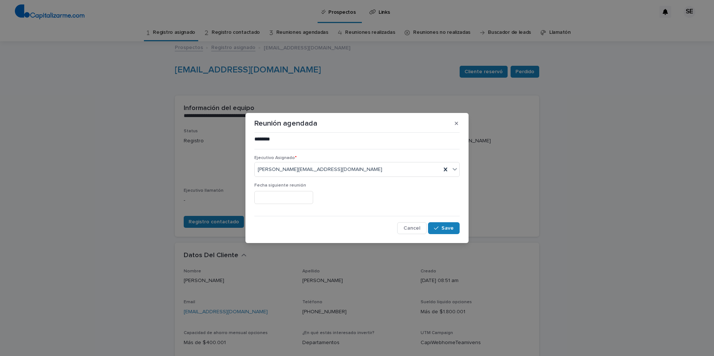
click at [304, 198] on input "text" at bounding box center [283, 197] width 59 height 13
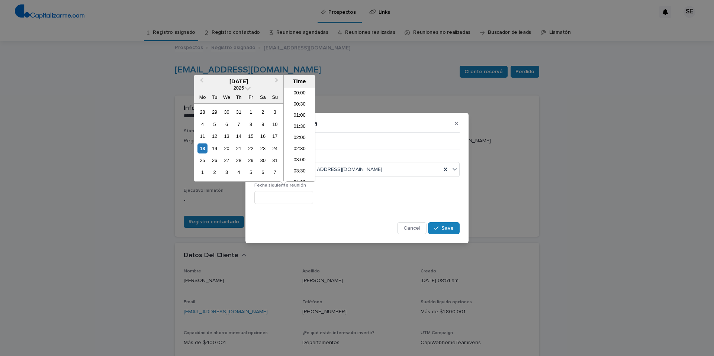
scroll to position [428, 0]
click at [228, 148] on div "20" at bounding box center [227, 149] width 10 height 10
type input "**********"
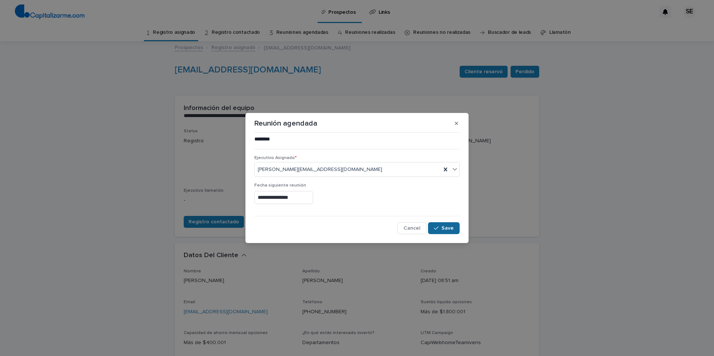
click at [448, 229] on span "Save" at bounding box center [447, 228] width 12 height 5
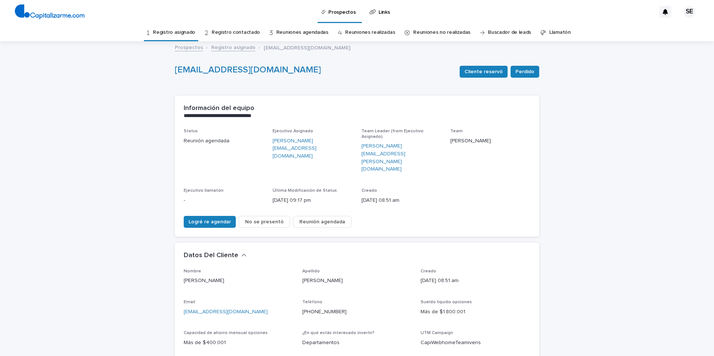
click at [318, 218] on span "Reunión agendada" at bounding box center [322, 221] width 46 height 7
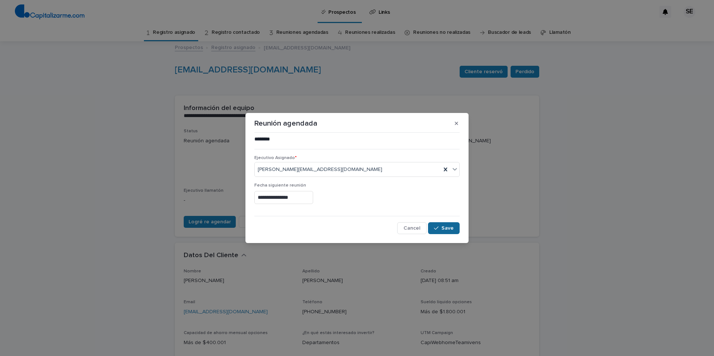
click at [444, 228] on span "Save" at bounding box center [447, 228] width 12 height 5
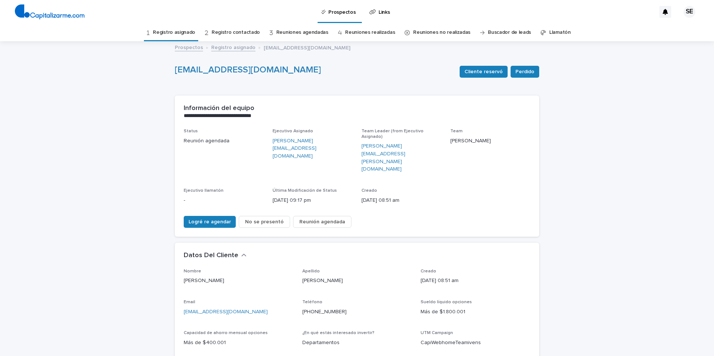
click at [189, 31] on link "Registro asignado" at bounding box center [174, 32] width 42 height 17
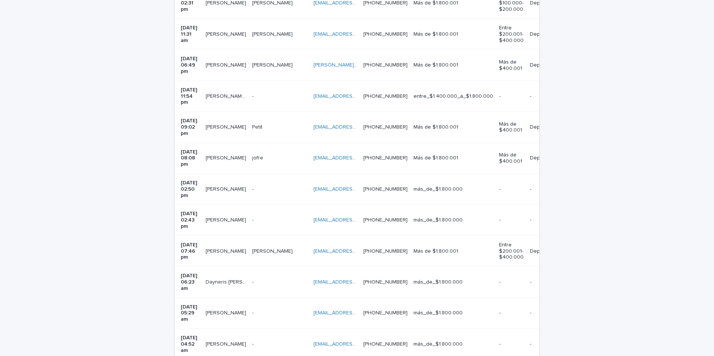
scroll to position [549, 0]
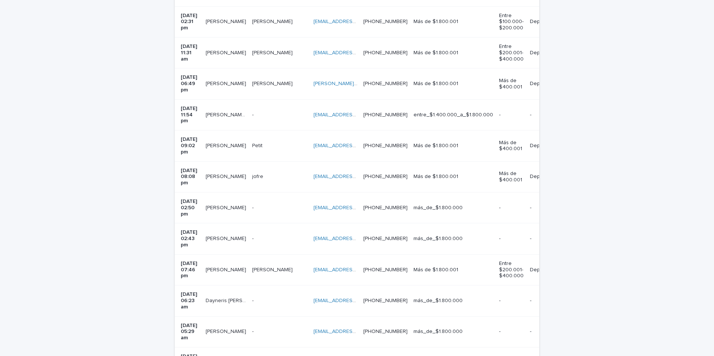
click at [271, 267] on p at bounding box center [279, 270] width 55 height 6
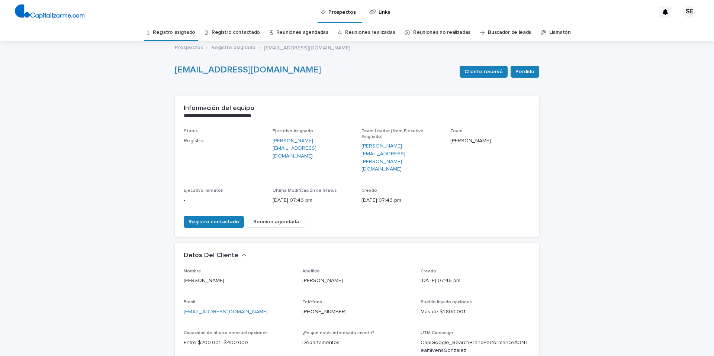
click at [180, 31] on link "Registro asignado" at bounding box center [174, 32] width 42 height 17
